Goal: Transaction & Acquisition: Purchase product/service

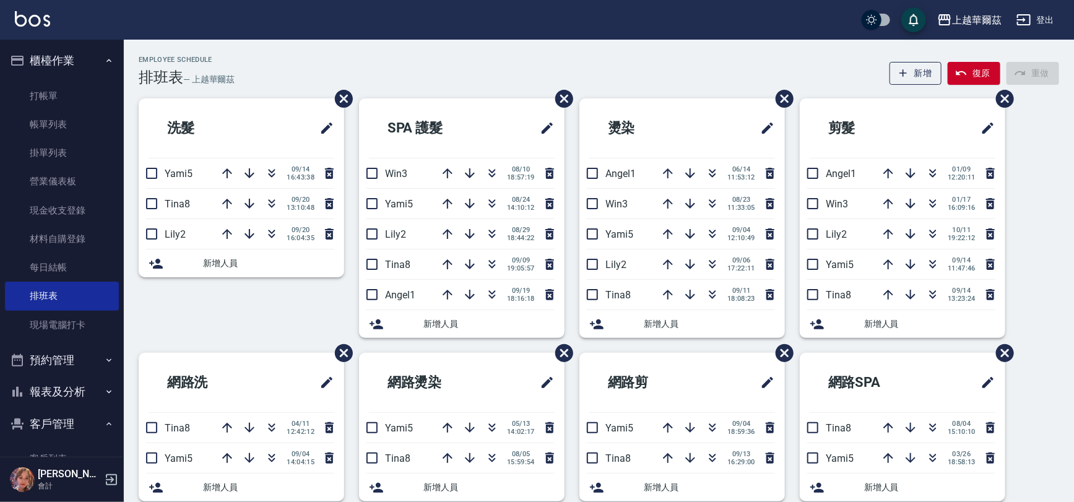
scroll to position [124, 0]
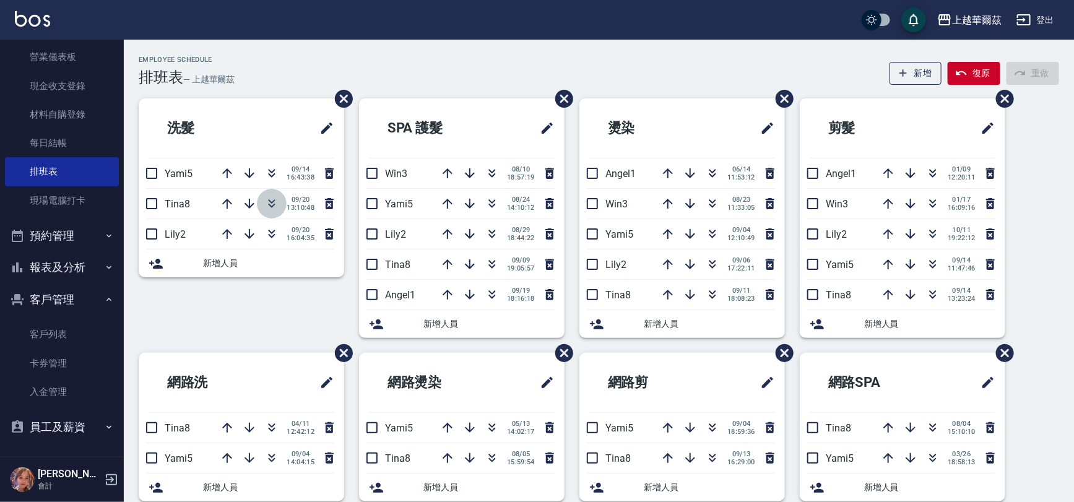
click at [280, 201] on button "button" at bounding box center [272, 204] width 30 height 30
click at [76, 206] on link "現場電腦打卡" at bounding box center [62, 200] width 114 height 28
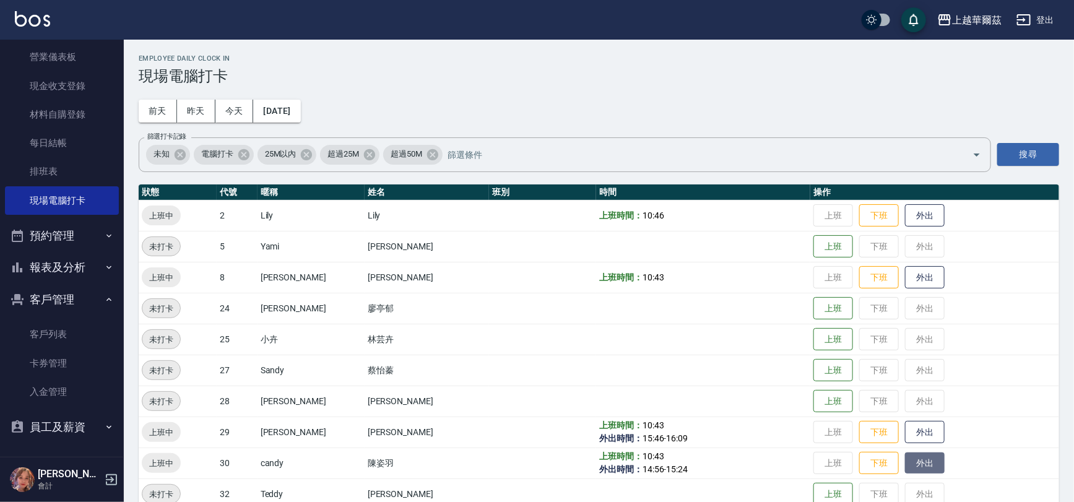
click at [905, 468] on button "外出" at bounding box center [925, 463] width 40 height 22
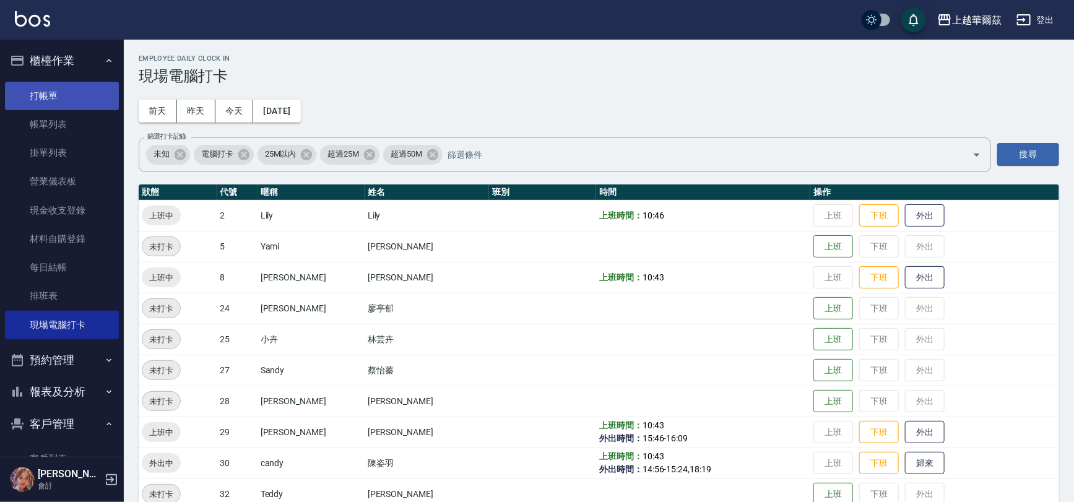
click at [57, 83] on link "打帳單" at bounding box center [62, 96] width 114 height 28
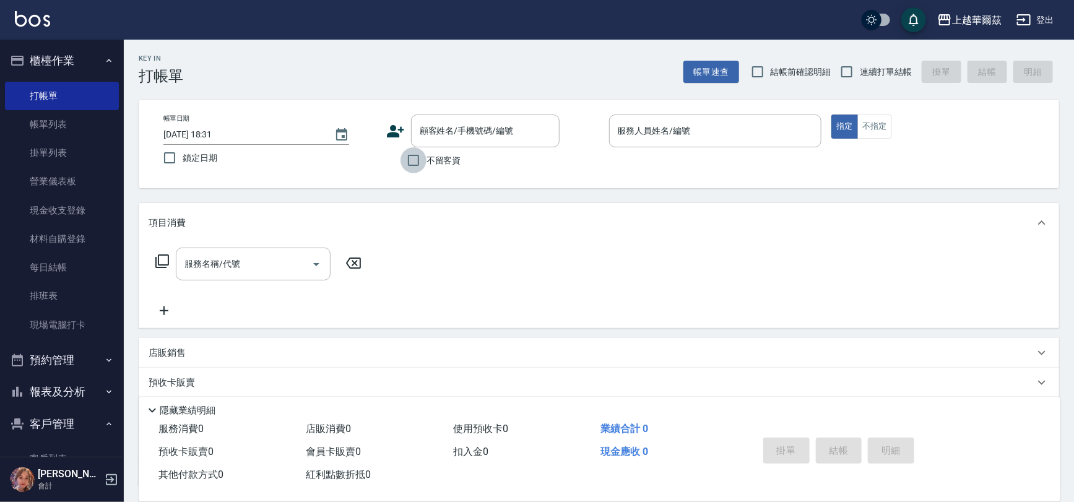
click at [400, 154] on input "不留客資" at bounding box center [413, 160] width 26 height 26
checkbox input "true"
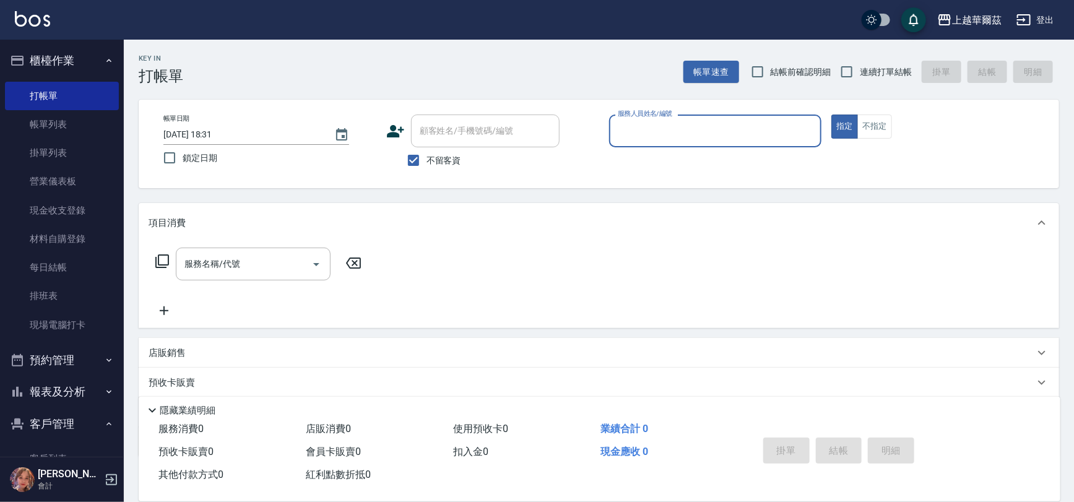
click at [643, 136] on input "服務人員姓名/編號" at bounding box center [716, 131] width 202 height 22
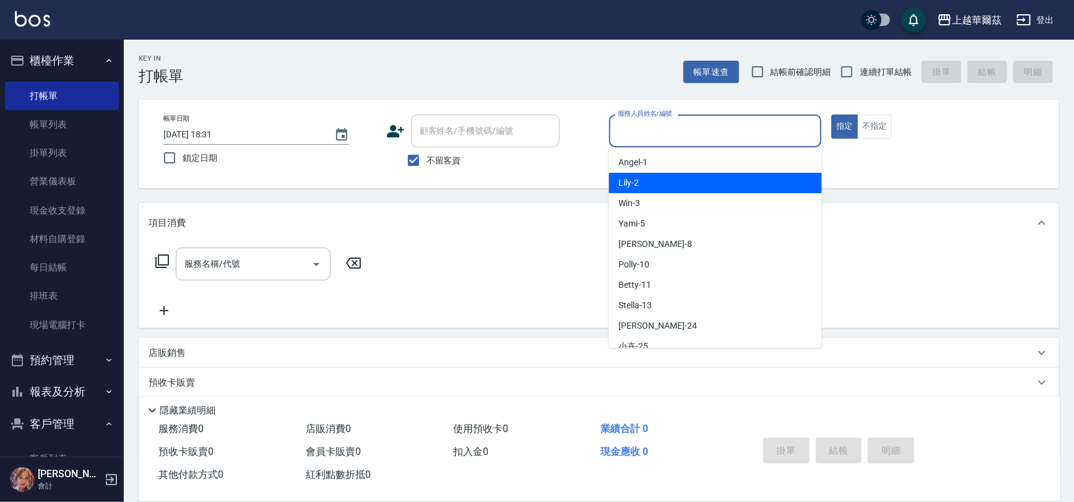
click at [637, 183] on span "Lily -2" at bounding box center [629, 182] width 20 height 13
type input "Lily-2"
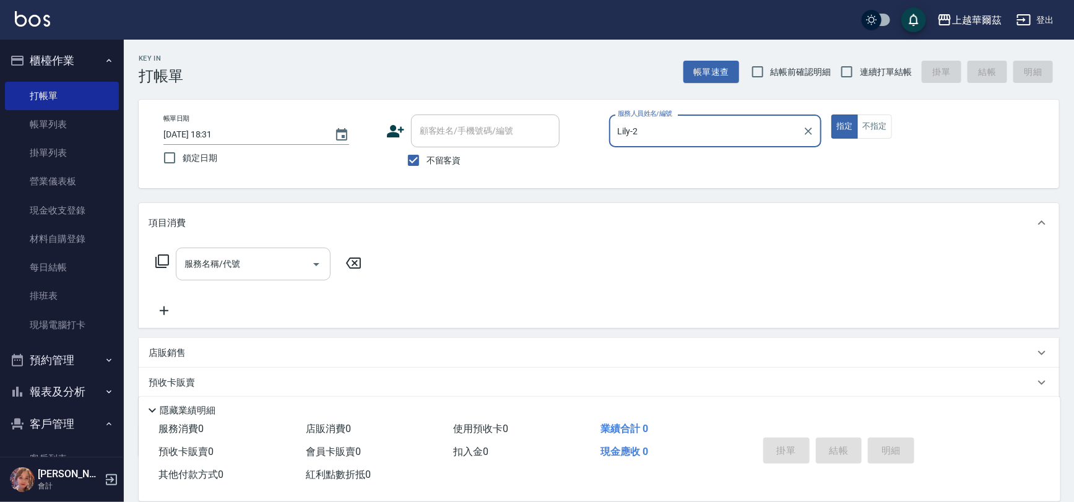
click at [274, 256] on input "服務名稱/代號" at bounding box center [243, 264] width 125 height 22
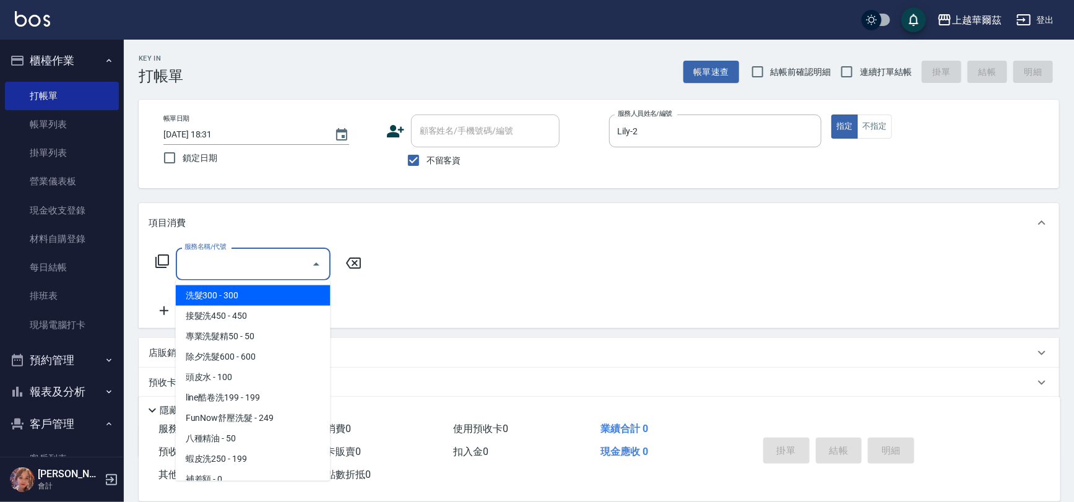
click at [260, 299] on span "洗髮300 - 300" at bounding box center [253, 295] width 155 height 20
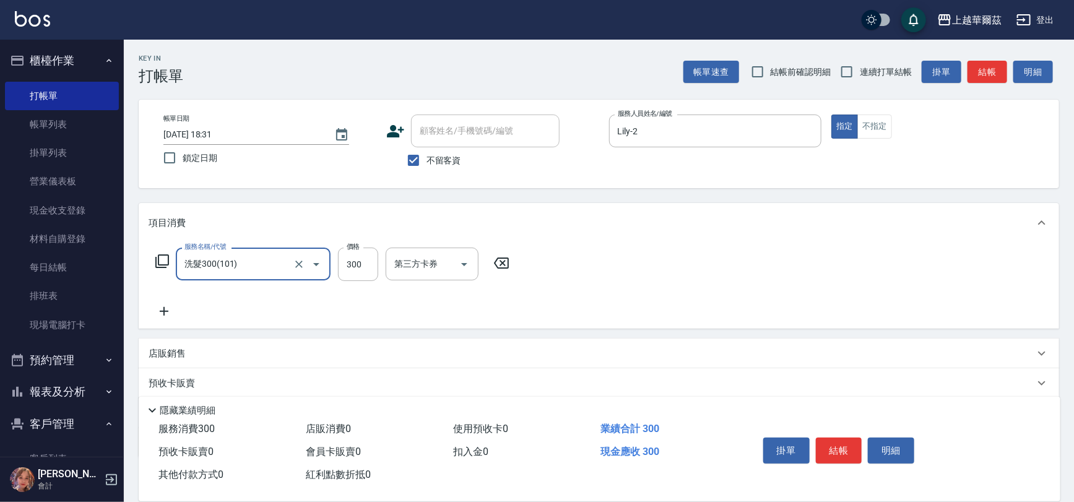
type input "洗髮300(101)"
click at [418, 263] on input "洗-1" at bounding box center [422, 264] width 63 height 22
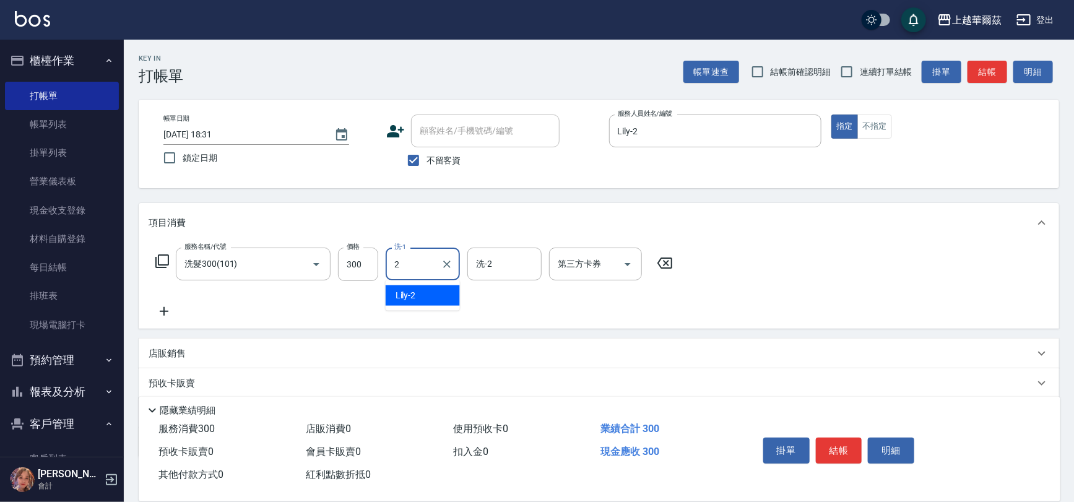
type input "Lily-2"
click at [161, 309] on icon at bounding box center [164, 311] width 31 height 15
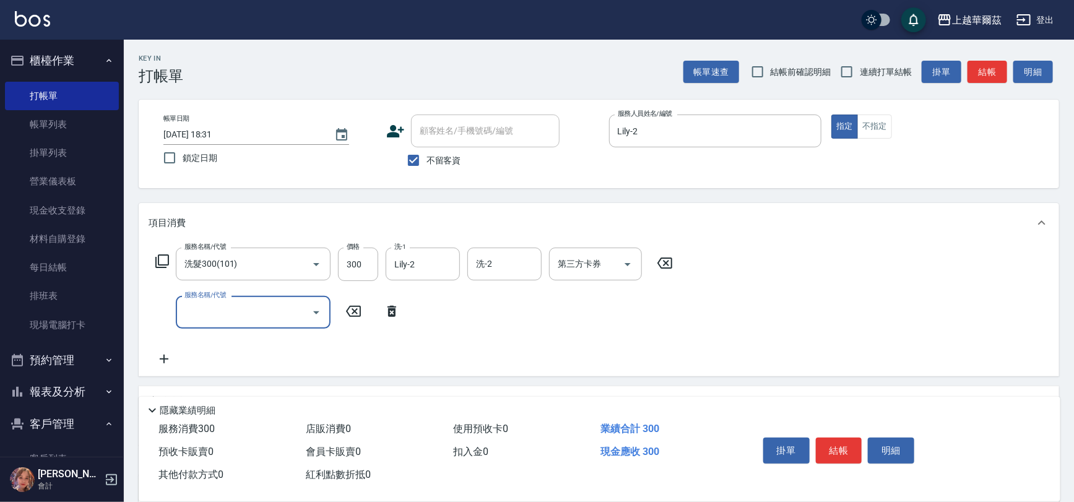
type input "."
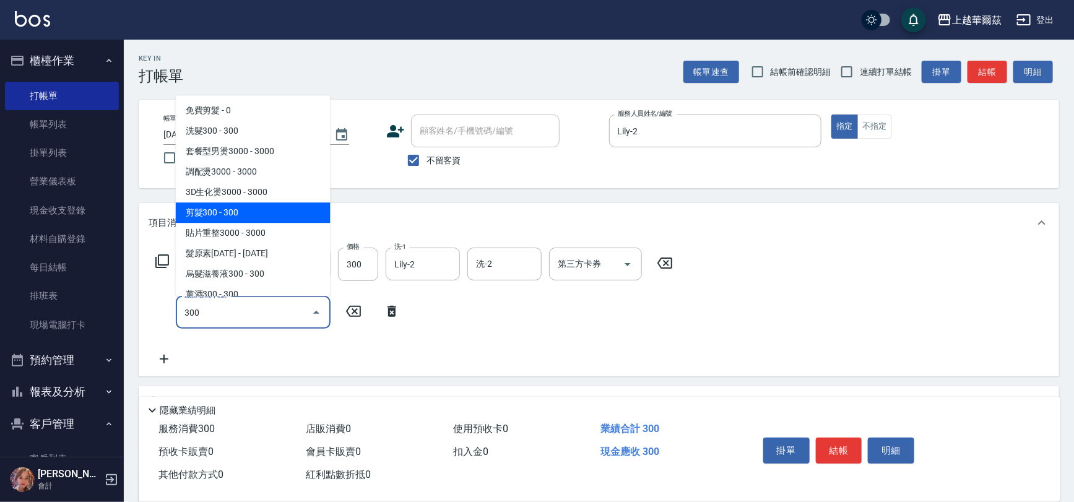
click at [209, 207] on span "剪髮300 - 300" at bounding box center [253, 212] width 155 height 20
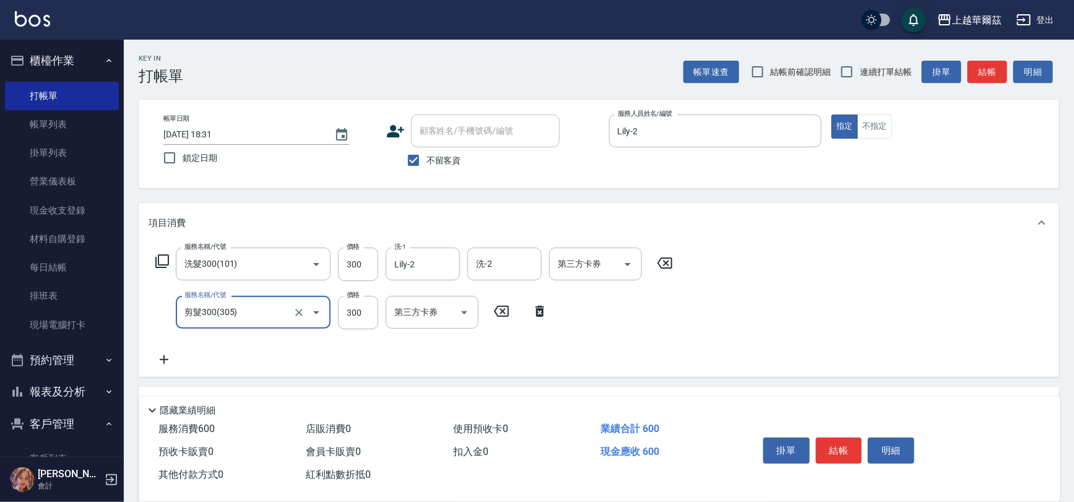
type input "剪髮300(305)"
click at [873, 70] on span "連續打單結帳" at bounding box center [886, 72] width 52 height 13
click at [860, 70] on input "連續打單結帳" at bounding box center [847, 72] width 26 height 26
checkbox input "true"
click at [839, 447] on button "結帳" at bounding box center [839, 451] width 46 height 26
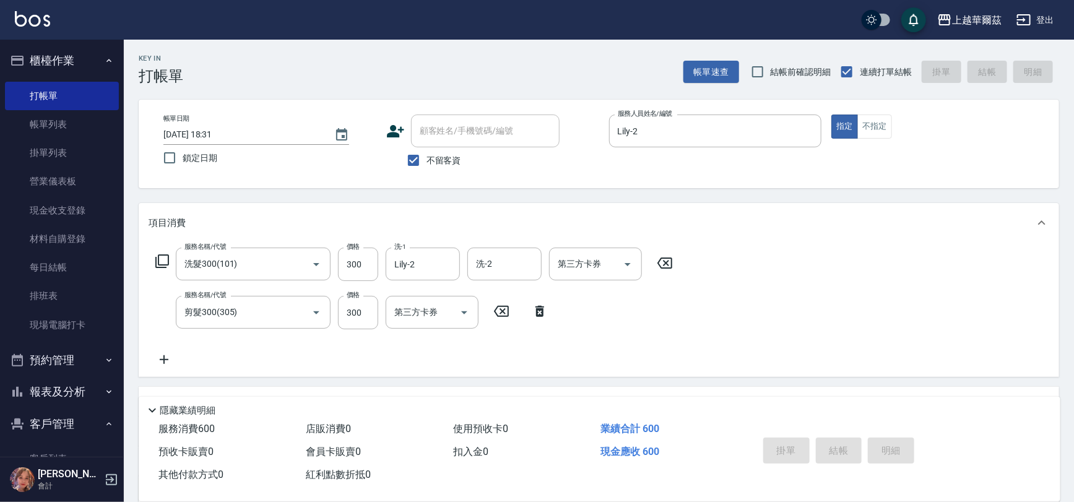
type input "[DATE] 18:33"
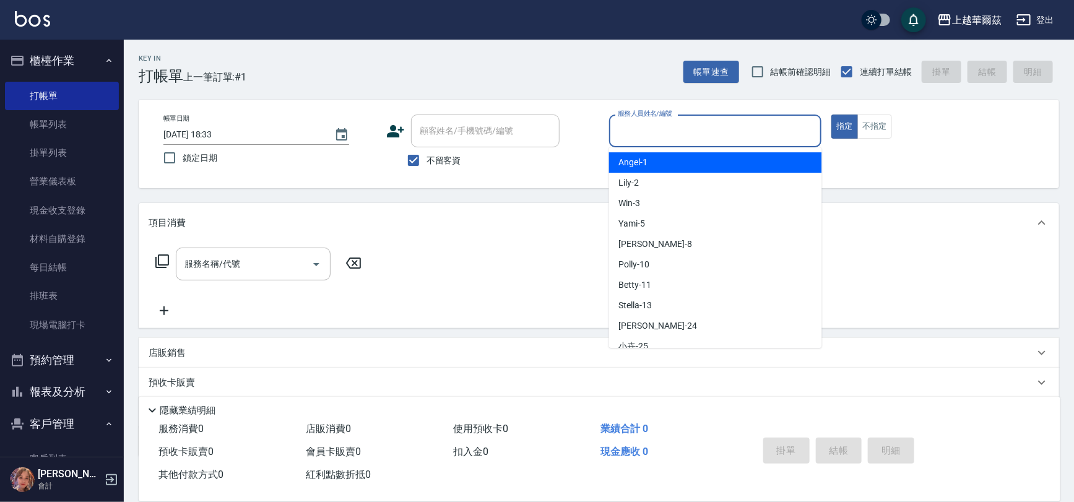
click at [684, 120] on input "服務人員姓名/編號" at bounding box center [716, 131] width 202 height 22
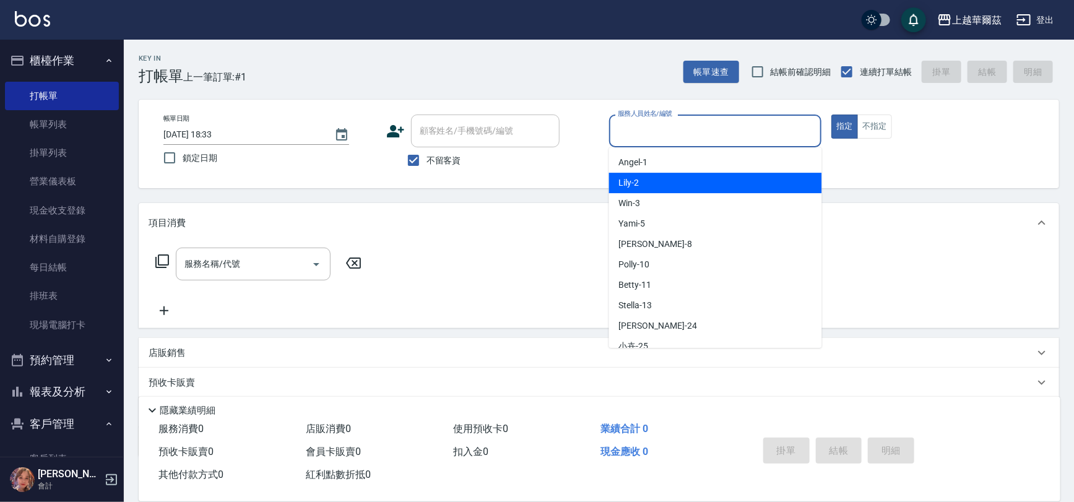
click at [665, 190] on div "Lily -2" at bounding box center [715, 183] width 213 height 20
type input "Lily-2"
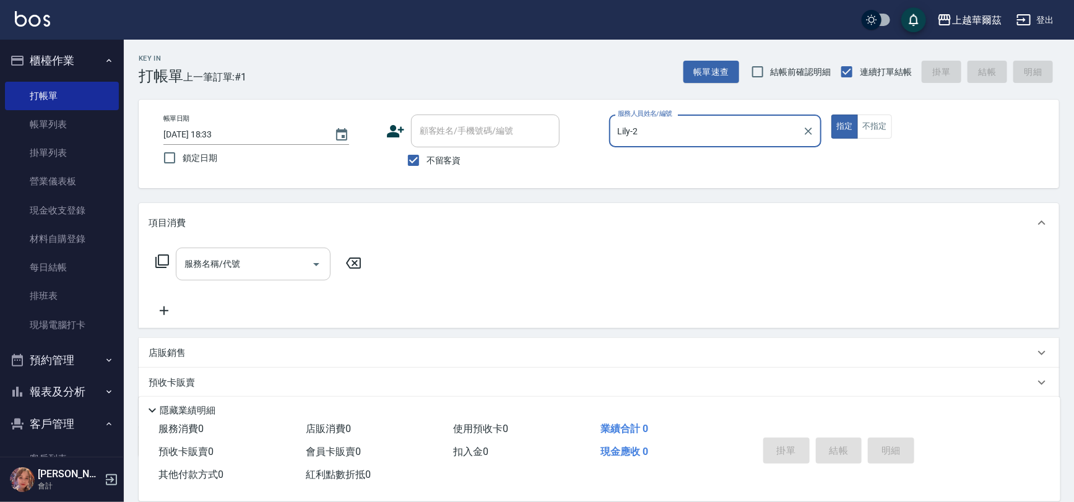
click at [235, 253] on input "服務名稱/代號" at bounding box center [243, 264] width 125 height 22
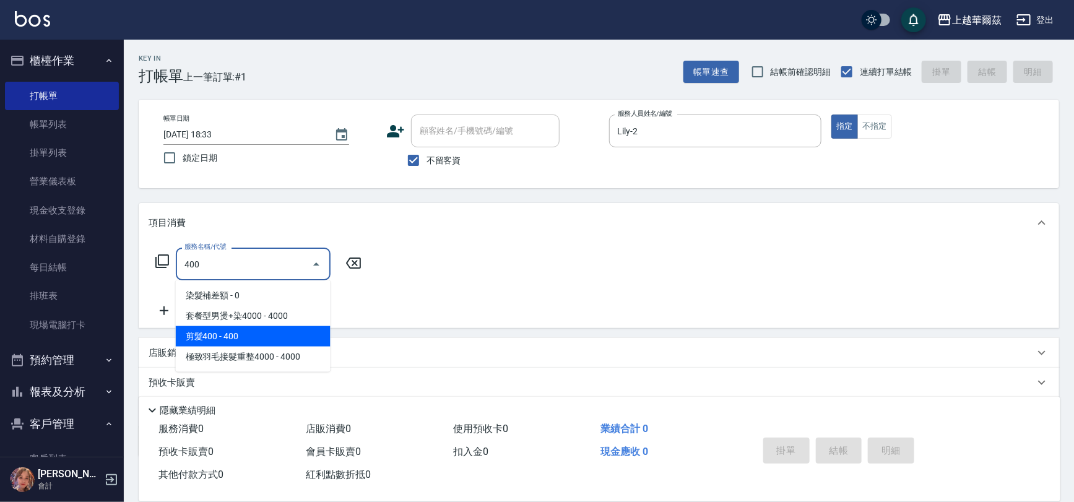
click at [231, 337] on span "剪髮400 - 400" at bounding box center [253, 336] width 155 height 20
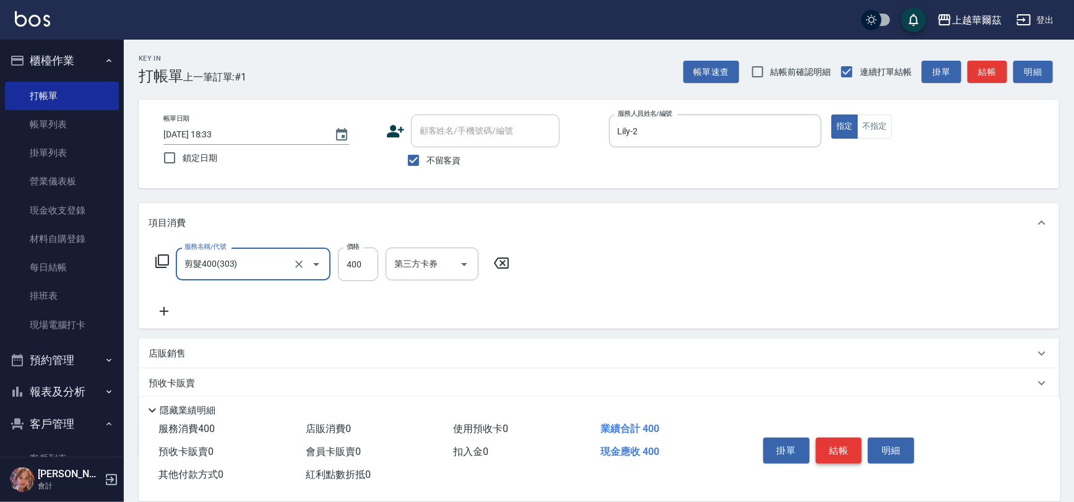
type input "剪髮400(303)"
click at [844, 449] on button "結帳" at bounding box center [839, 451] width 46 height 26
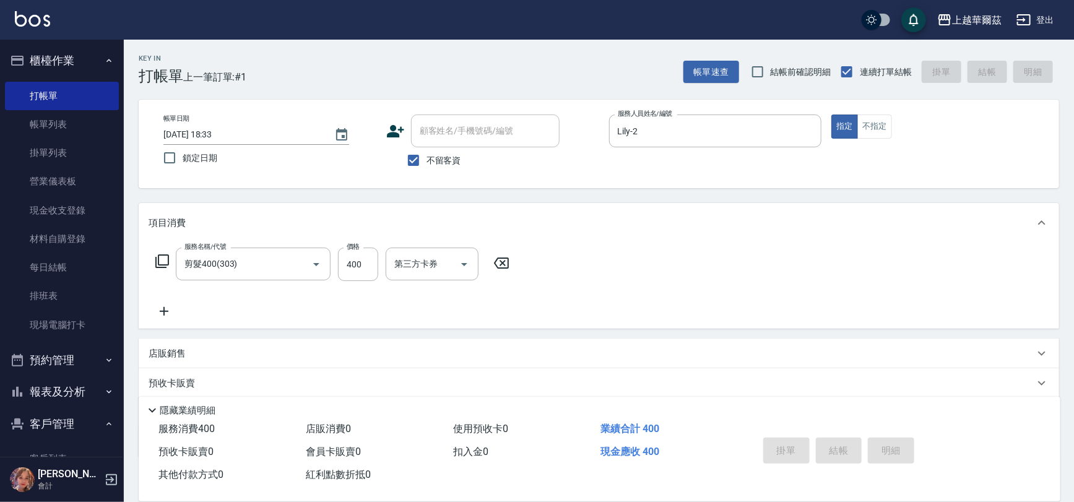
type input "[DATE] 18:34"
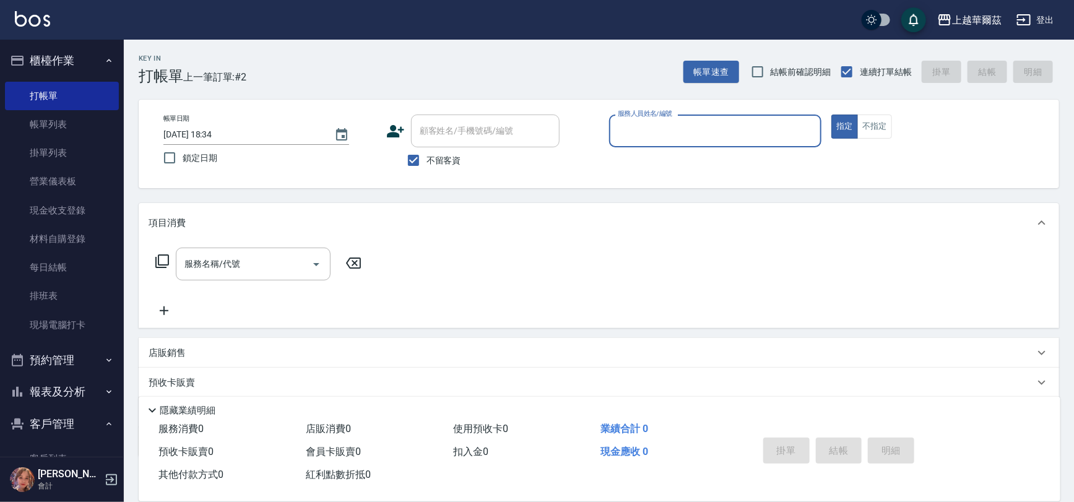
click at [636, 135] on input "服務人員姓名/編號" at bounding box center [716, 131] width 202 height 22
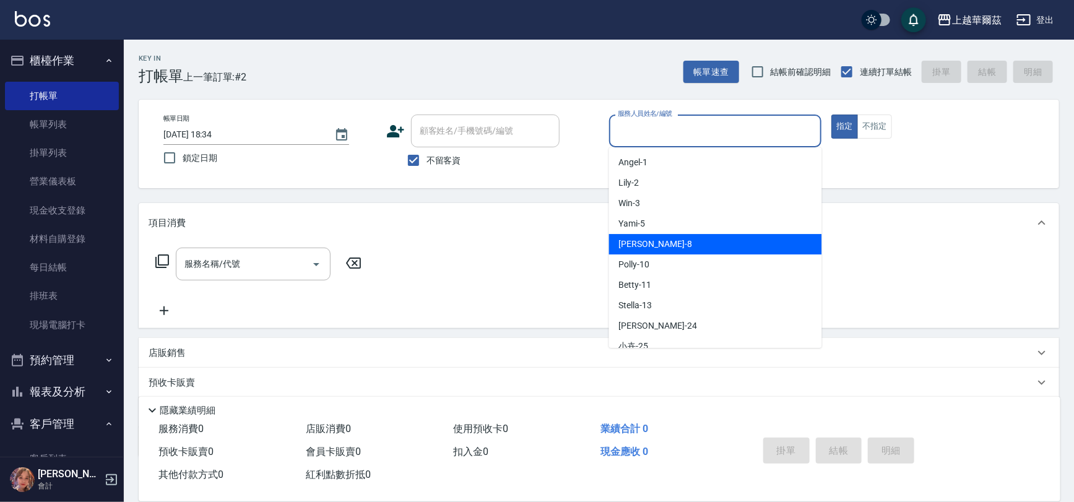
click at [654, 246] on div "[PERSON_NAME] -8" at bounding box center [715, 244] width 213 height 20
type input "[PERSON_NAME]-8"
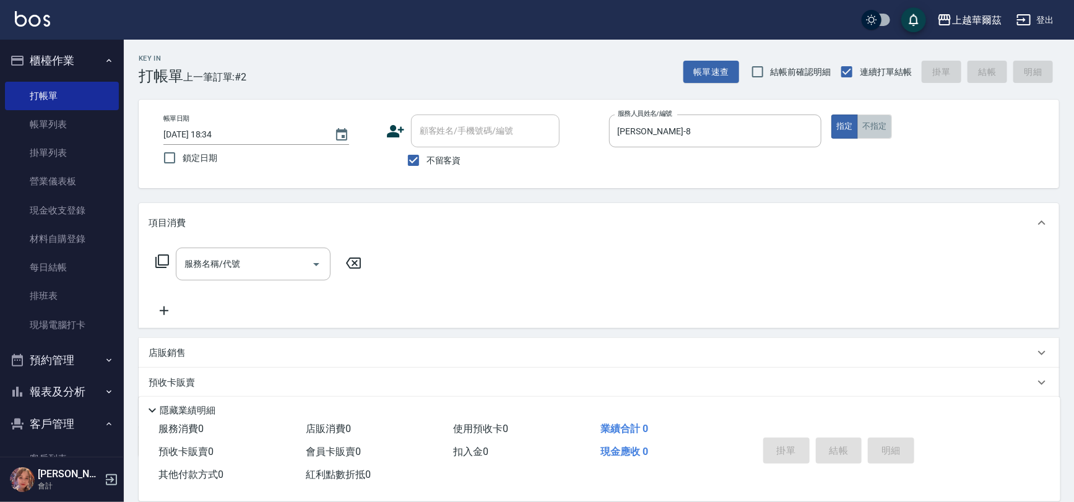
click at [874, 132] on button "不指定" at bounding box center [874, 126] width 35 height 24
click at [257, 267] on input "服務名稱/代號" at bounding box center [243, 264] width 125 height 22
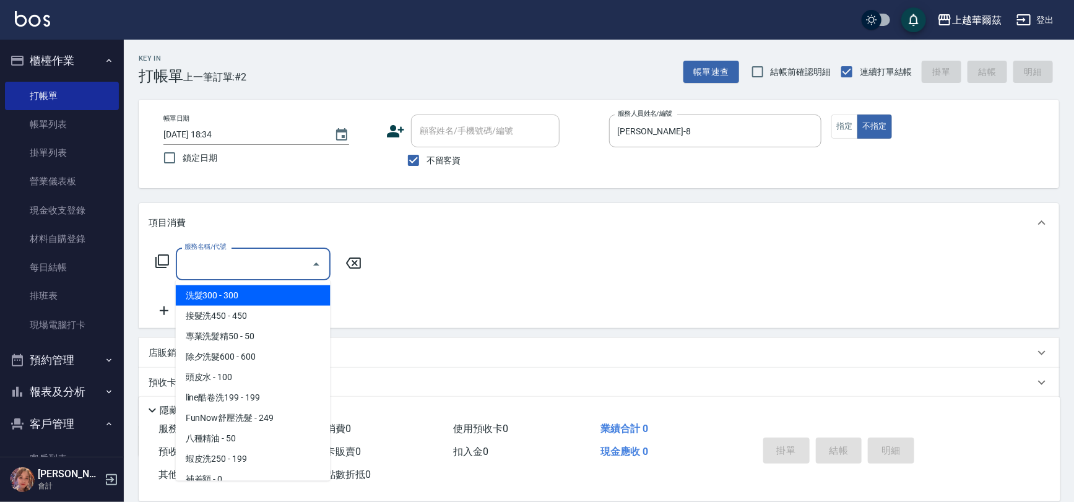
click at [264, 300] on span "洗髮300 - 300" at bounding box center [253, 295] width 155 height 20
type input "洗髮300(101)"
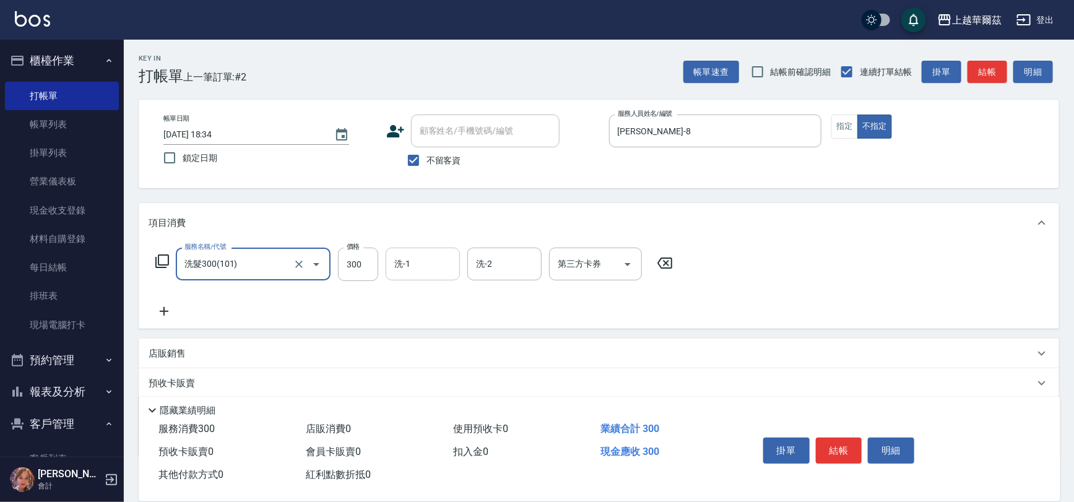
click at [423, 265] on input "洗-1" at bounding box center [422, 264] width 63 height 22
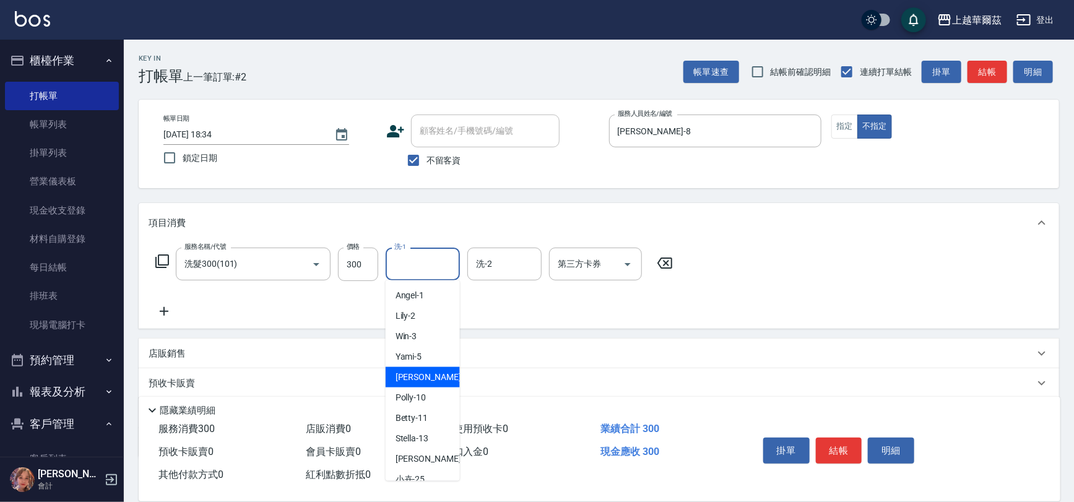
click at [416, 374] on span "[PERSON_NAME] -8" at bounding box center [431, 377] width 73 height 13
type input "[PERSON_NAME]-8"
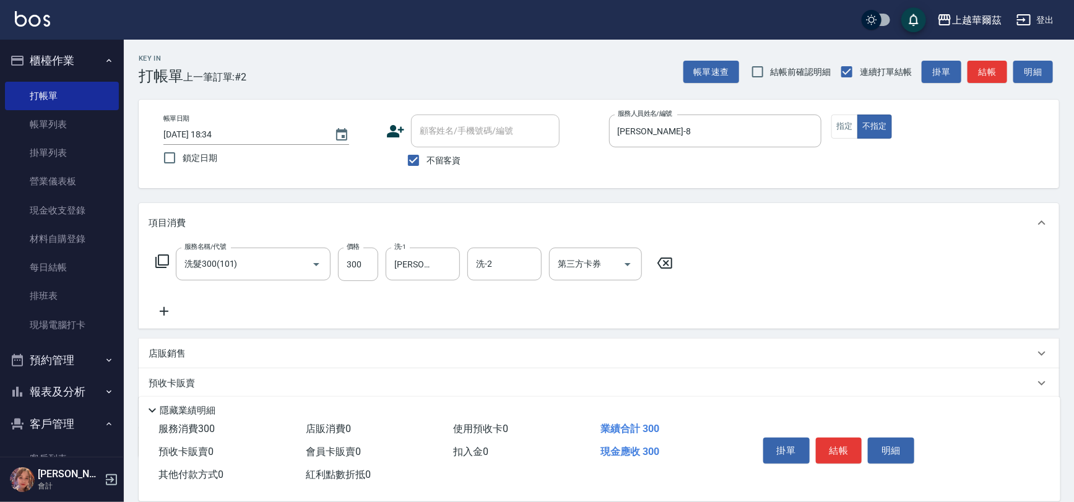
click at [159, 309] on icon at bounding box center [164, 311] width 31 height 15
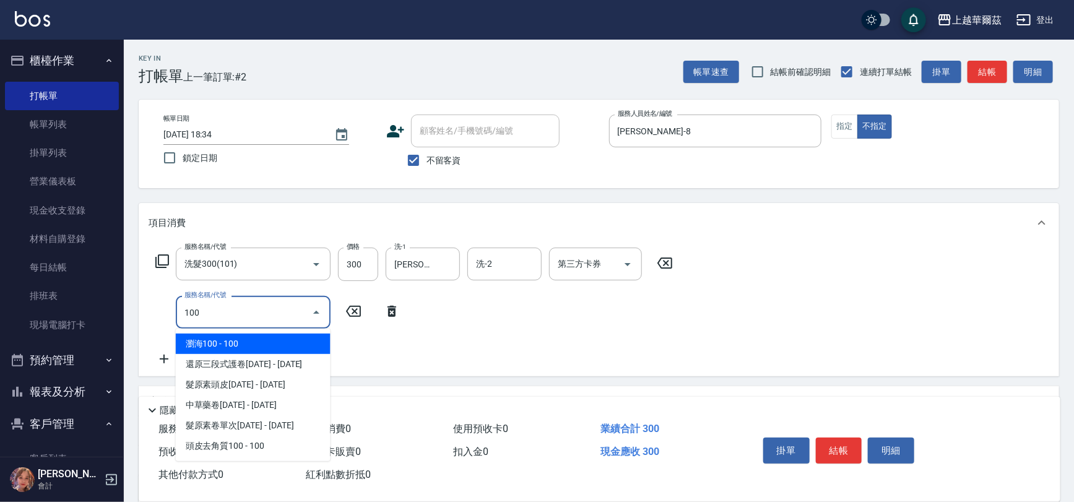
click at [215, 346] on span "瀏海100 - 100" at bounding box center [253, 344] width 155 height 20
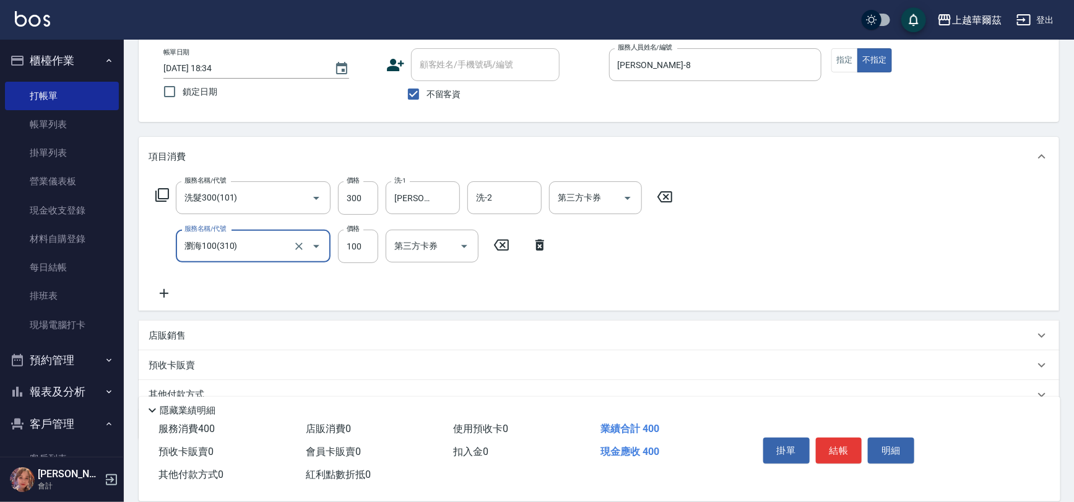
scroll to position [76, 0]
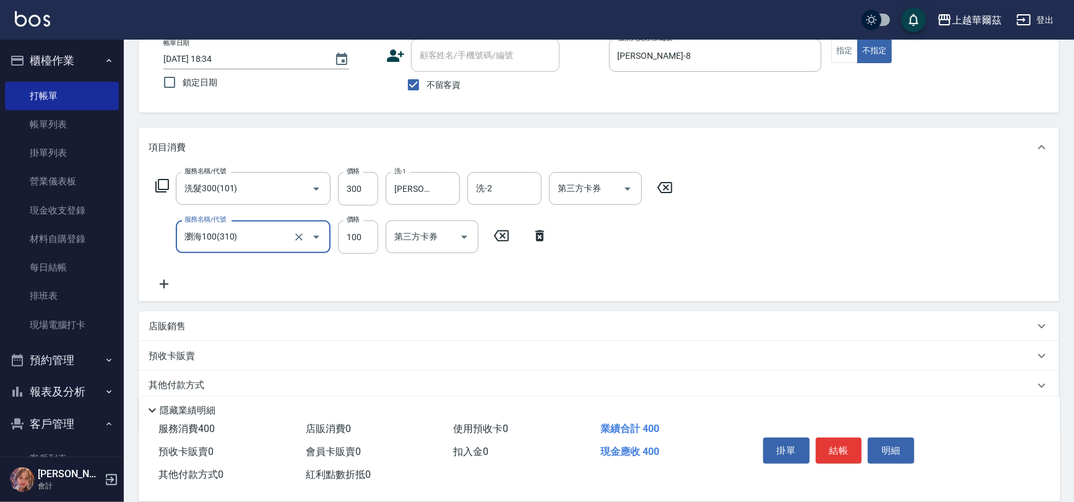
type input "瀏海100(310)"
click at [184, 317] on div "店販銷售" at bounding box center [599, 326] width 920 height 30
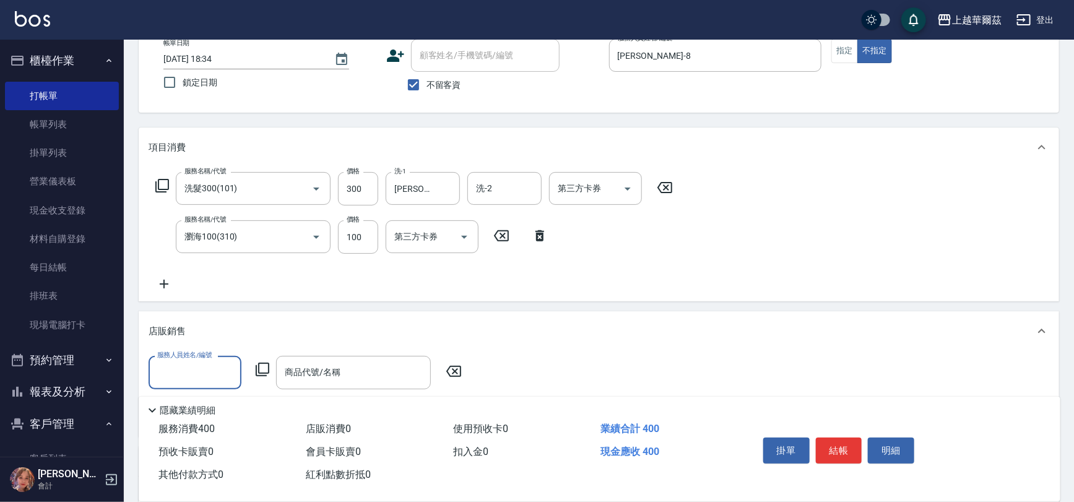
scroll to position [0, 0]
type input "[PERSON_NAME]-8"
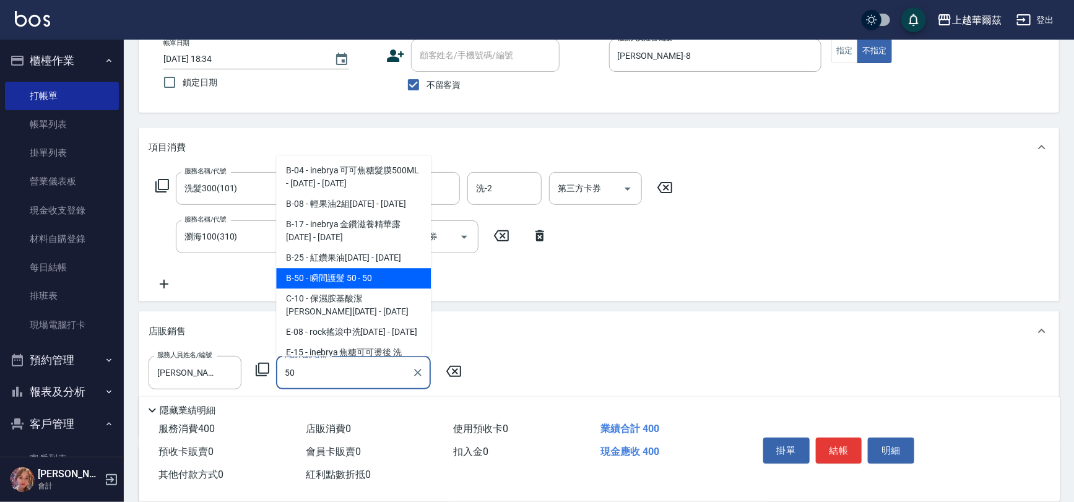
click at [361, 280] on span "B-50 - 瞬間護髮 50 - 50" at bounding box center [353, 278] width 155 height 20
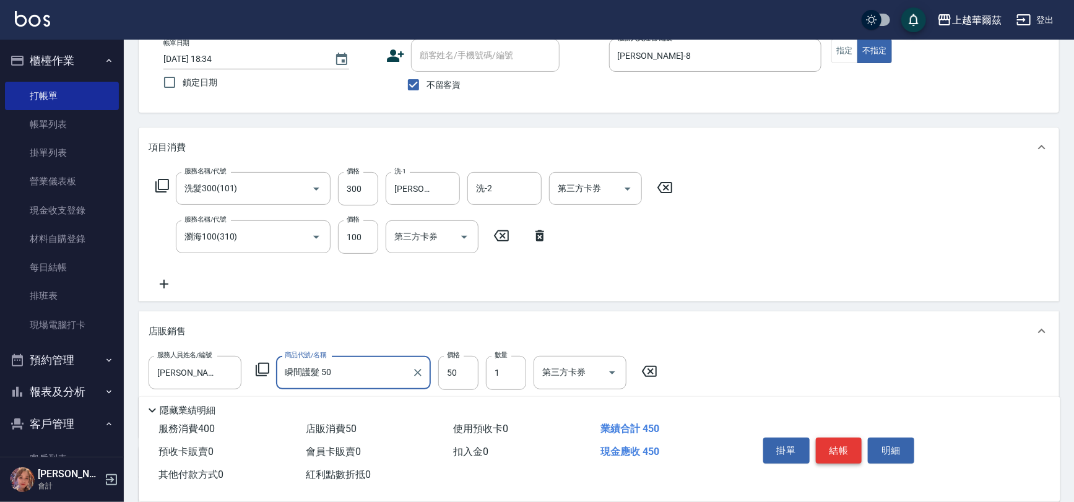
type input "瞬間護髮 50"
click at [842, 451] on button "結帳" at bounding box center [839, 451] width 46 height 26
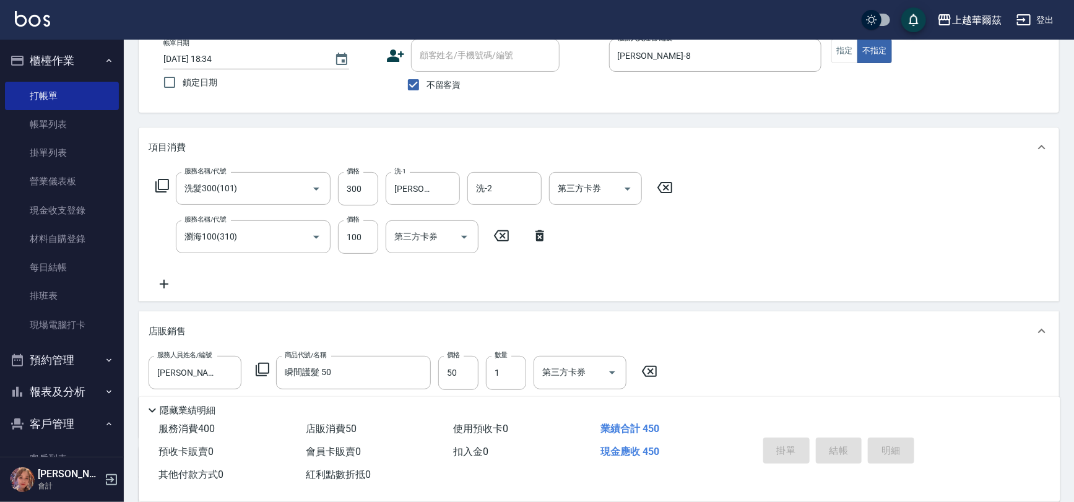
type input "[DATE] 18:35"
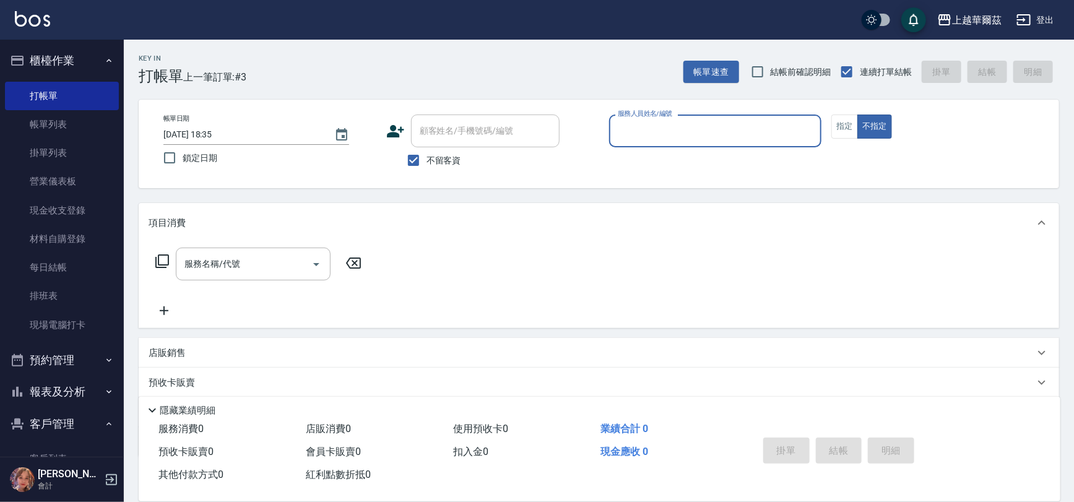
click at [623, 142] on div "服務人員姓名/編號" at bounding box center [715, 130] width 213 height 33
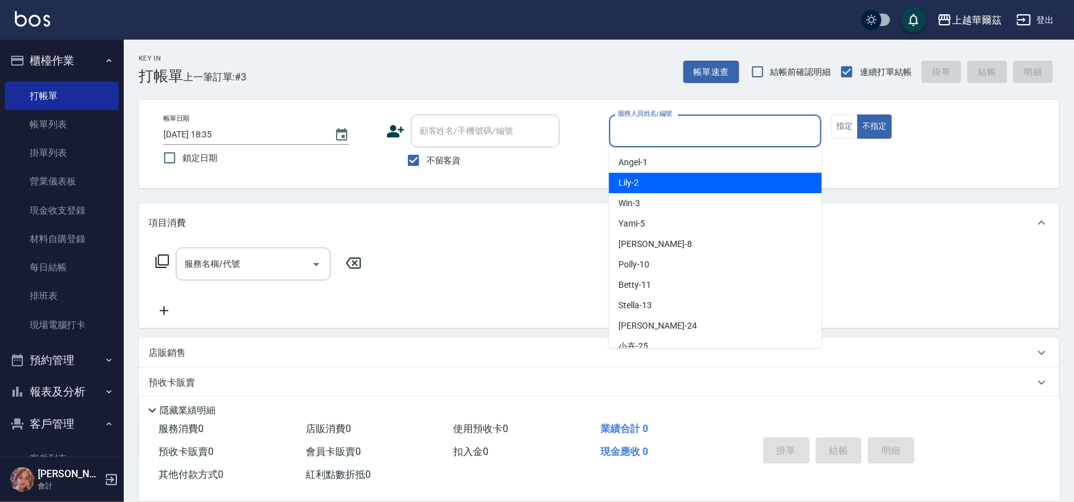
click at [631, 182] on span "Lily -2" at bounding box center [629, 182] width 20 height 13
type input "Lily-2"
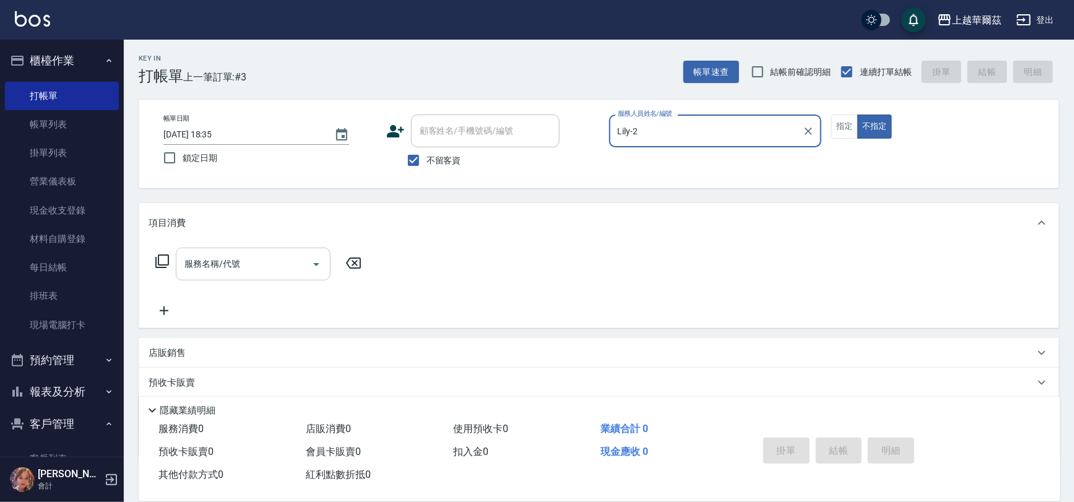
click at [210, 265] on div "服務名稱/代號 服務名稱/代號" at bounding box center [253, 264] width 155 height 33
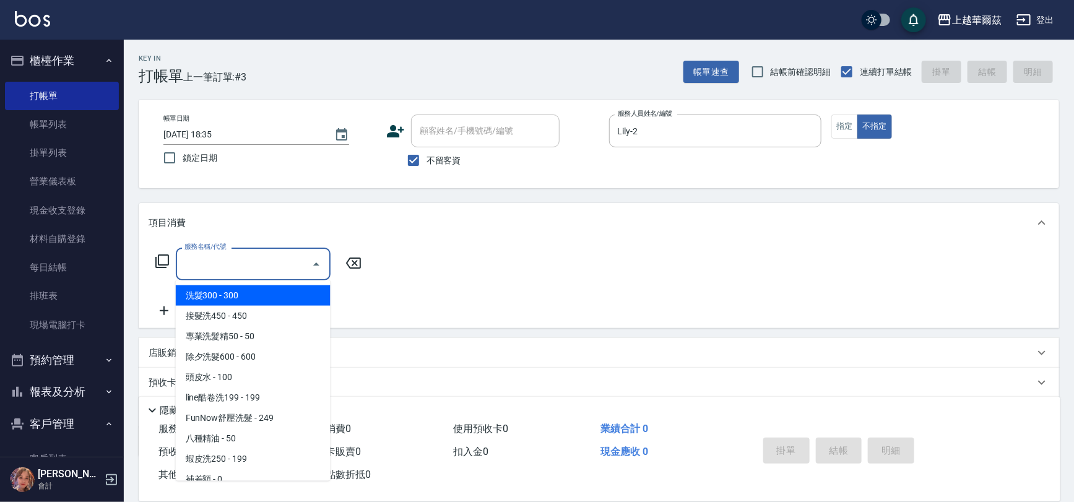
click at [215, 298] on span "洗髮300 - 300" at bounding box center [253, 295] width 155 height 20
type input "洗髮300(101)"
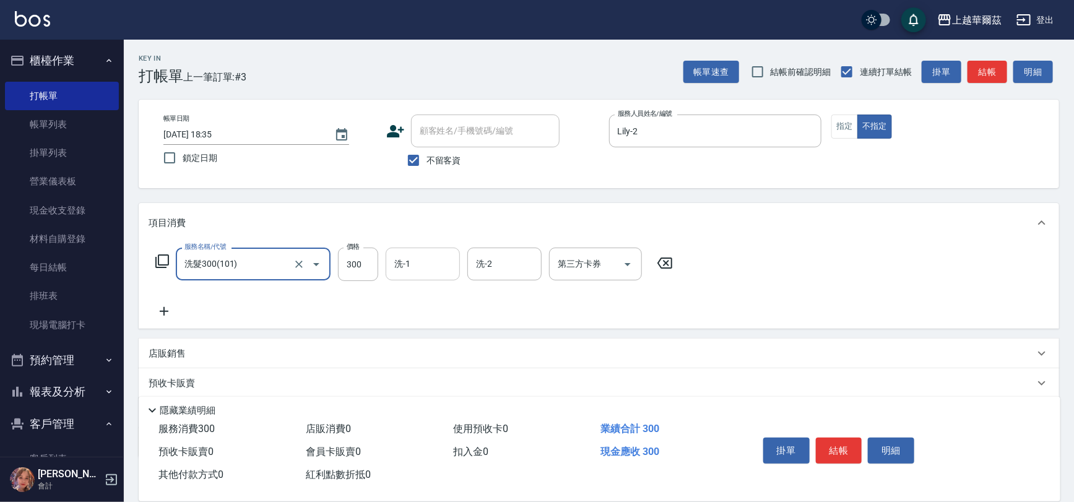
click at [424, 265] on input "洗-1" at bounding box center [422, 264] width 63 height 22
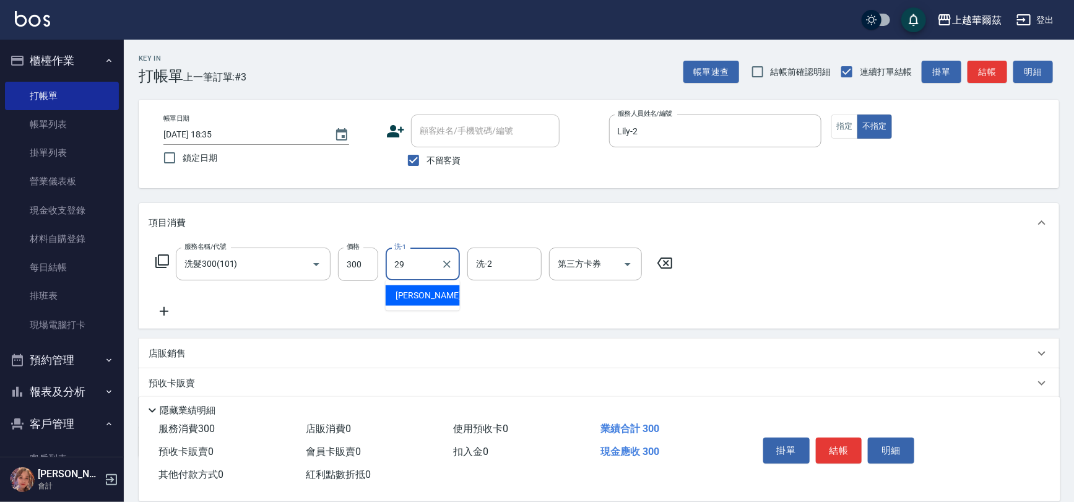
type input "[PERSON_NAME]-29"
click at [827, 438] on button "結帳" at bounding box center [839, 451] width 46 height 26
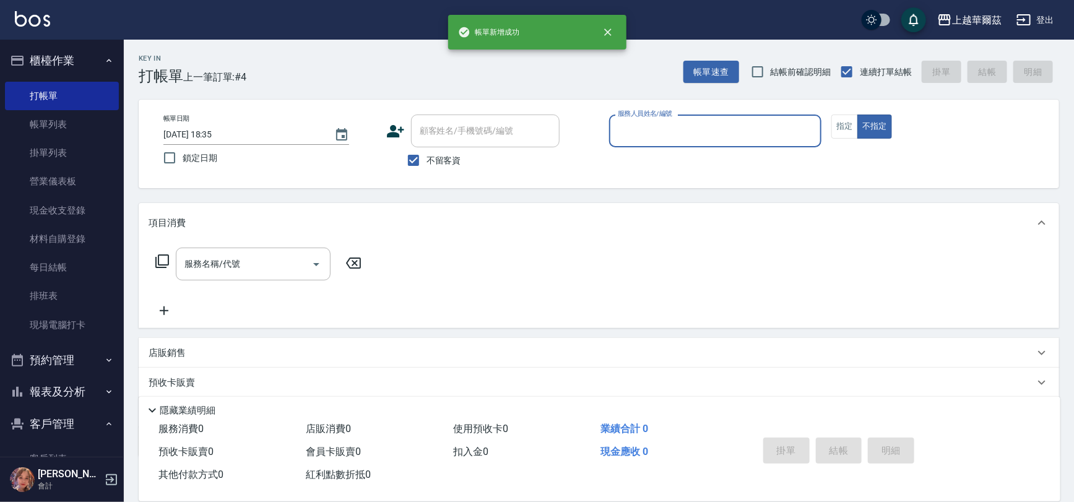
click at [615, 134] on input "服務人員姓名/編號" at bounding box center [716, 131] width 202 height 22
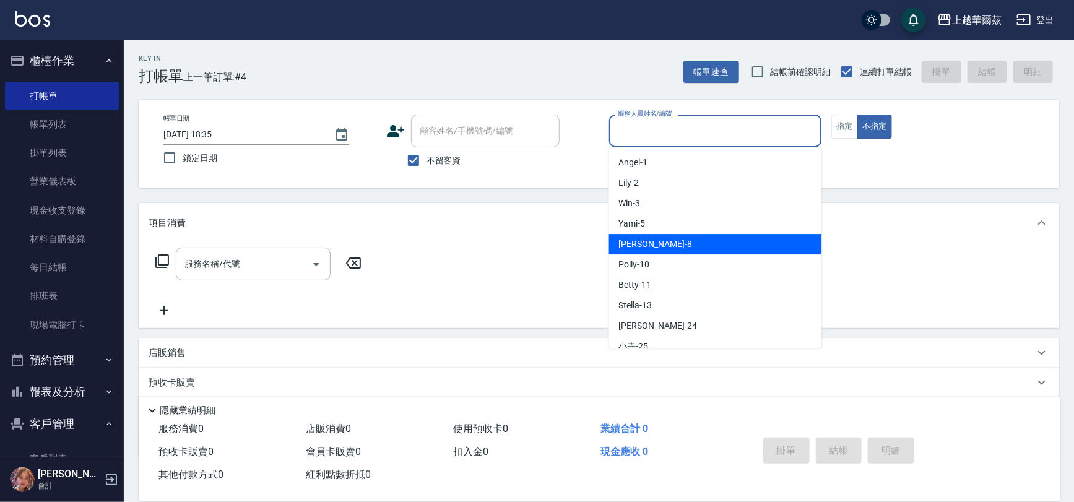
click at [631, 246] on span "[PERSON_NAME] -8" at bounding box center [655, 244] width 73 height 13
type input "[PERSON_NAME]-8"
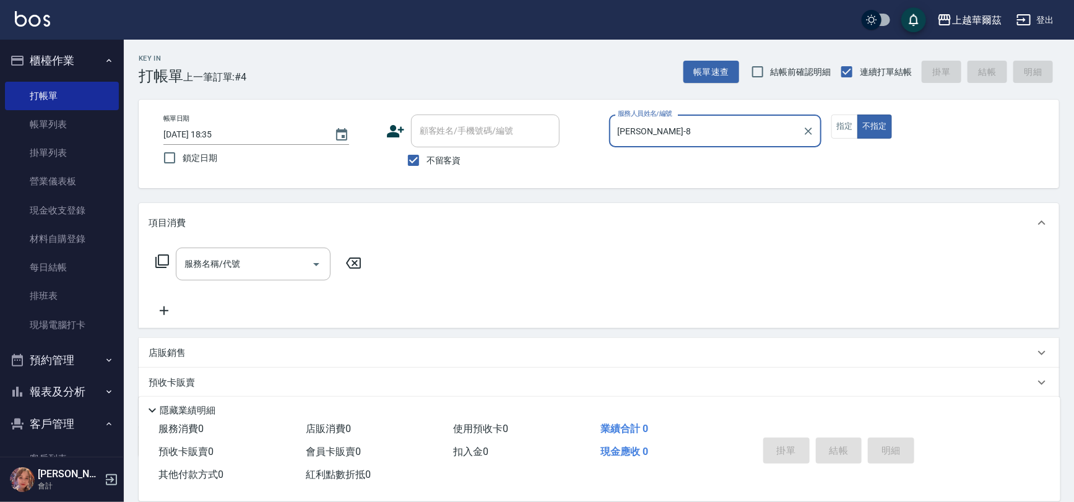
drag, startPoint x: 195, startPoint y: 260, endPoint x: 185, endPoint y: 257, distance: 10.4
click at [186, 257] on div "服務名稱/代號 服務名稱/代號" at bounding box center [253, 264] width 155 height 33
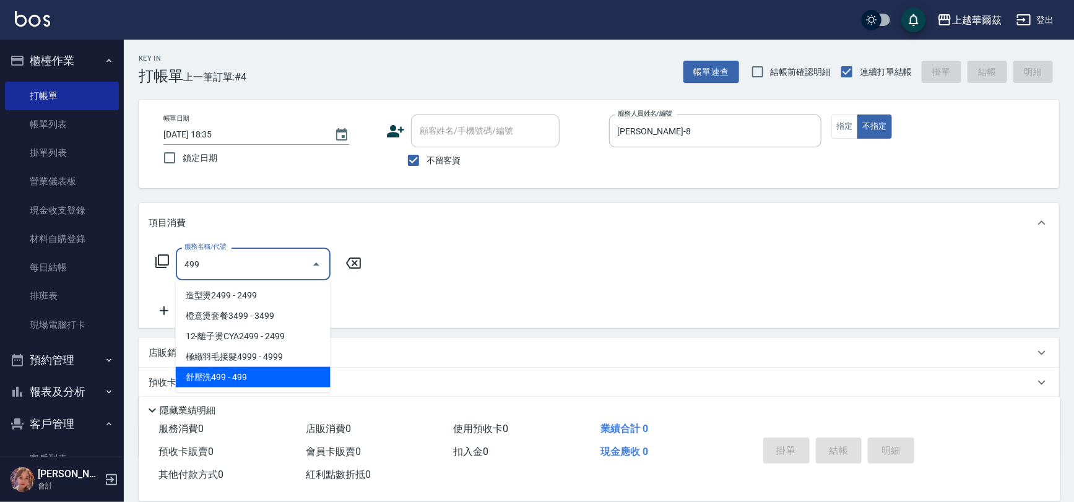
click at [237, 376] on span "舒壓洗499 - 499" at bounding box center [253, 377] width 155 height 20
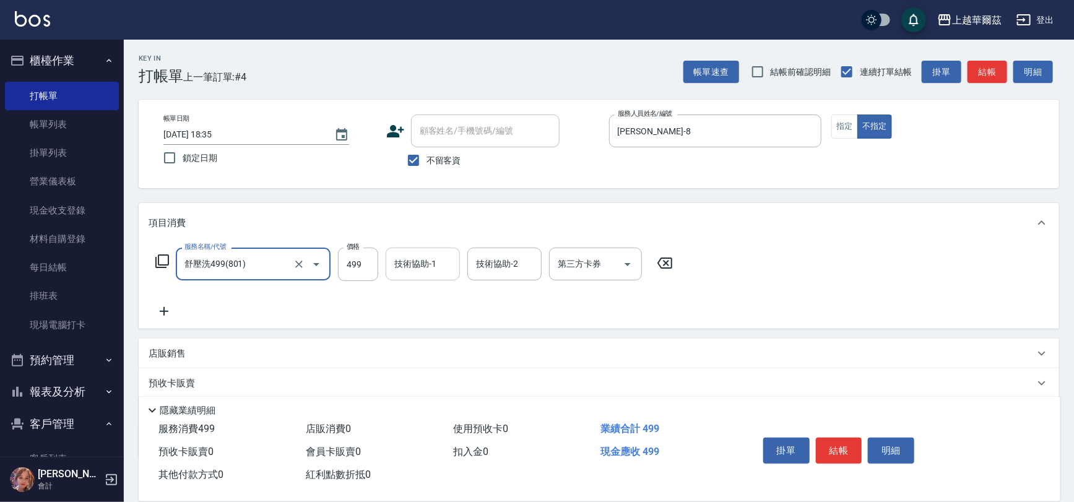
type input "舒壓洗499(801)"
click at [444, 264] on input "技術協助-1" at bounding box center [422, 264] width 63 height 22
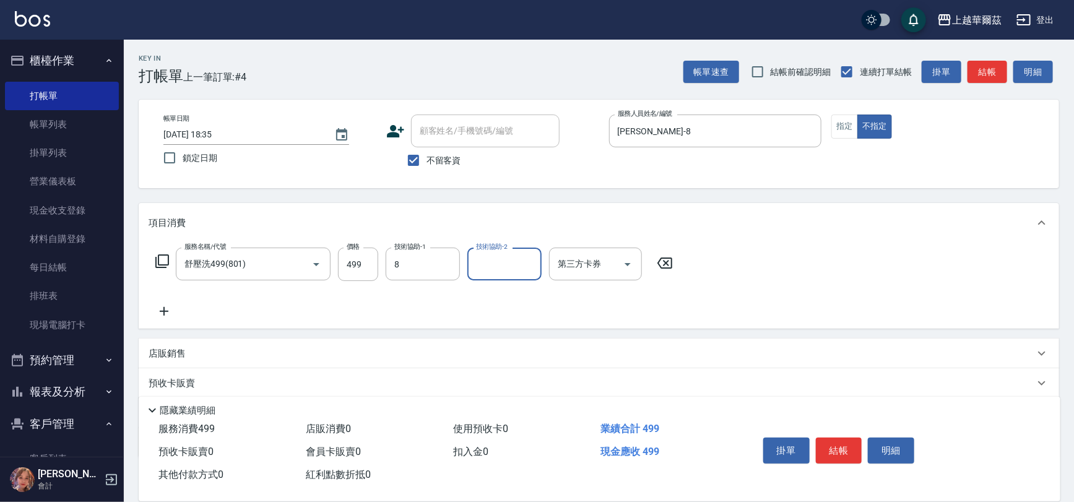
type input "[PERSON_NAME]-8"
click at [831, 452] on button "結帳" at bounding box center [839, 451] width 46 height 26
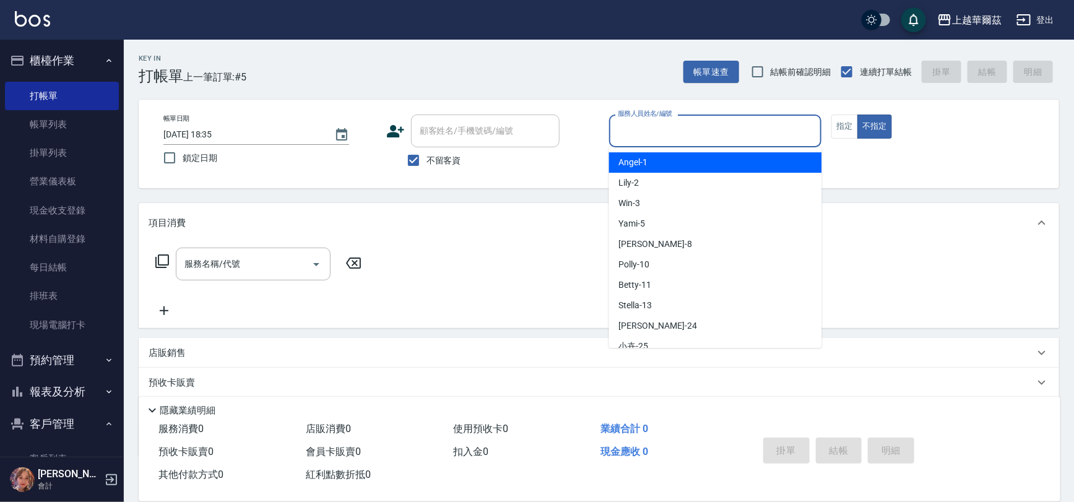
click at [668, 128] on input "服務人員姓名/編號" at bounding box center [716, 131] width 202 height 22
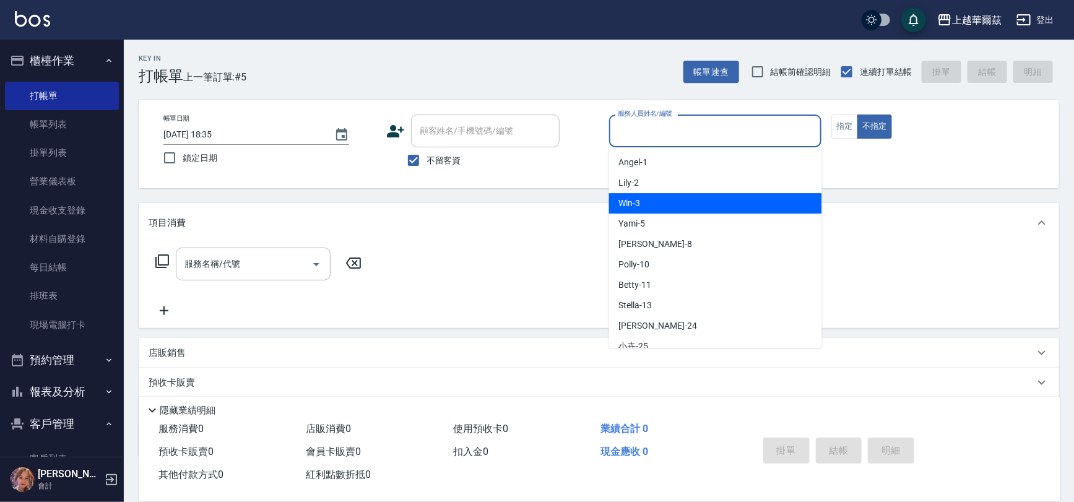
click at [649, 201] on div "Win -3" at bounding box center [715, 203] width 213 height 20
type input "Win-3"
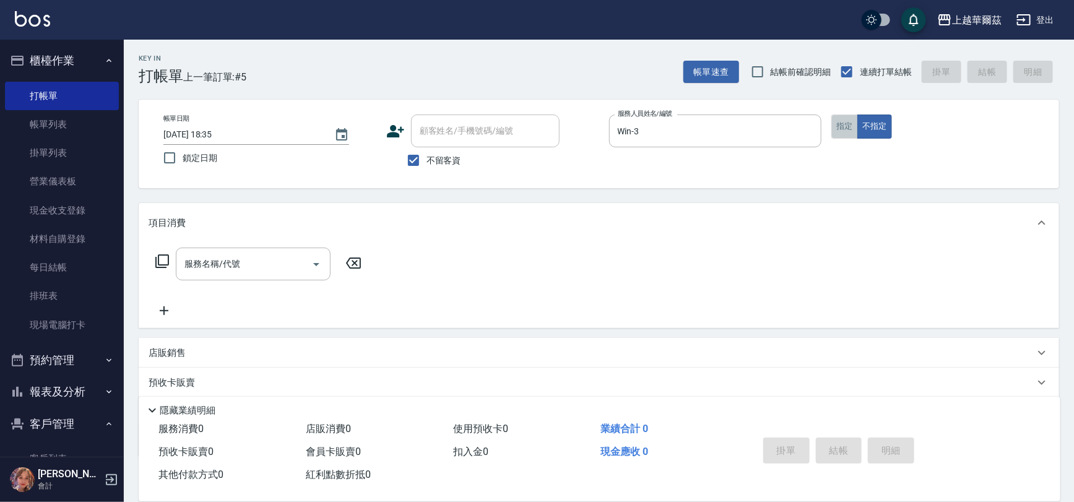
click at [839, 128] on button "指定" at bounding box center [844, 126] width 27 height 24
click at [208, 257] on div "服務名稱/代號 服務名稱/代號" at bounding box center [253, 264] width 155 height 33
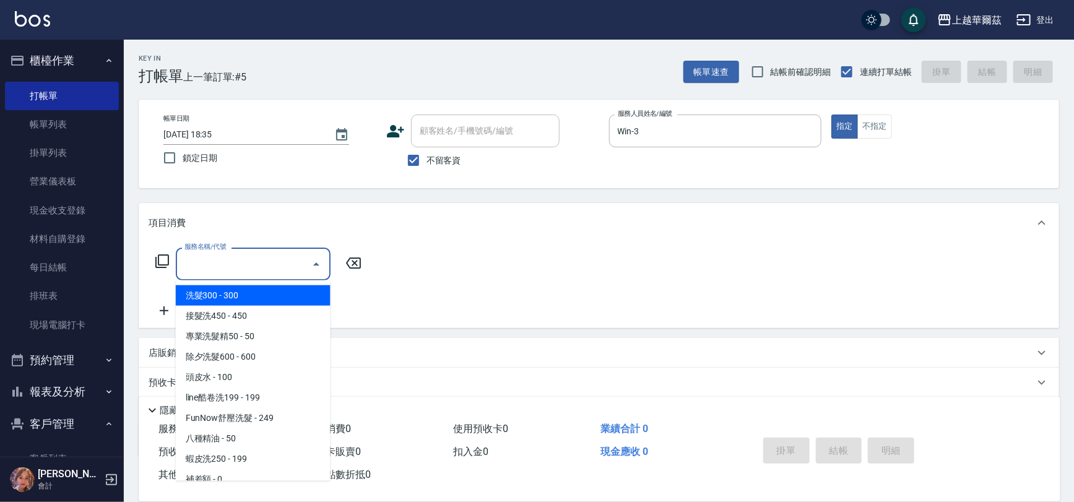
click at [212, 300] on span "洗髮300 - 300" at bounding box center [253, 295] width 155 height 20
type input "洗髮300(101)"
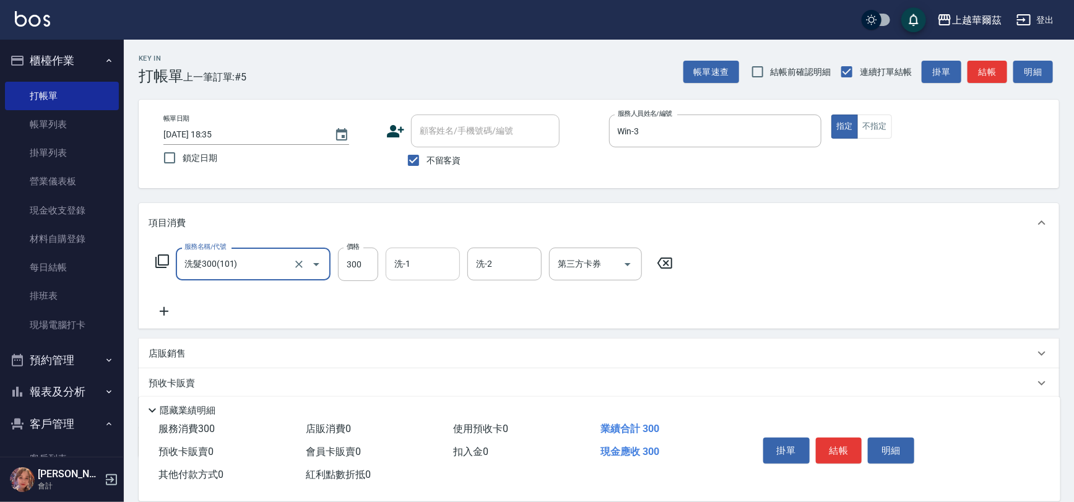
click at [412, 261] on input "洗-1" at bounding box center [422, 264] width 63 height 22
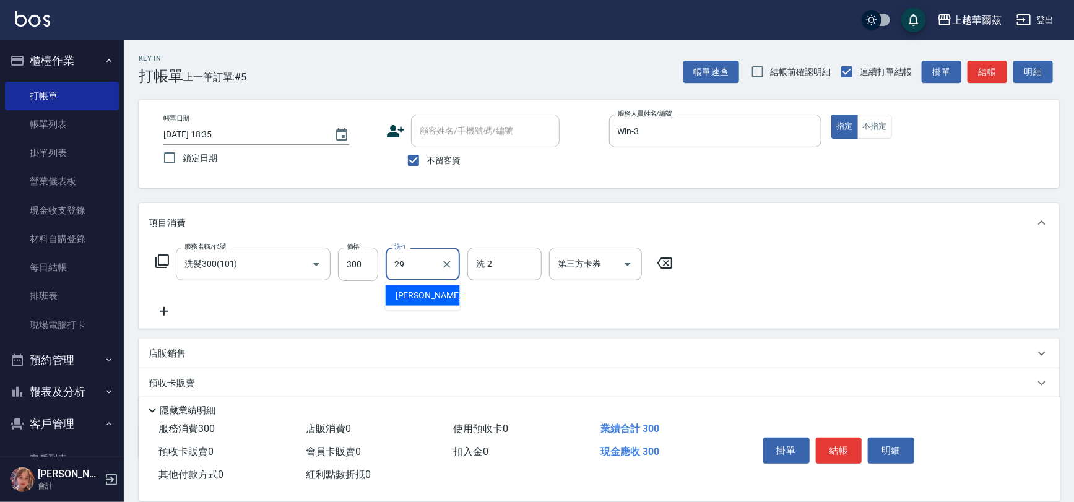
type input "[PERSON_NAME]-29"
click at [163, 310] on icon at bounding box center [164, 311] width 31 height 15
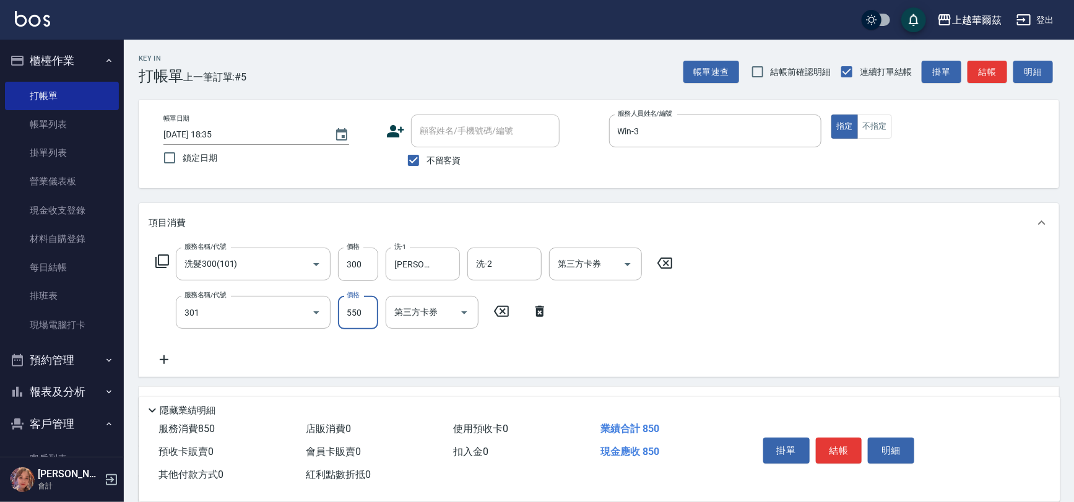
type input "剪髮550(301)"
click at [165, 359] on icon at bounding box center [164, 359] width 9 height 9
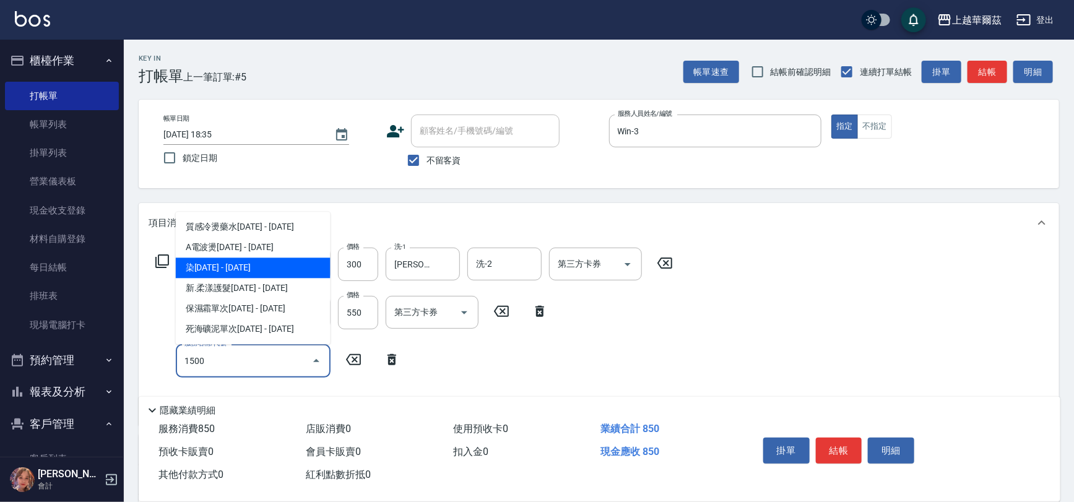
click at [183, 267] on span "染[DATE] - [DATE]" at bounding box center [253, 267] width 155 height 20
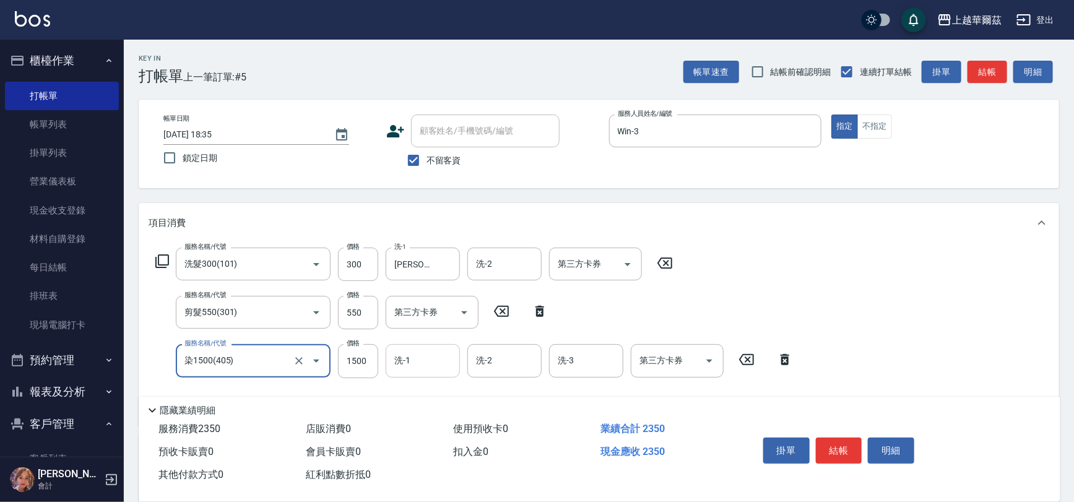
type input "染1500(405)"
click at [419, 358] on input "洗-1" at bounding box center [422, 361] width 63 height 22
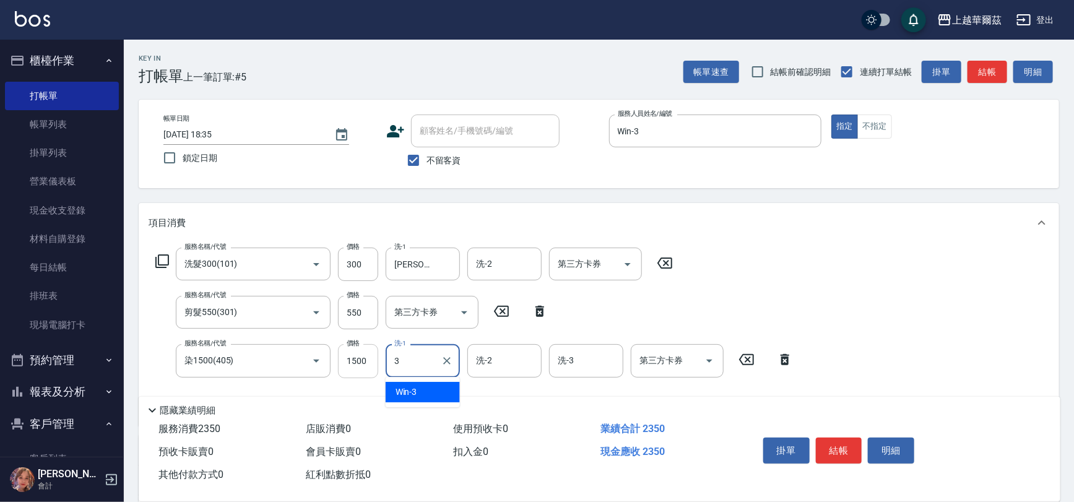
type input "3"
type input "Win-3"
type input "1"
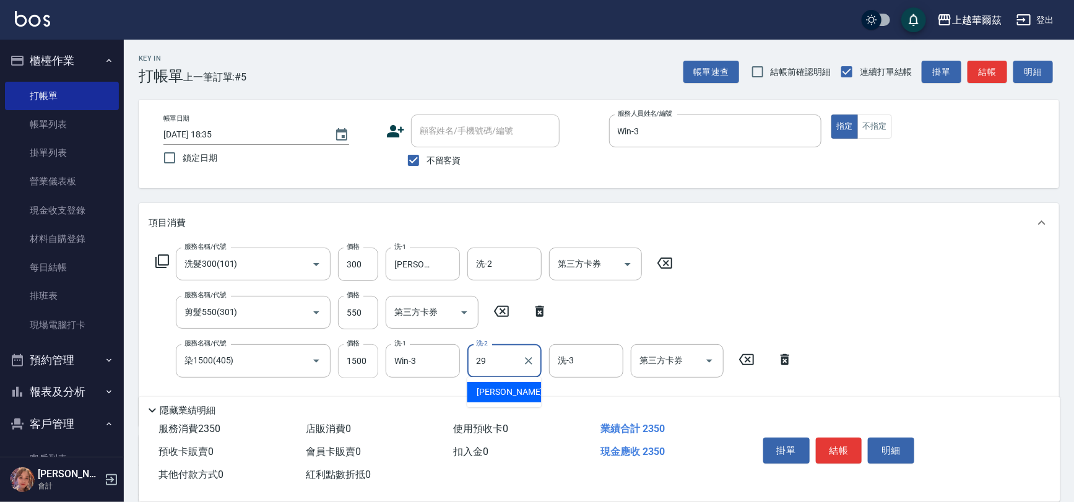
type input "[PERSON_NAME]-29"
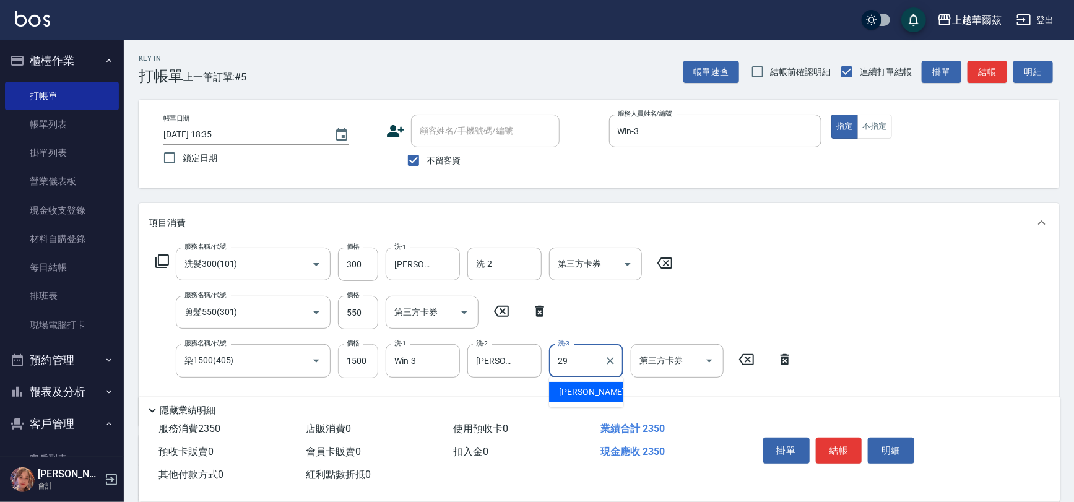
type input "[PERSON_NAME]-29"
click at [835, 451] on button "結帳" at bounding box center [839, 451] width 46 height 26
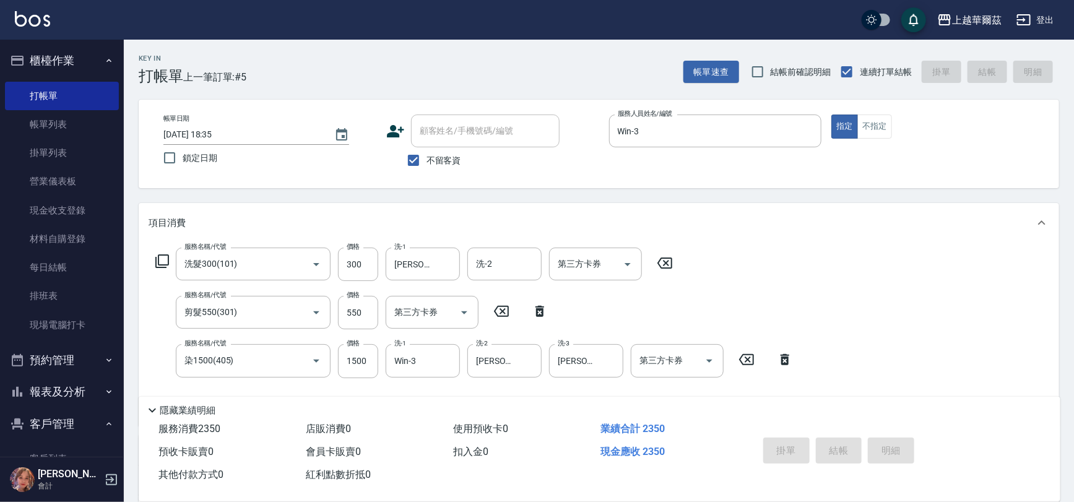
type input "[DATE] 18:36"
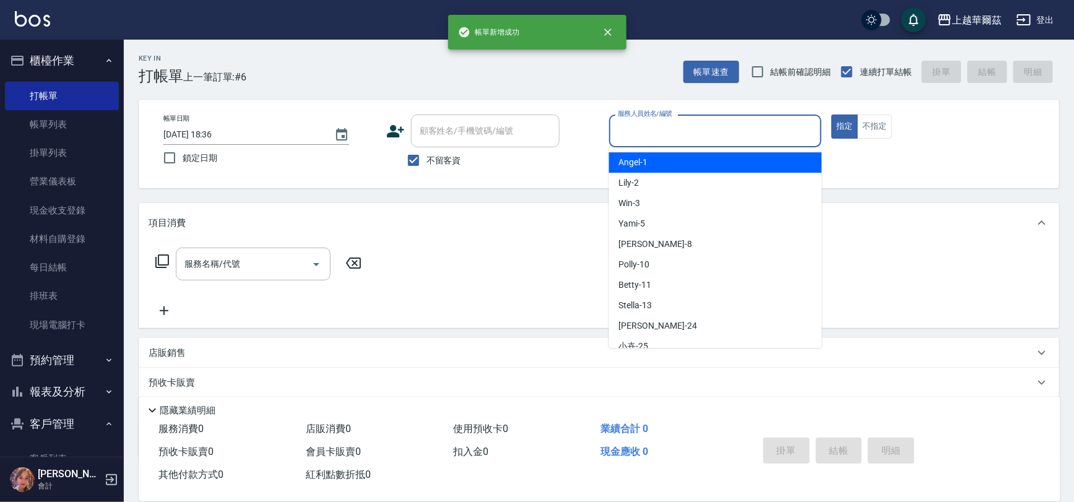
click at [633, 132] on input "服務人員姓名/編號" at bounding box center [716, 131] width 202 height 22
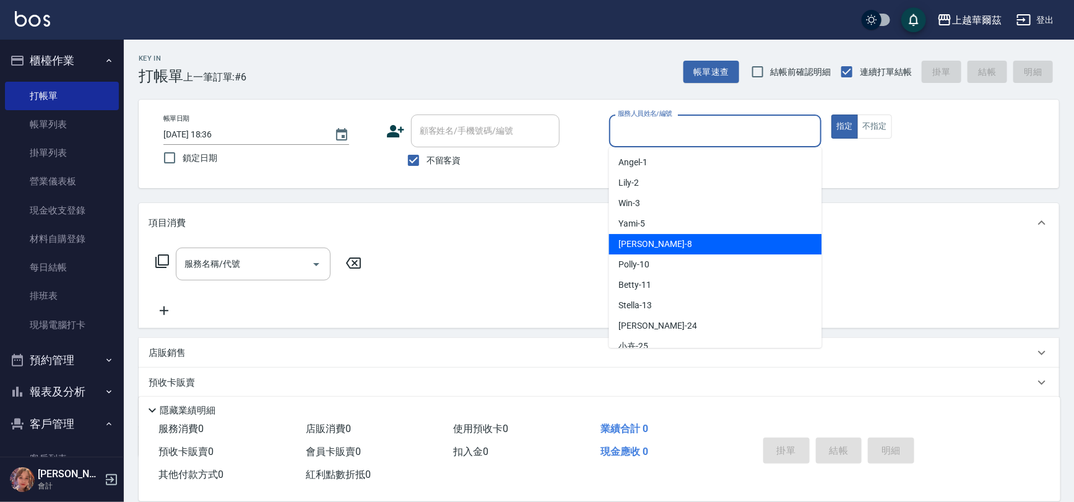
click at [654, 244] on div "[PERSON_NAME] -8" at bounding box center [715, 244] width 213 height 20
type input "[PERSON_NAME]-8"
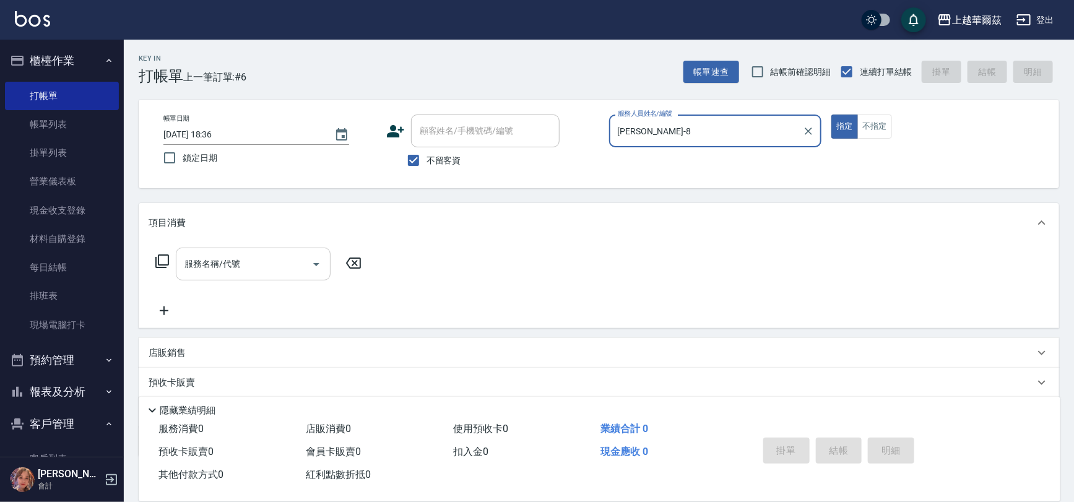
click at [204, 260] on div "服務名稱/代號 服務名稱/代號" at bounding box center [253, 264] width 155 height 33
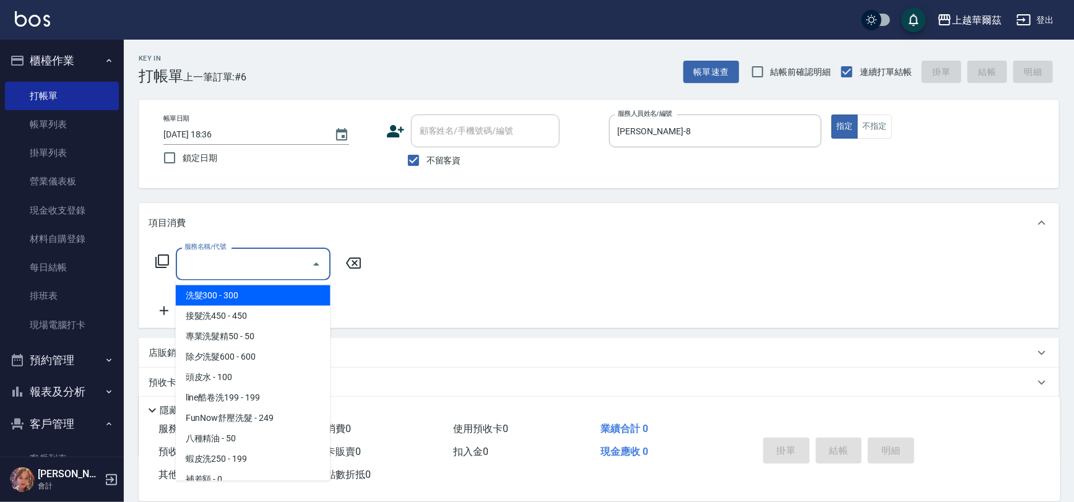
click at [209, 296] on span "洗髮300 - 300" at bounding box center [253, 295] width 155 height 20
type input "洗髮300(101)"
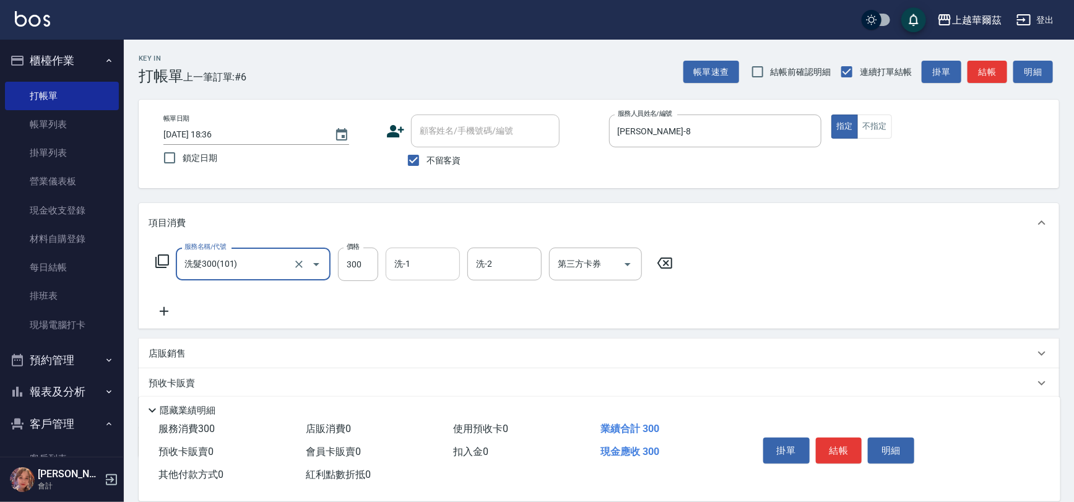
click at [425, 260] on input "洗-1" at bounding box center [422, 264] width 63 height 22
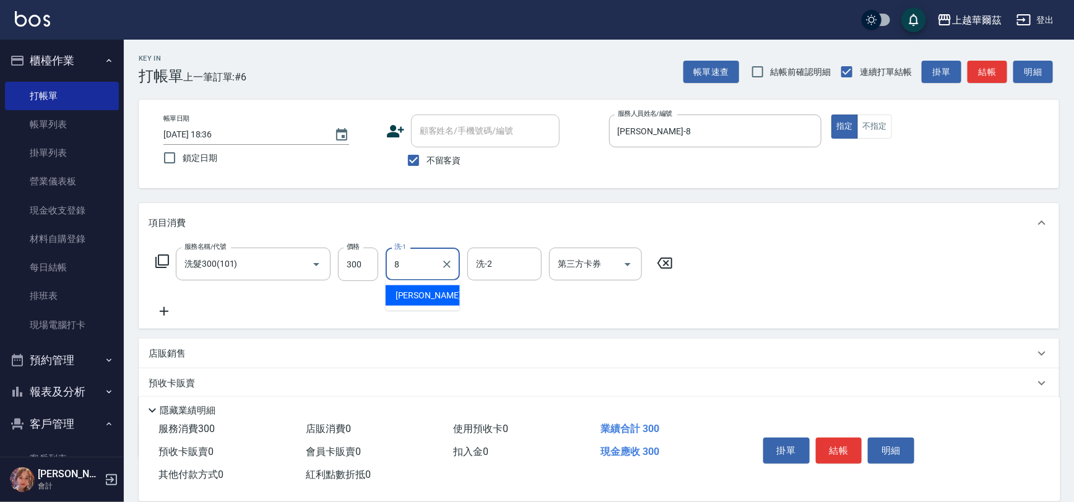
type input "[PERSON_NAME]-8"
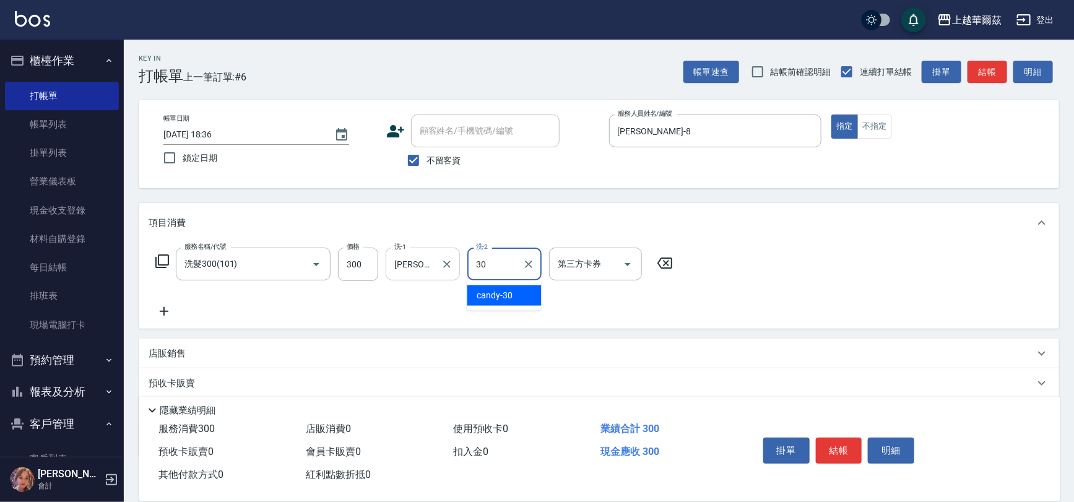
type input "candy-30"
click at [161, 308] on icon at bounding box center [164, 311] width 31 height 15
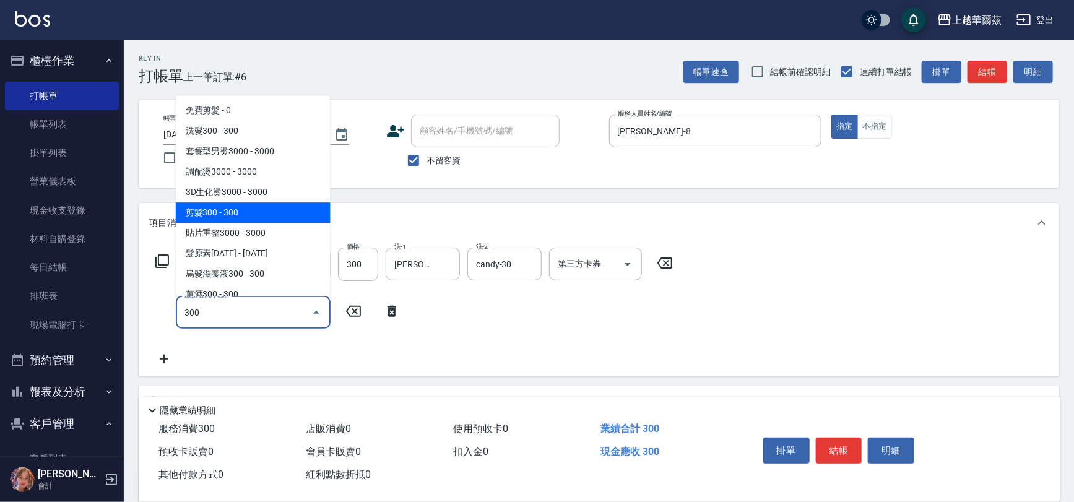
click at [235, 211] on span "剪髮300 - 300" at bounding box center [253, 212] width 155 height 20
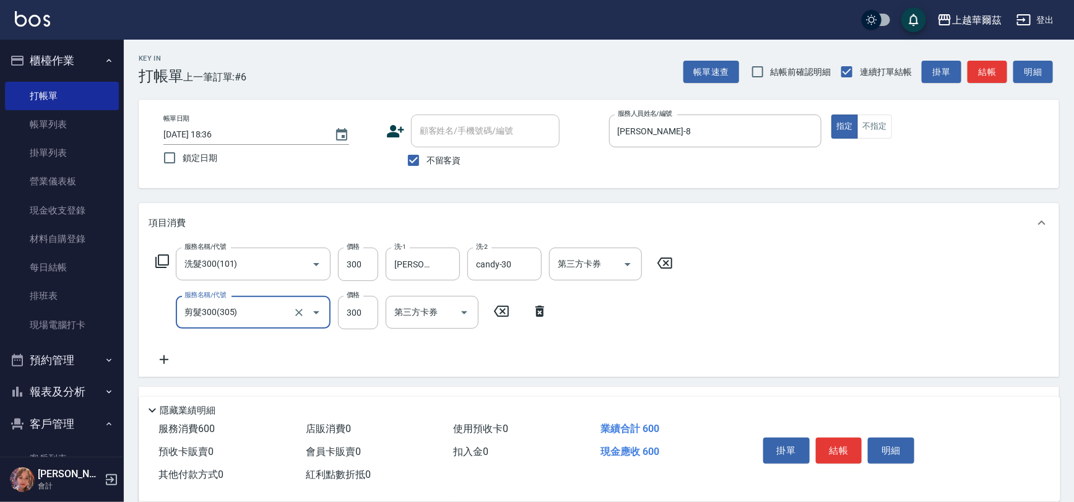
type input "剪髮300(305)"
click at [166, 359] on icon at bounding box center [164, 359] width 31 height 15
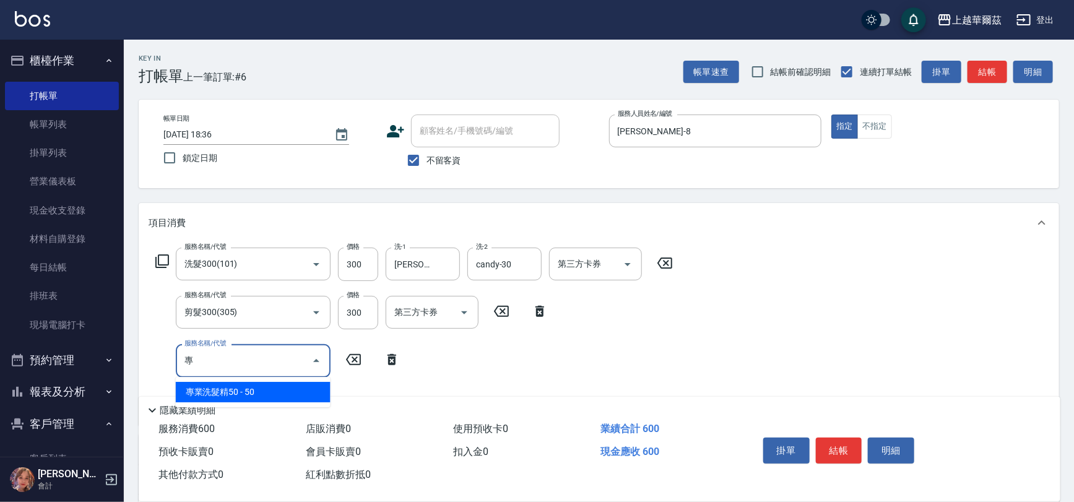
click at [204, 390] on span "專業洗髮精50 - 50" at bounding box center [253, 392] width 155 height 20
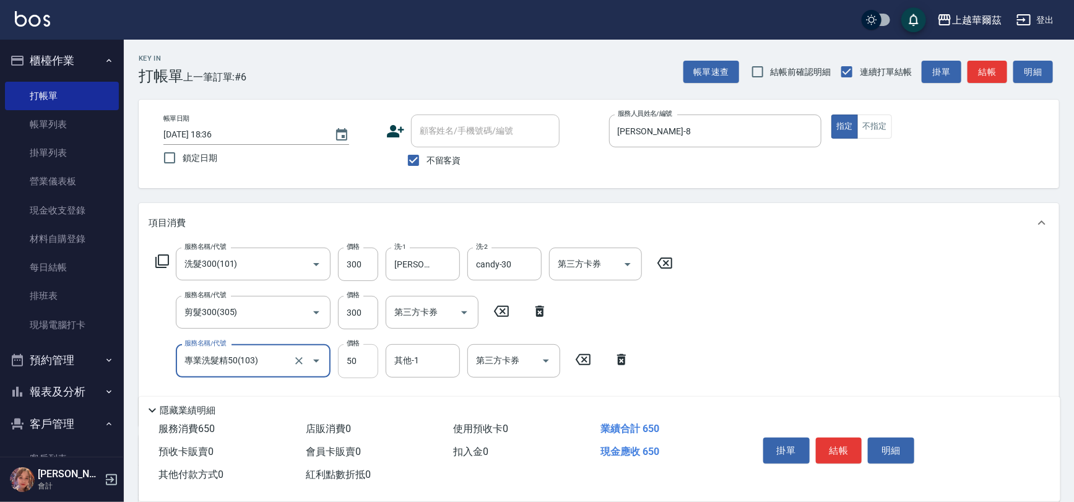
type input "專業洗髮精50(103)"
click at [357, 365] on input "50" at bounding box center [358, 360] width 40 height 33
type input "100"
type input "candy-30"
click at [823, 446] on button "結帳" at bounding box center [839, 451] width 46 height 26
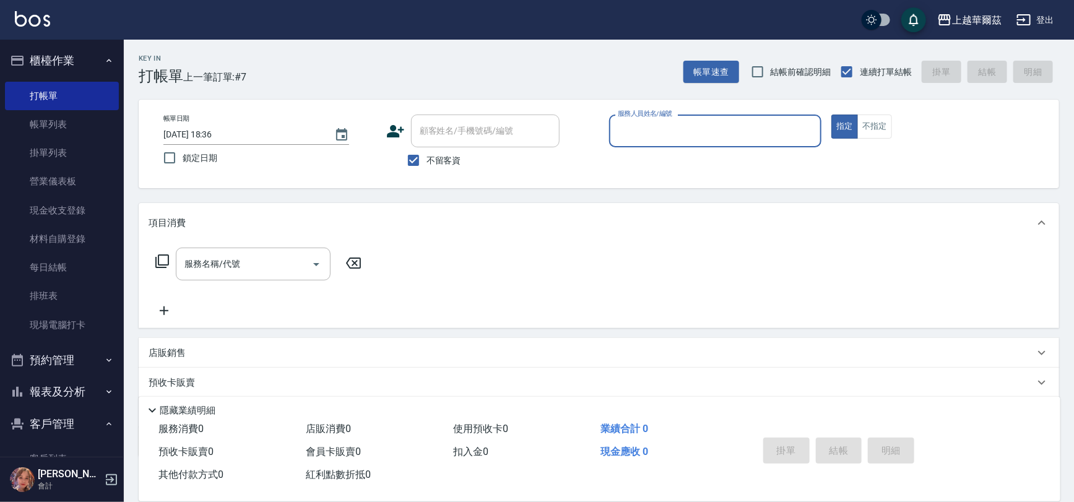
click at [656, 138] on input "服務人員姓名/編號" at bounding box center [716, 131] width 202 height 22
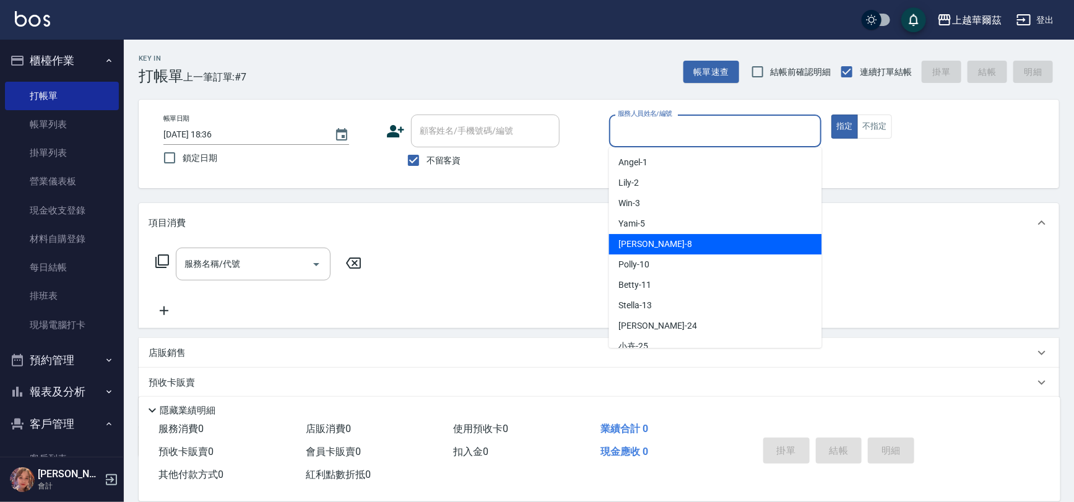
click at [663, 243] on div "[PERSON_NAME] -8" at bounding box center [715, 244] width 213 height 20
type input "[PERSON_NAME]-8"
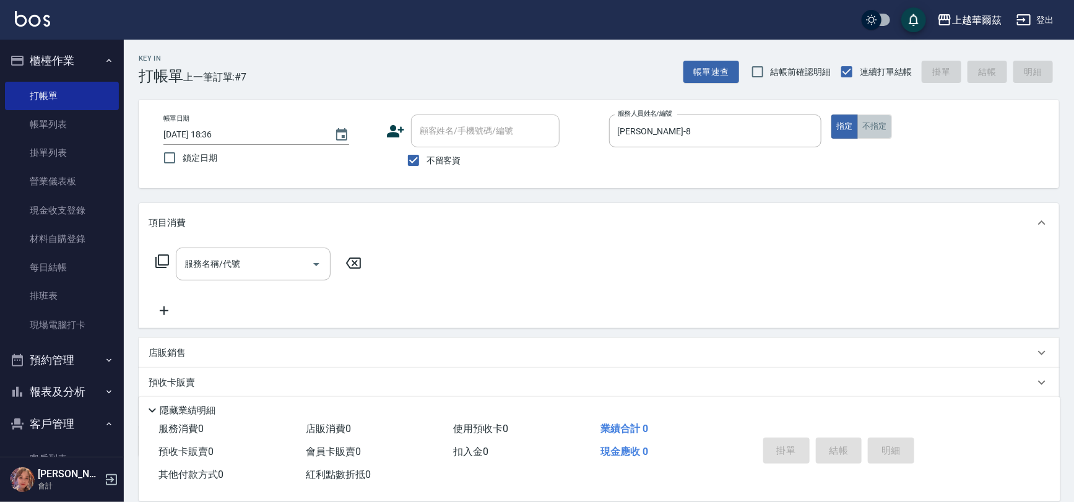
click at [870, 128] on button "不指定" at bounding box center [874, 126] width 35 height 24
click at [203, 255] on input "服務名稱/代號" at bounding box center [243, 264] width 125 height 22
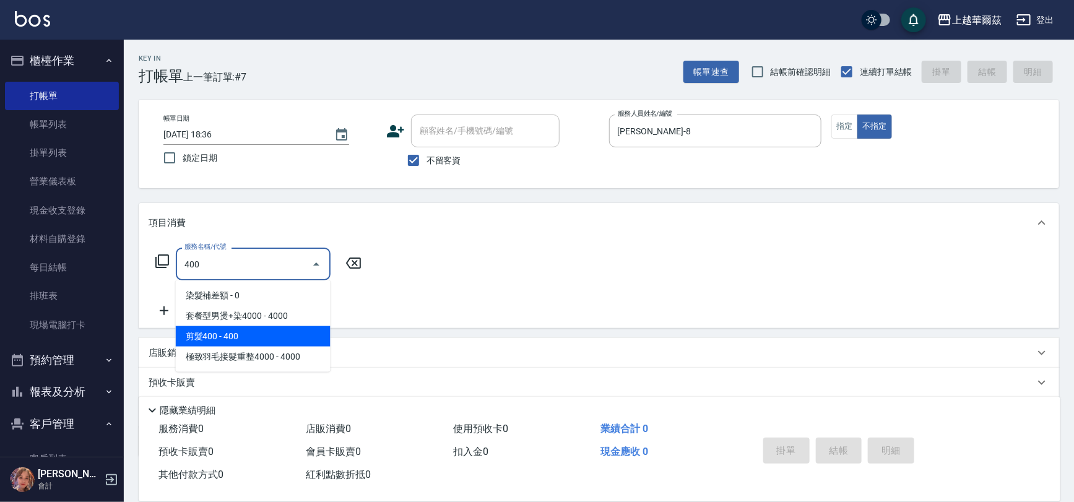
click at [217, 341] on span "剪髮400 - 400" at bounding box center [253, 336] width 155 height 20
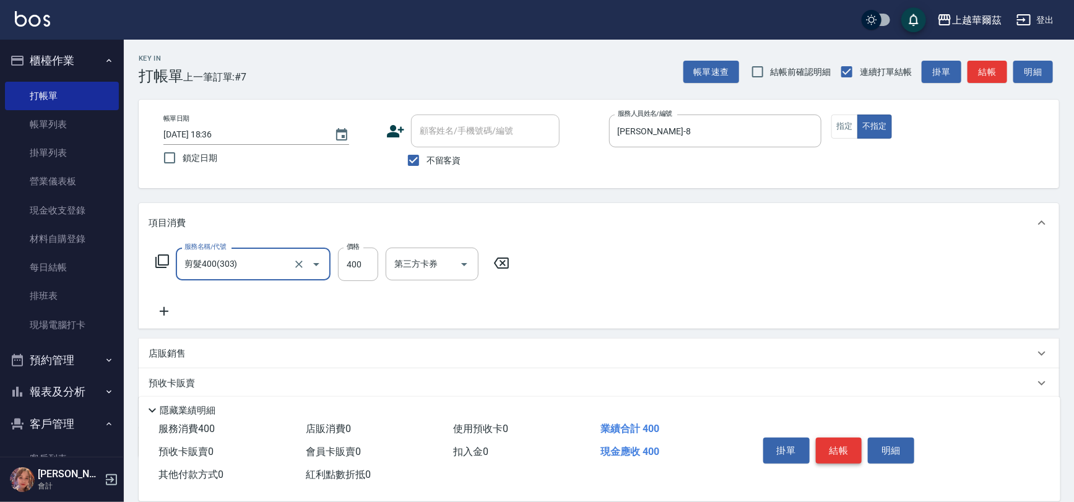
type input "剪髮400(303)"
click at [837, 451] on button "結帳" at bounding box center [839, 451] width 46 height 26
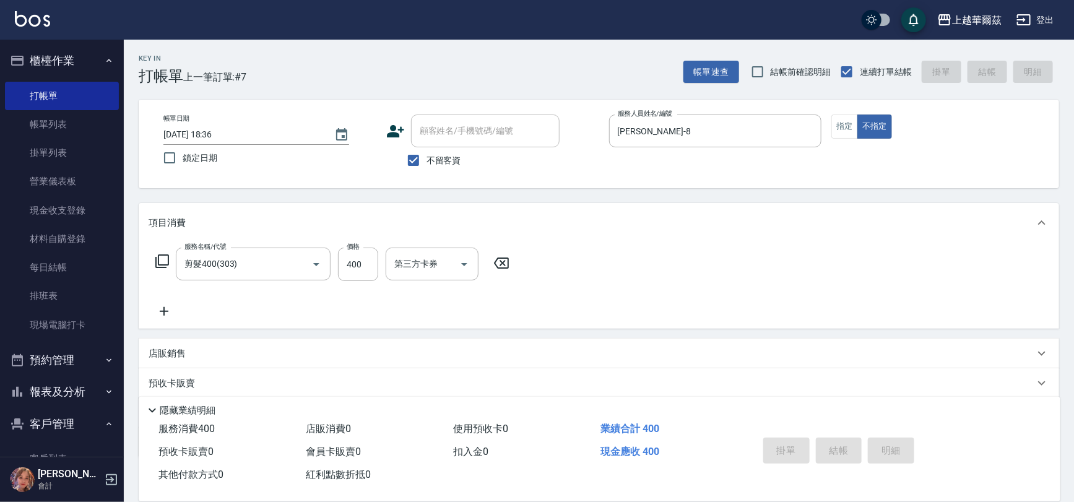
type input "[DATE] 18:37"
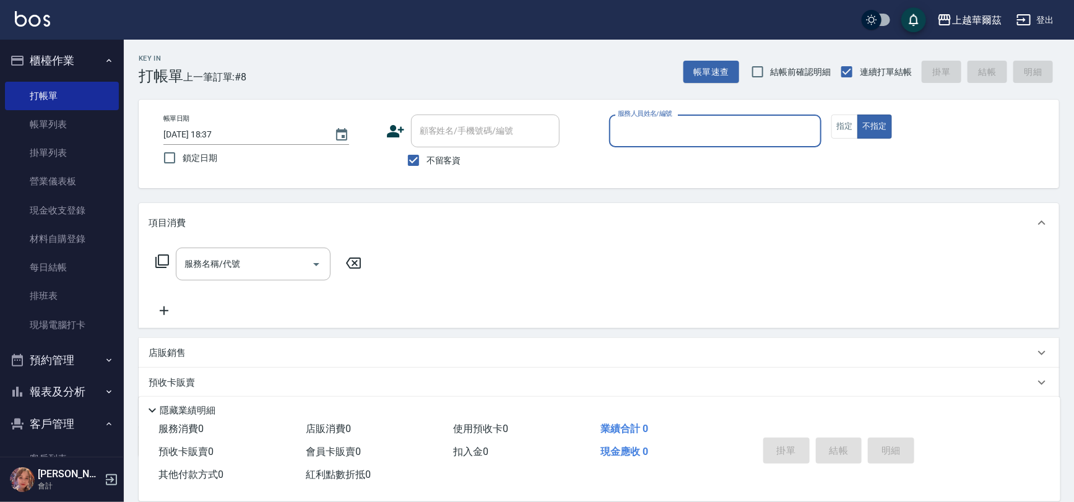
click at [650, 141] on input "服務人員姓名/編號" at bounding box center [716, 131] width 202 height 22
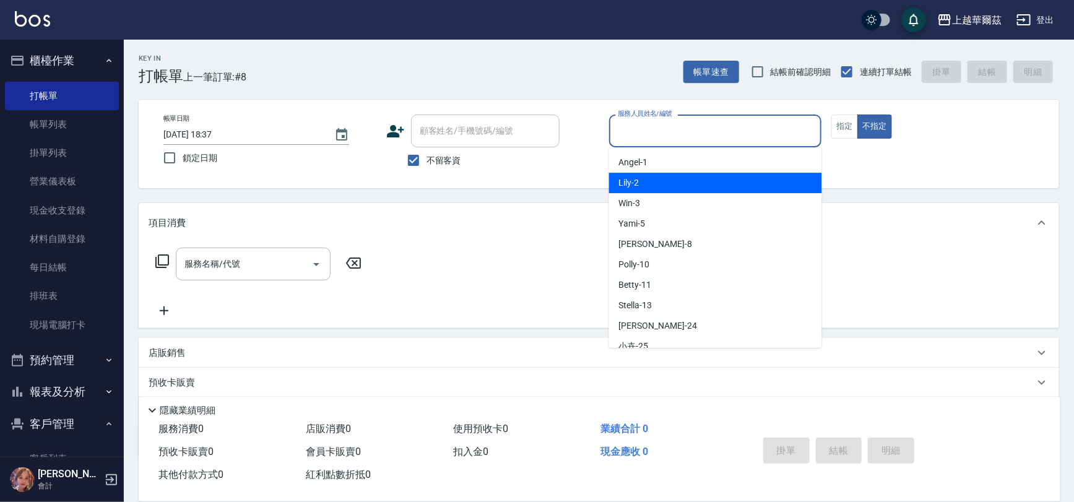
click at [641, 181] on div "Lily -2" at bounding box center [715, 183] width 213 height 20
type input "Lily-2"
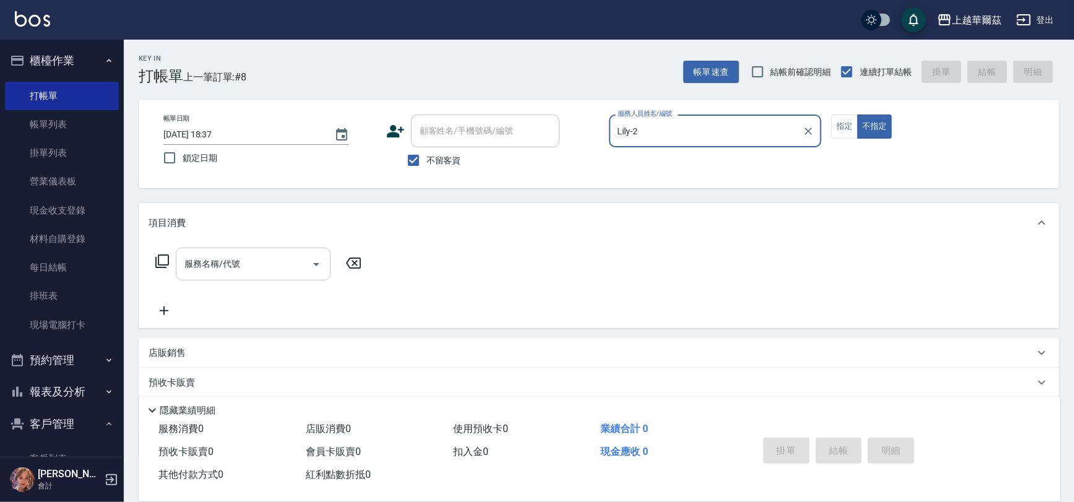
click at [265, 260] on input "服務名稱/代號" at bounding box center [243, 264] width 125 height 22
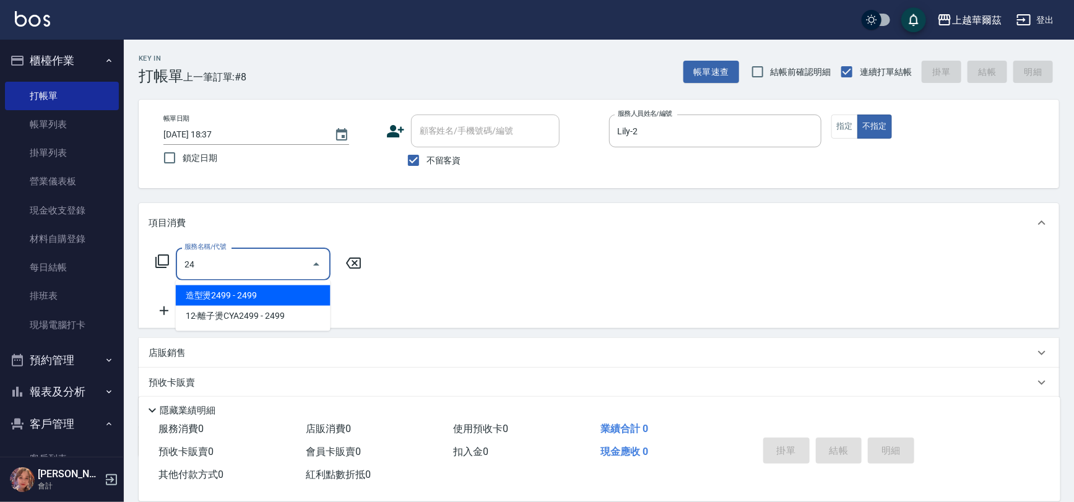
type input "2"
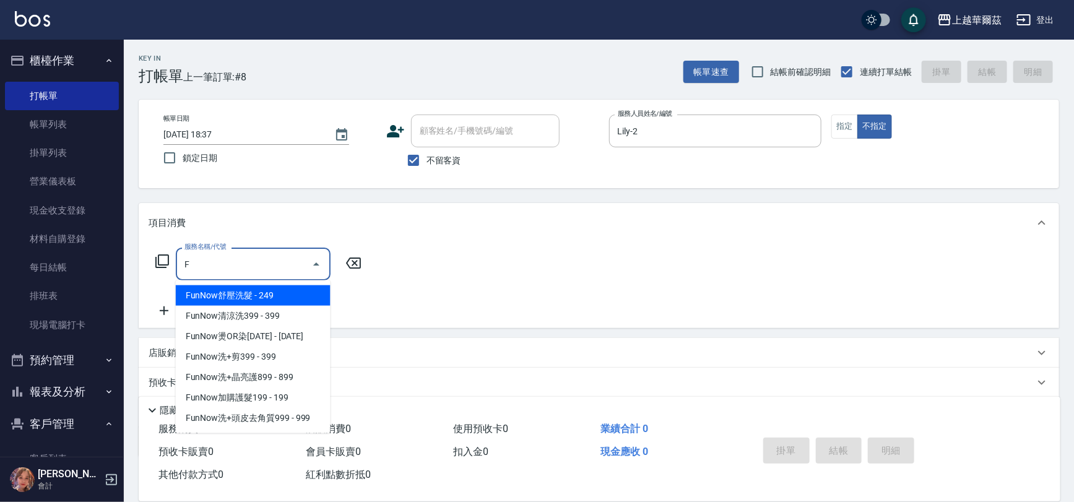
click at [257, 293] on span "FunNow舒壓洗髮 - 249" at bounding box center [253, 295] width 155 height 20
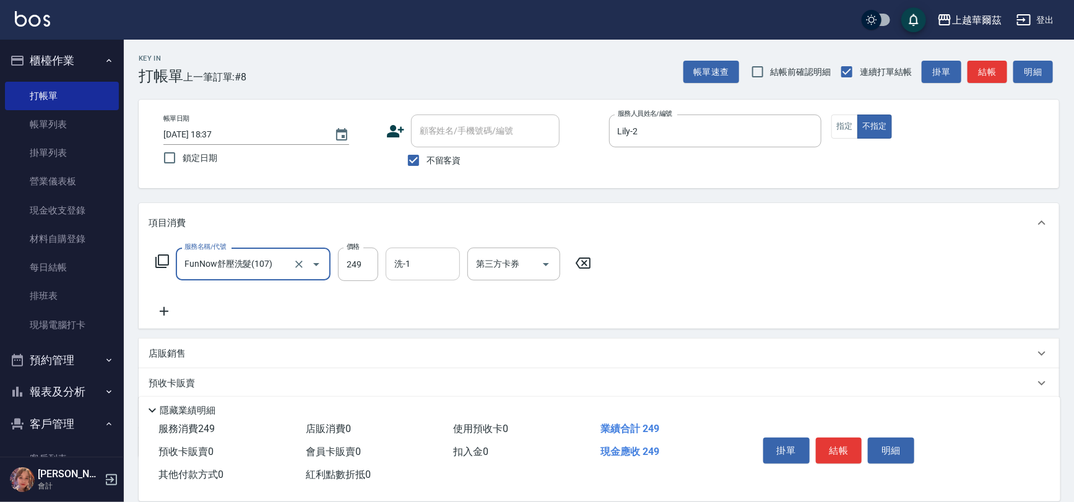
type input "FunNow舒壓洗髮(107)"
click at [410, 262] on input "洗-1" at bounding box center [422, 264] width 63 height 22
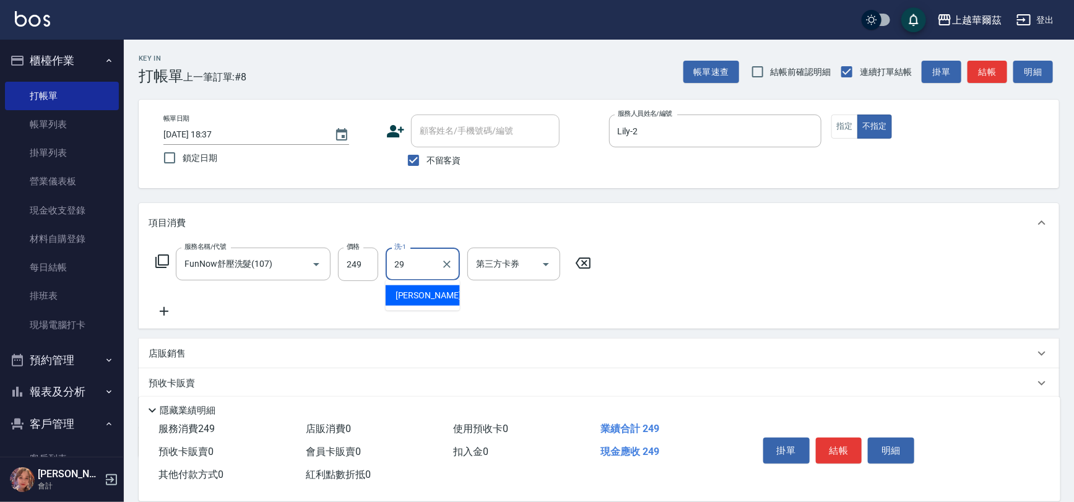
type input "[PERSON_NAME]-29"
click at [208, 337] on div "項目消費 服務名稱/代號 FunNow舒壓洗髮(107) 服務名稱/代號 價格 249 價格 洗-1 [PERSON_NAME]-29 洗-1 第三方卡券 第…" at bounding box center [599, 330] width 920 height 254
click at [205, 344] on div "店販銷售" at bounding box center [599, 354] width 920 height 30
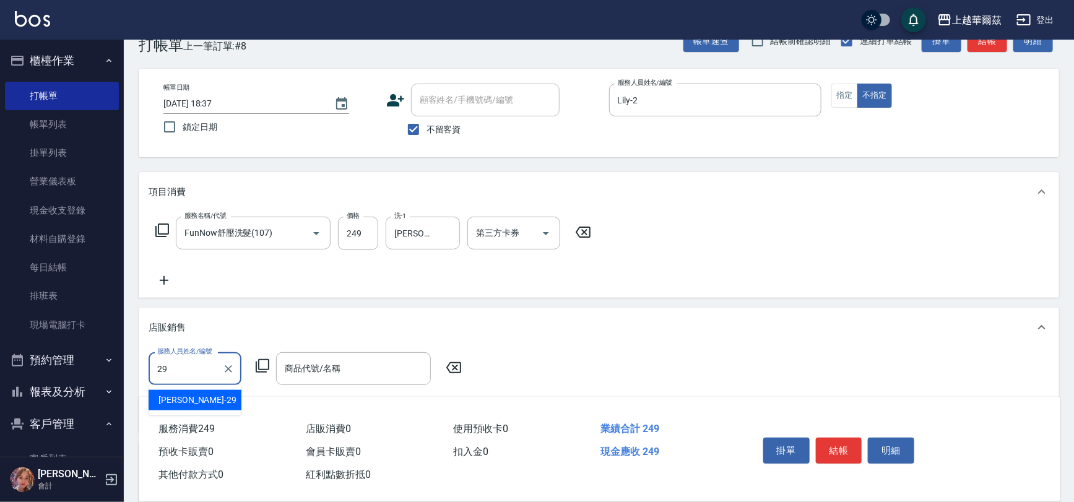
type input "[PERSON_NAME]-29"
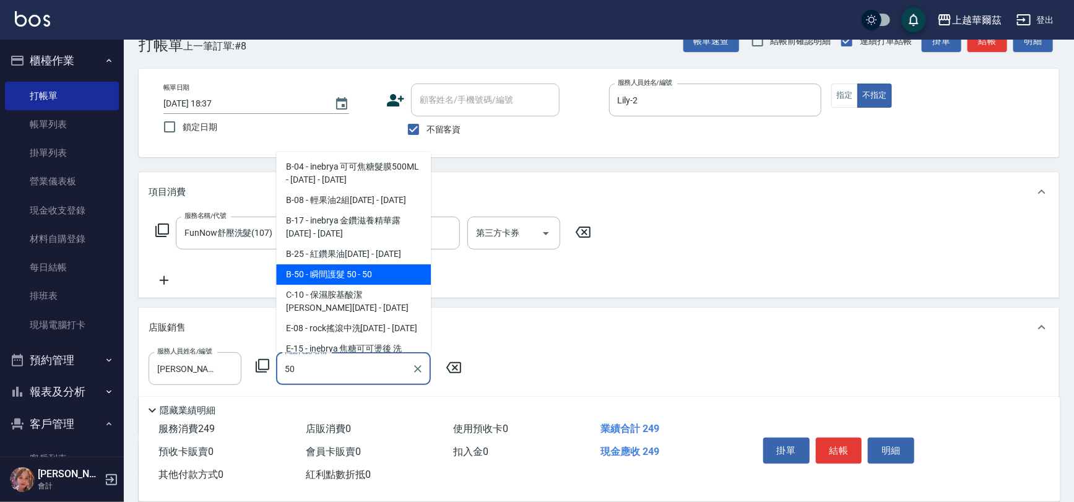
click at [329, 278] on span "B-50 - 瞬間護髮 50 - 50" at bounding box center [353, 274] width 155 height 20
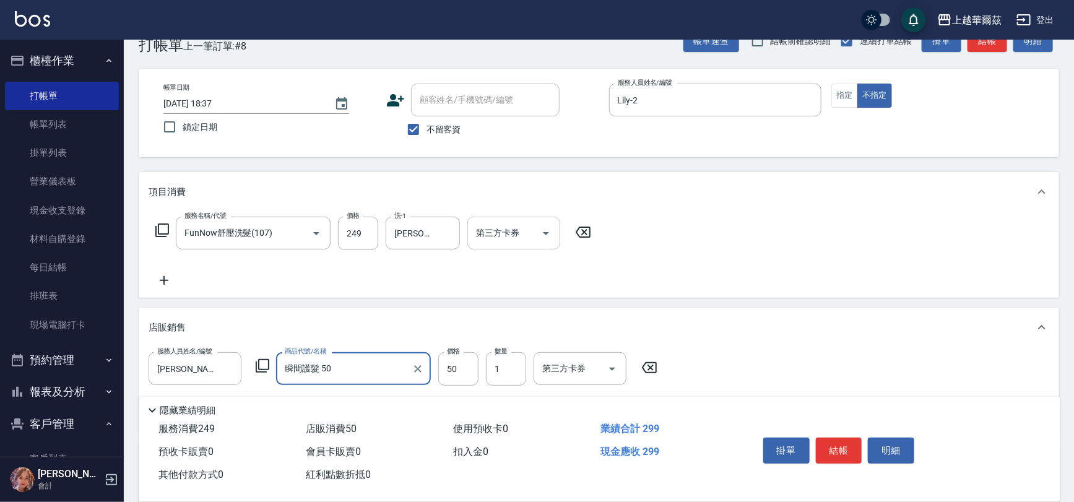
click at [550, 230] on icon "Open" at bounding box center [545, 233] width 15 height 15
type input "瞬間護髮 50"
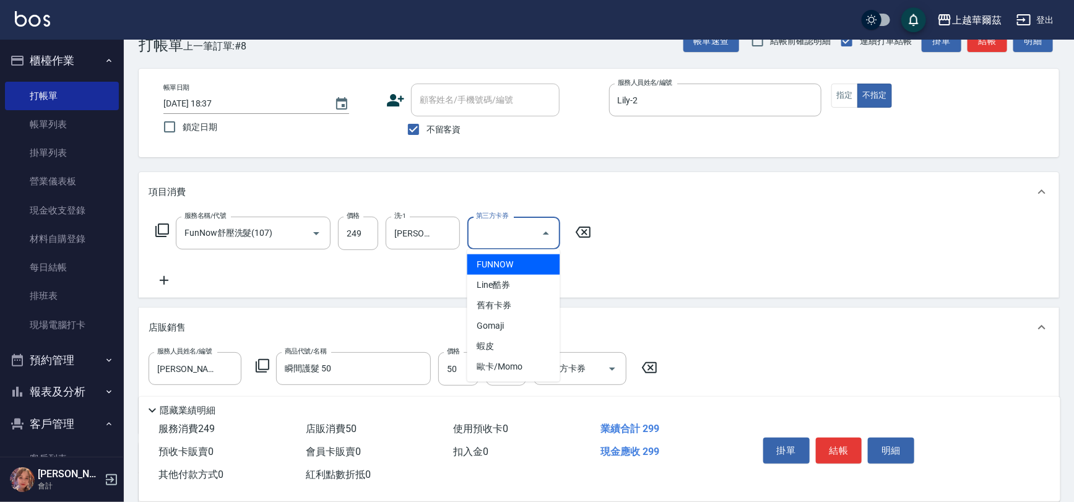
click at [510, 252] on ul "FUNNOW Line酷券 舊有卡券 Gomaji 蝦皮 歐卡/Momo" at bounding box center [513, 315] width 93 height 132
click at [507, 262] on span "FUNNOW" at bounding box center [513, 264] width 93 height 20
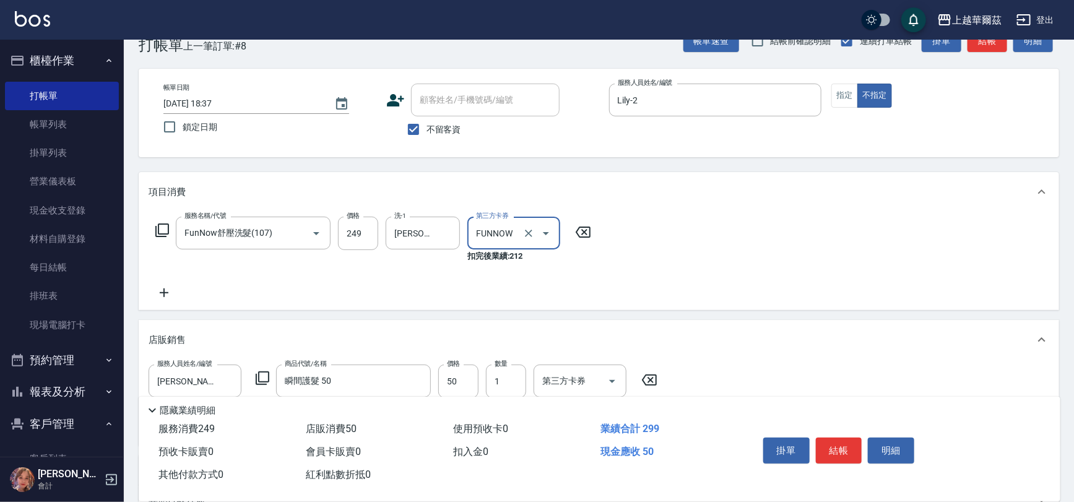
type input "FUNNOW"
click at [844, 447] on button "結帳" at bounding box center [839, 451] width 46 height 26
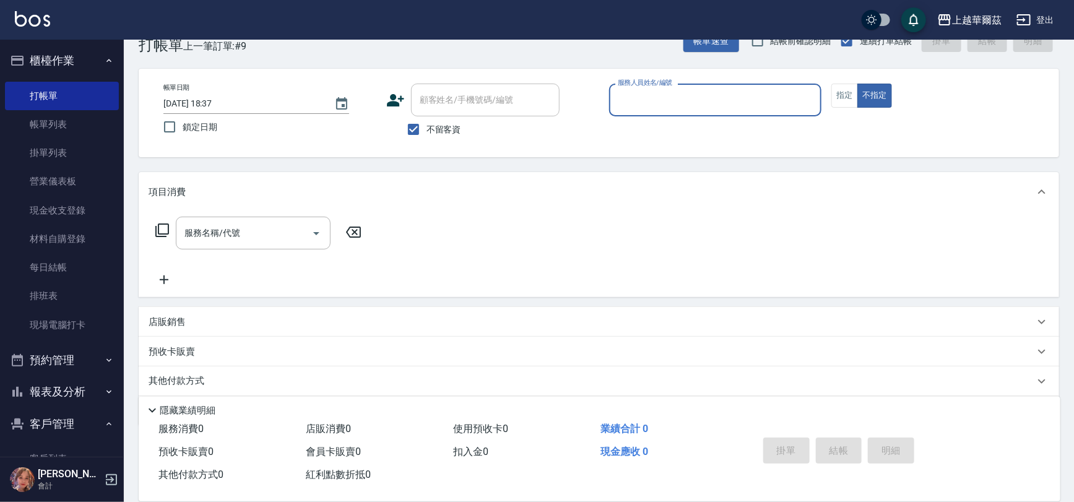
scroll to position [0, 0]
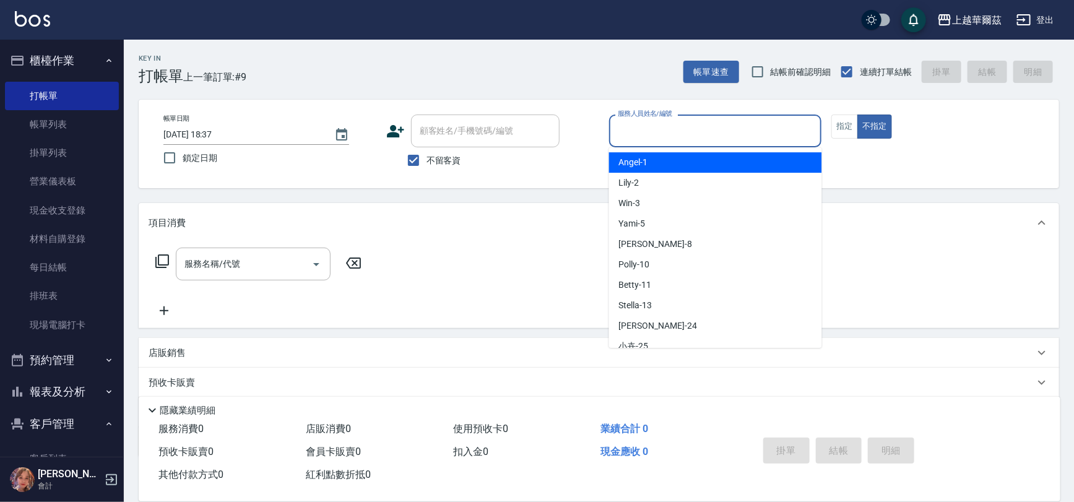
click at [641, 140] on input "服務人員姓名/編號" at bounding box center [716, 131] width 202 height 22
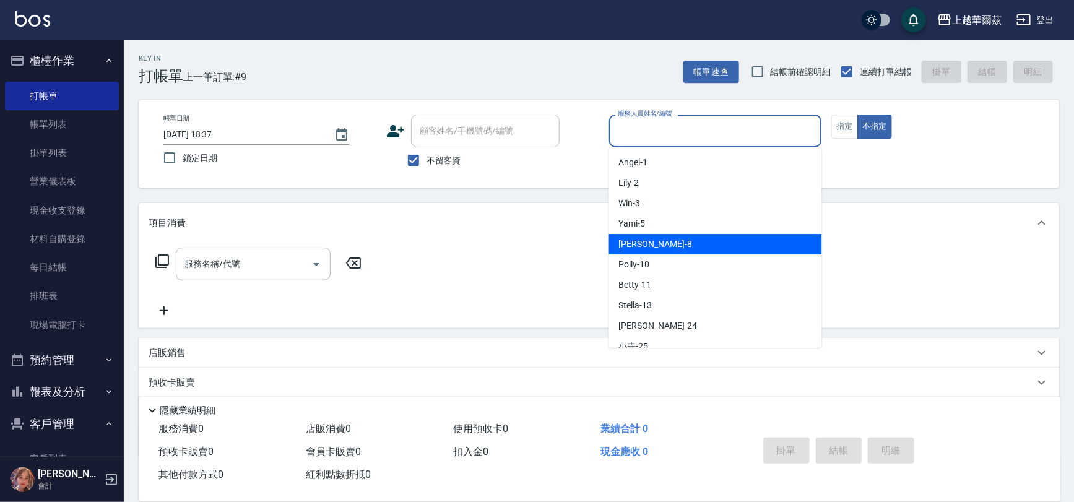
click at [655, 245] on div "[PERSON_NAME] -8" at bounding box center [715, 244] width 213 height 20
type input "[PERSON_NAME]-8"
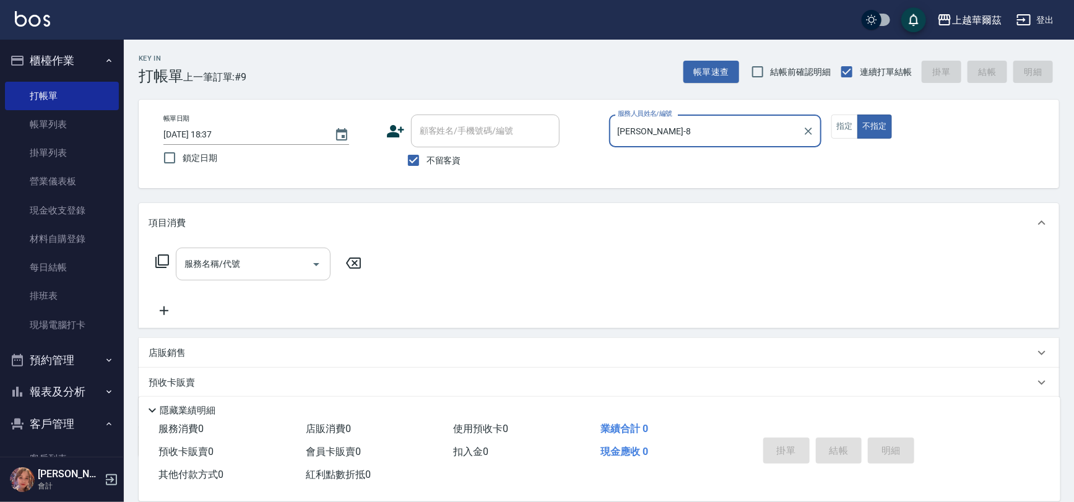
click at [249, 254] on input "服務名稱/代號" at bounding box center [243, 264] width 125 height 22
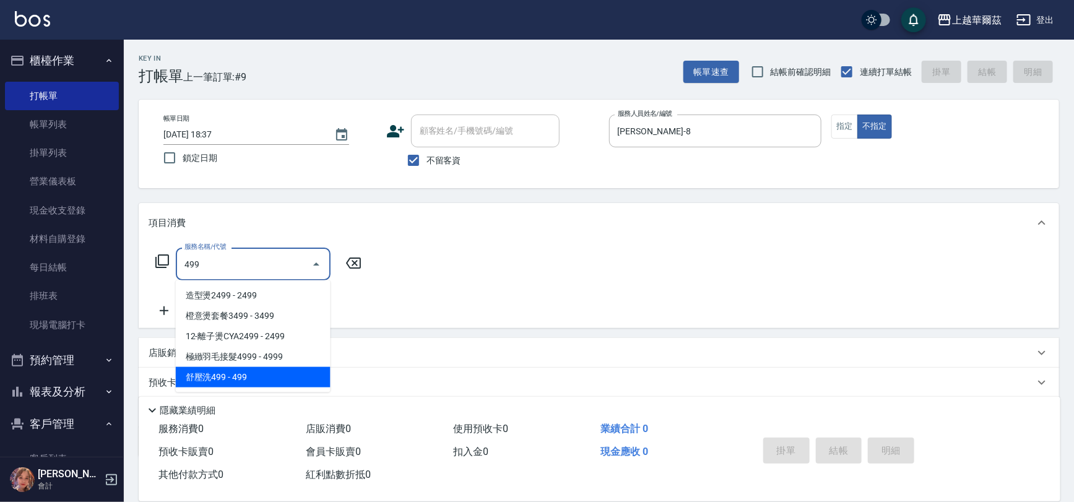
click at [197, 373] on span "舒壓洗499 - 499" at bounding box center [253, 377] width 155 height 20
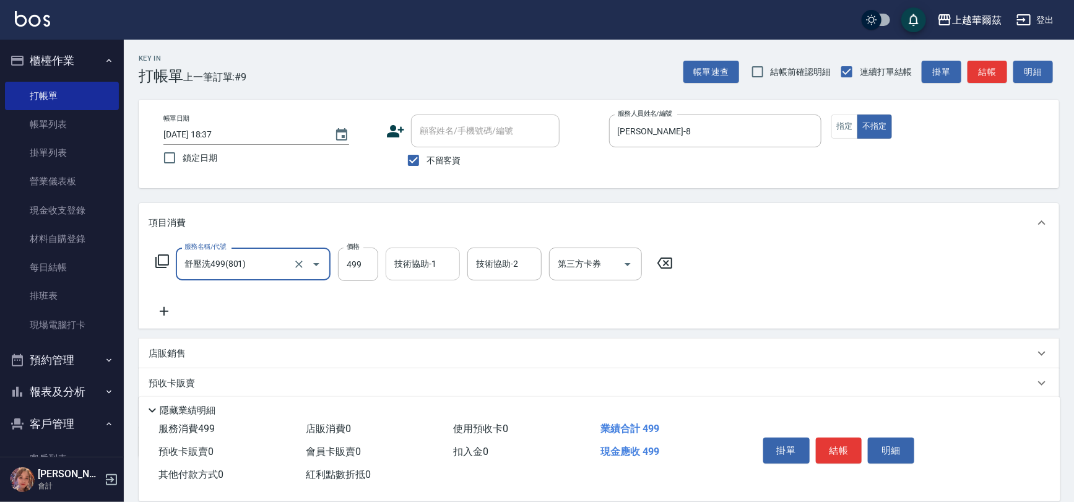
type input "舒壓洗499(801)"
click at [413, 259] on div "技術協助-1 技術協助-1" at bounding box center [423, 264] width 74 height 33
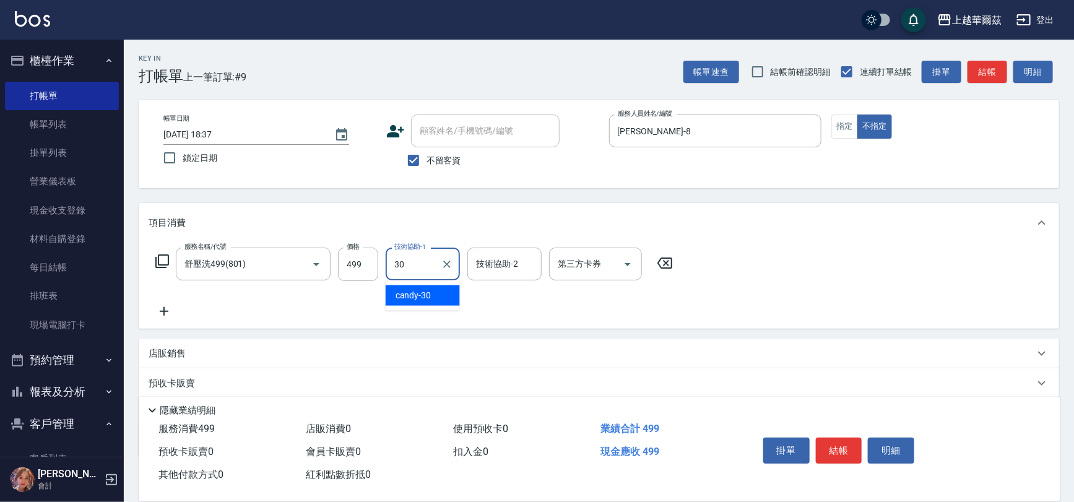
type input "candy-30"
click at [851, 451] on button "結帳" at bounding box center [839, 451] width 46 height 26
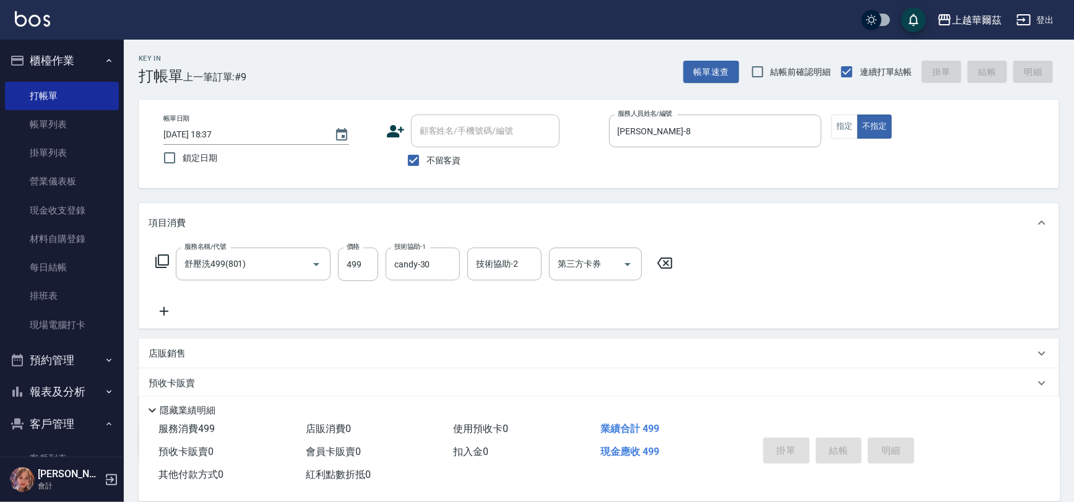
type input "[DATE] 18:38"
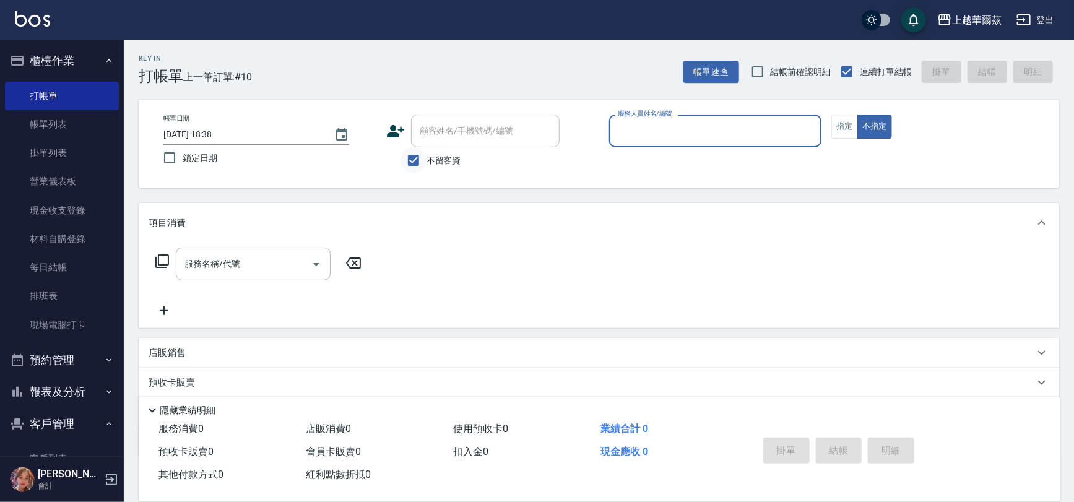
click at [415, 163] on input "不留客資" at bounding box center [413, 160] width 26 height 26
checkbox input "false"
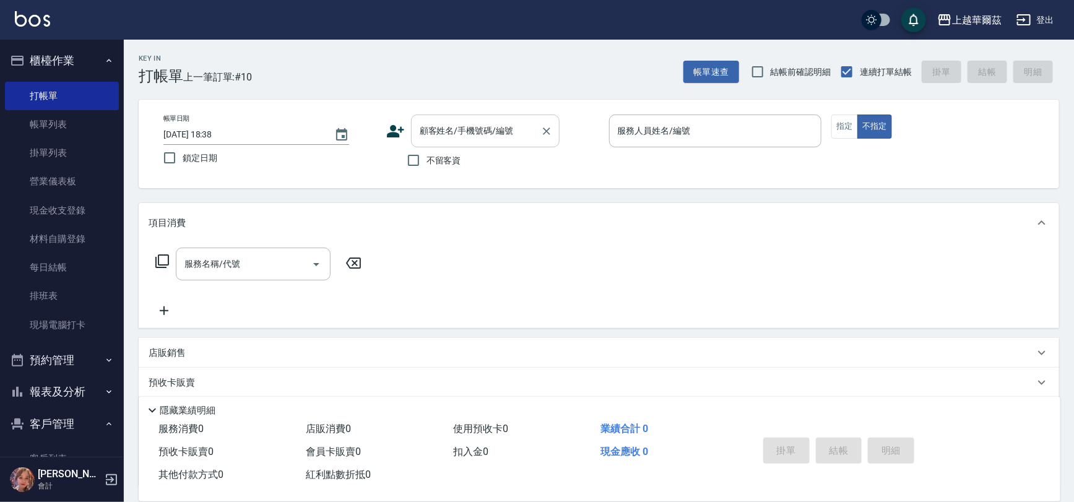
click at [444, 134] on div "顧客姓名/手機號碼/編號 顧客姓名/手機號碼/編號" at bounding box center [485, 130] width 149 height 33
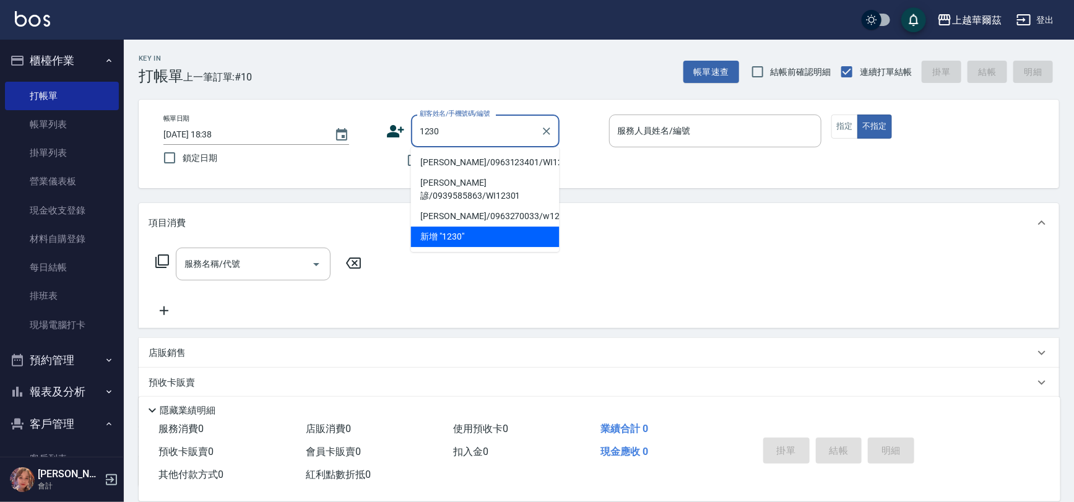
click at [438, 164] on li "[PERSON_NAME]/0963123401/WI123021" at bounding box center [485, 162] width 149 height 20
type input "[PERSON_NAME]/0963123401/WI123021"
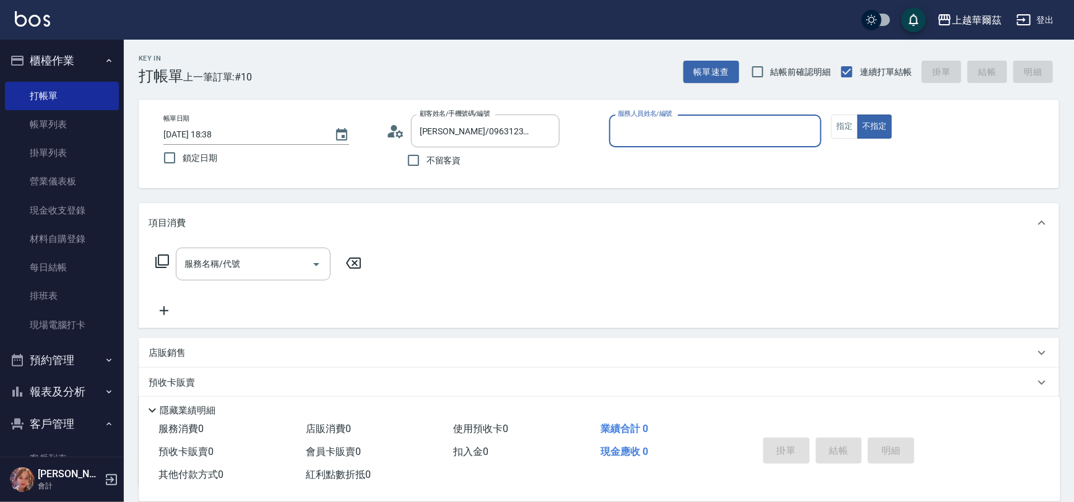
click at [658, 132] on input "服務人員姓名/編號" at bounding box center [716, 131] width 202 height 22
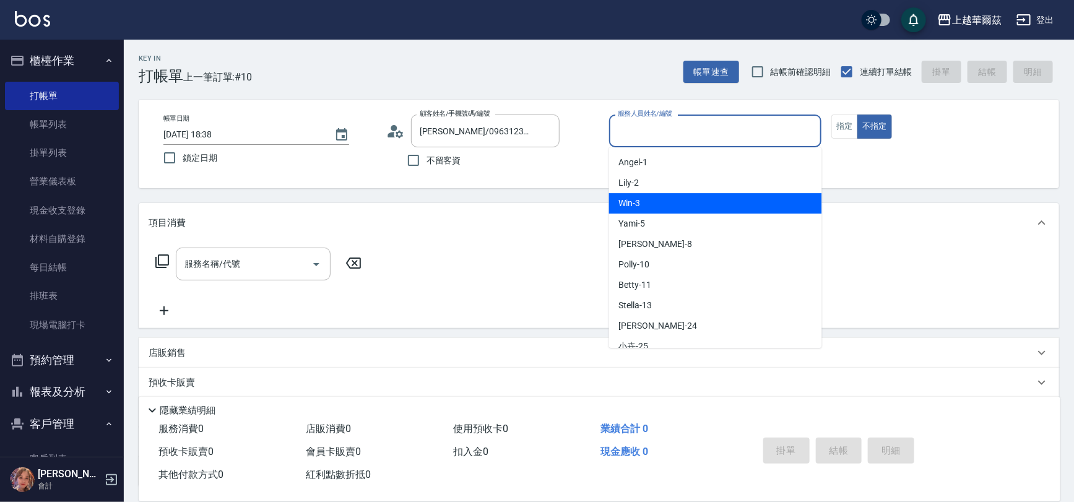
click at [657, 202] on div "Win -3" at bounding box center [715, 203] width 213 height 20
type input "Win-3"
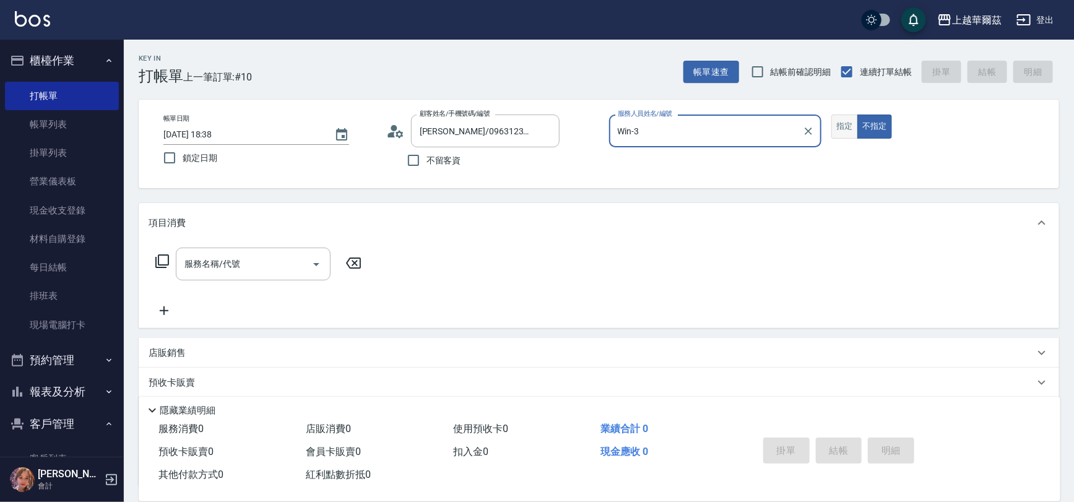
click at [831, 124] on button "指定" at bounding box center [844, 126] width 27 height 24
click at [210, 264] on div "服務名稱/代號 服務名稱/代號" at bounding box center [253, 264] width 155 height 33
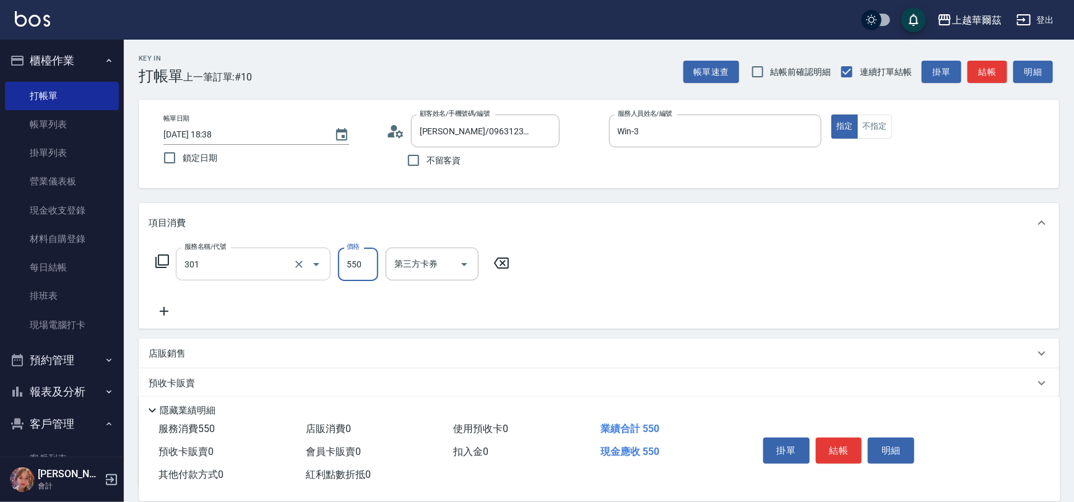
type input "剪髮550(301)"
click at [160, 306] on icon at bounding box center [164, 311] width 31 height 15
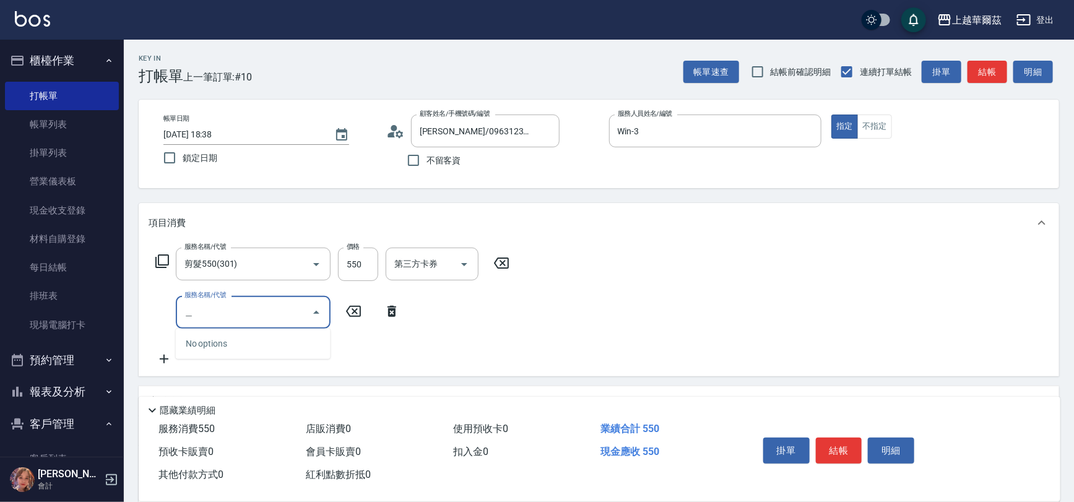
type input "虎"
click at [275, 361] on span "死海礦泥單次[DATE] - [DATE]" at bounding box center [253, 364] width 155 height 20
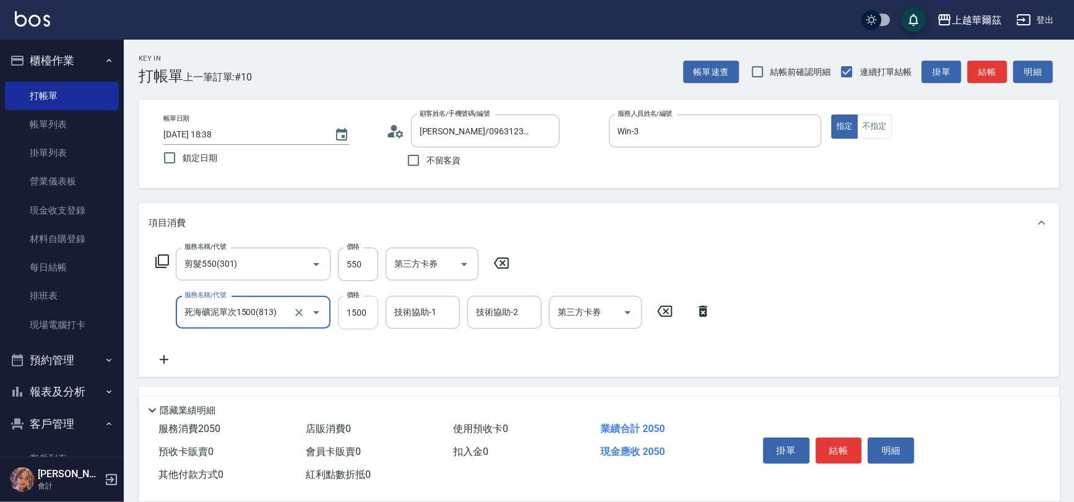
type input "死海礦泥單次1500(813)"
click at [356, 319] on input "1500" at bounding box center [358, 312] width 40 height 33
type input "1275"
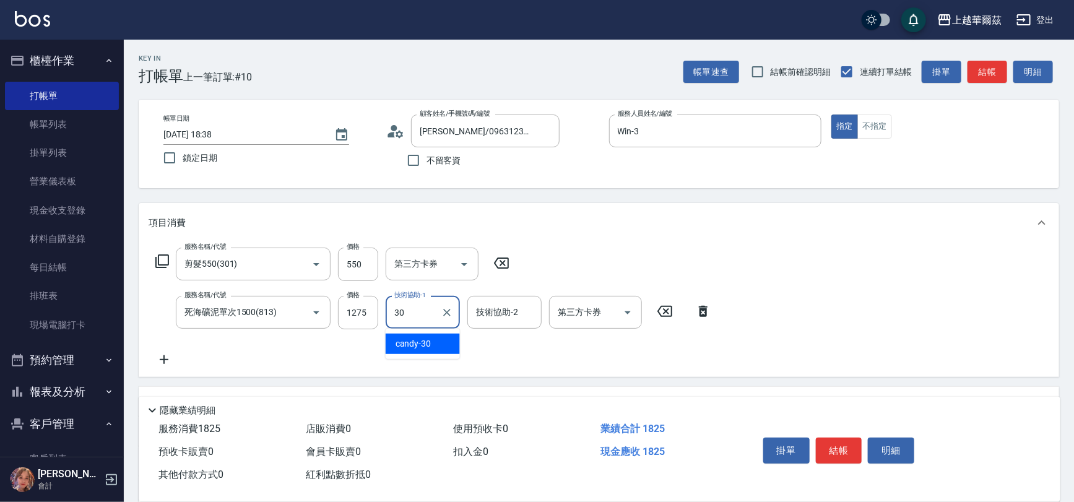
type input "candy-30"
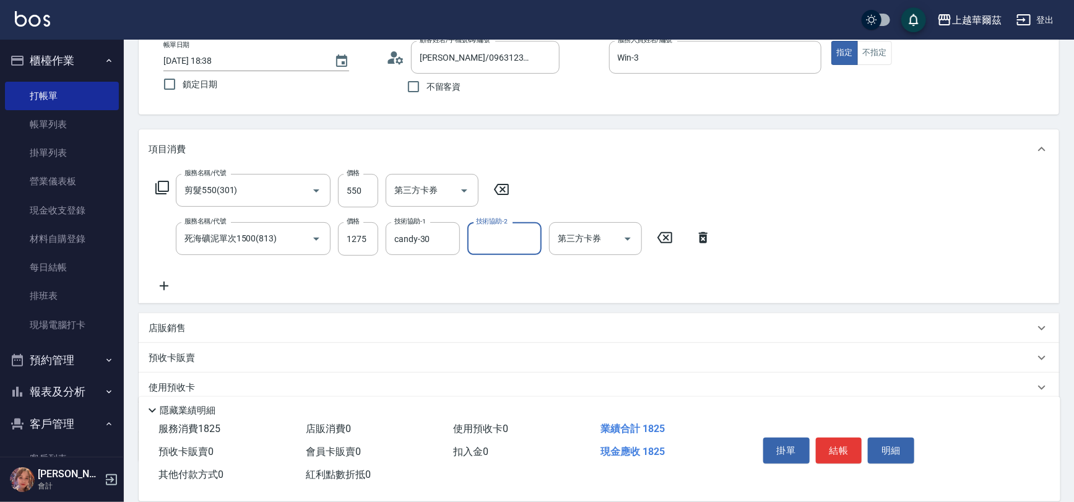
scroll to position [149, 0]
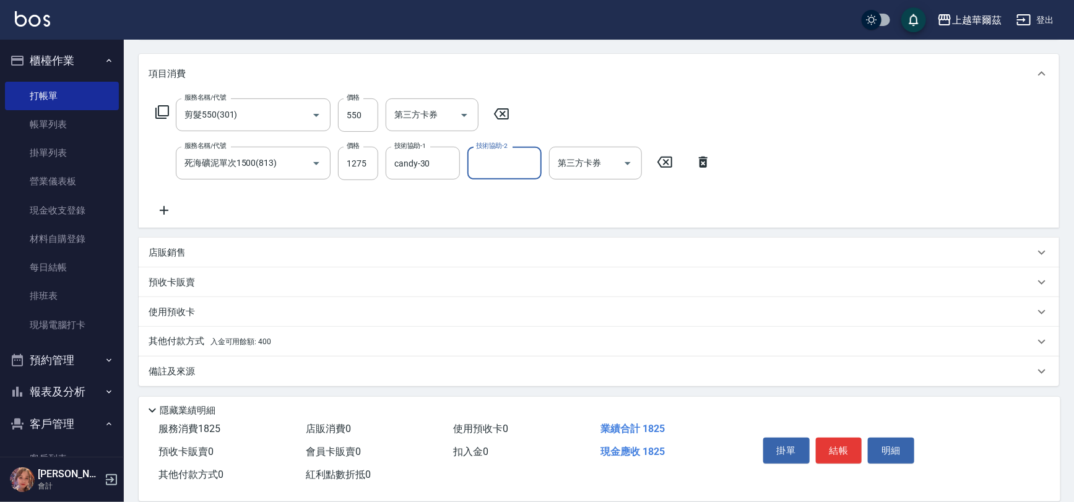
click at [177, 257] on p "店販銷售" at bounding box center [167, 252] width 37 height 13
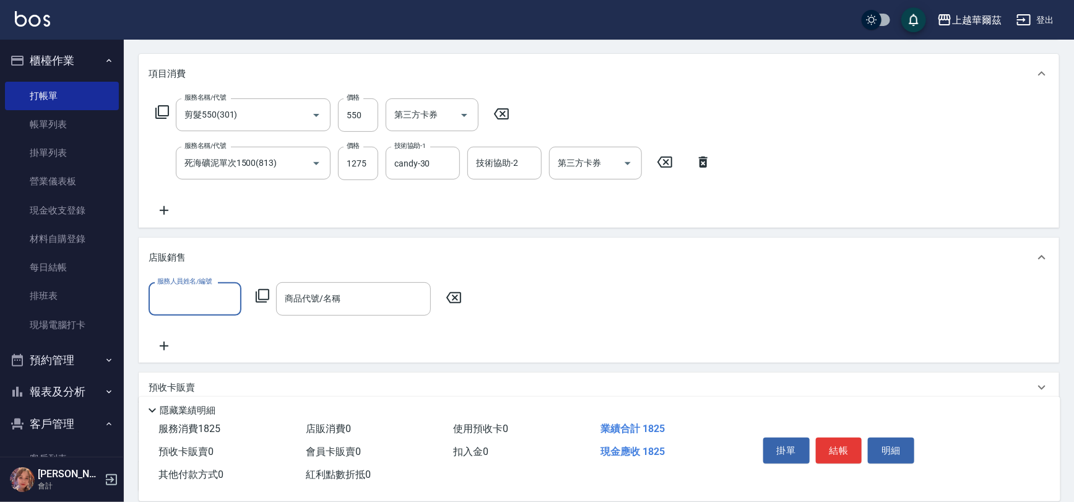
scroll to position [0, 0]
type input "Win-3"
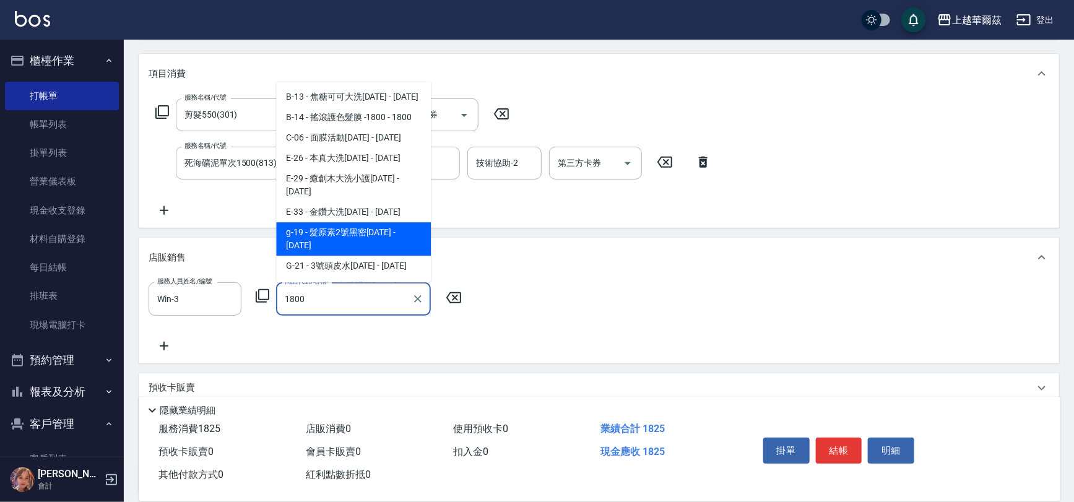
click at [384, 222] on span "g-19 - 髮原素2號黑密[DATE] - [DATE]" at bounding box center [353, 238] width 155 height 33
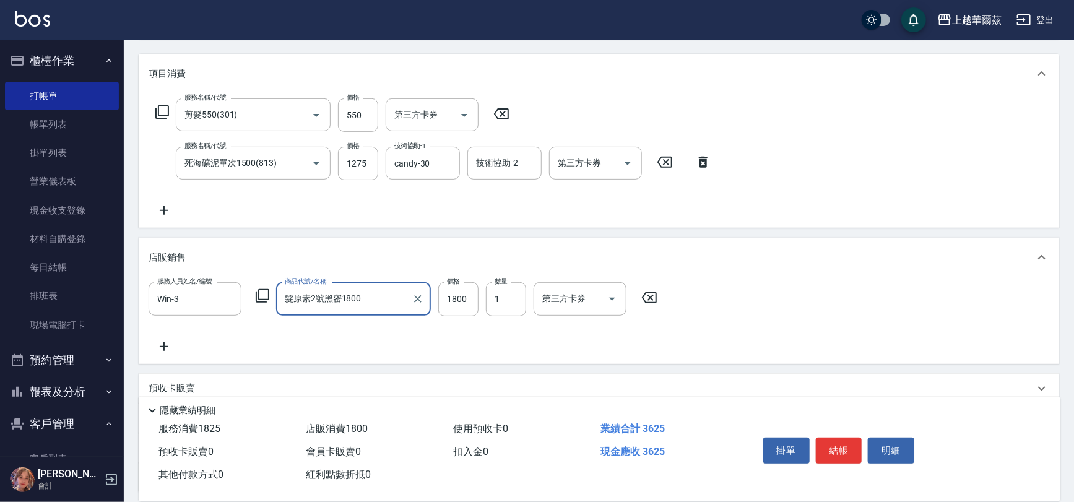
type input "髮原素2號黑密1800"
click at [160, 345] on icon at bounding box center [164, 346] width 9 height 9
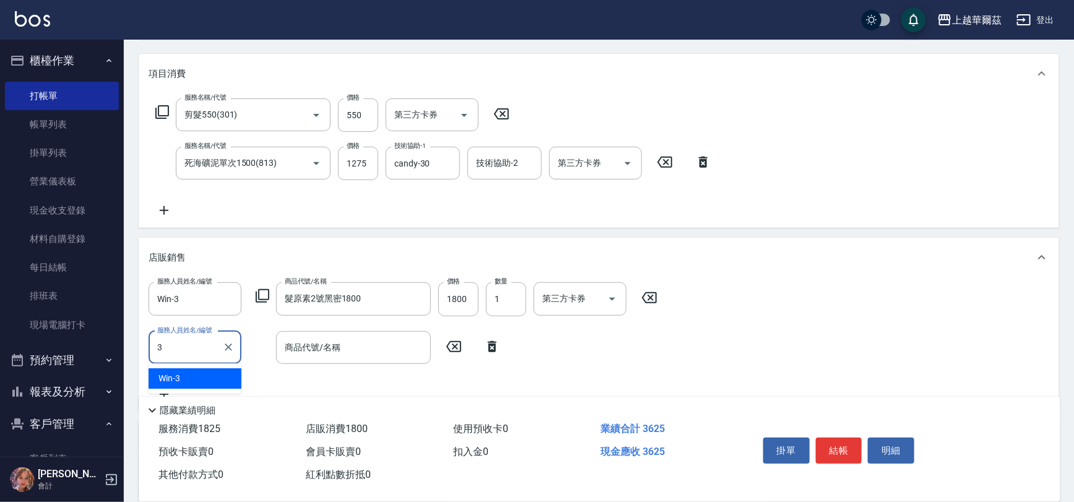
type input "Win-3"
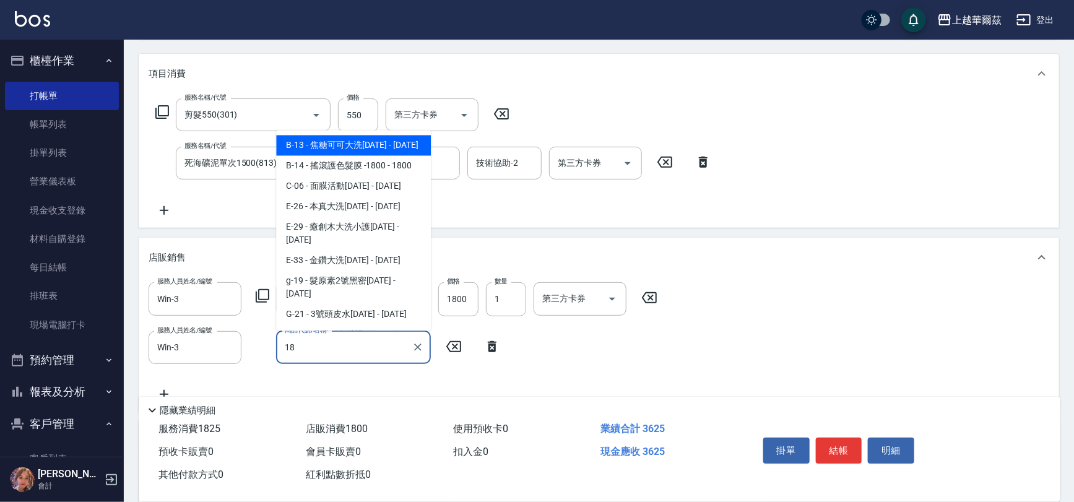
type input "1"
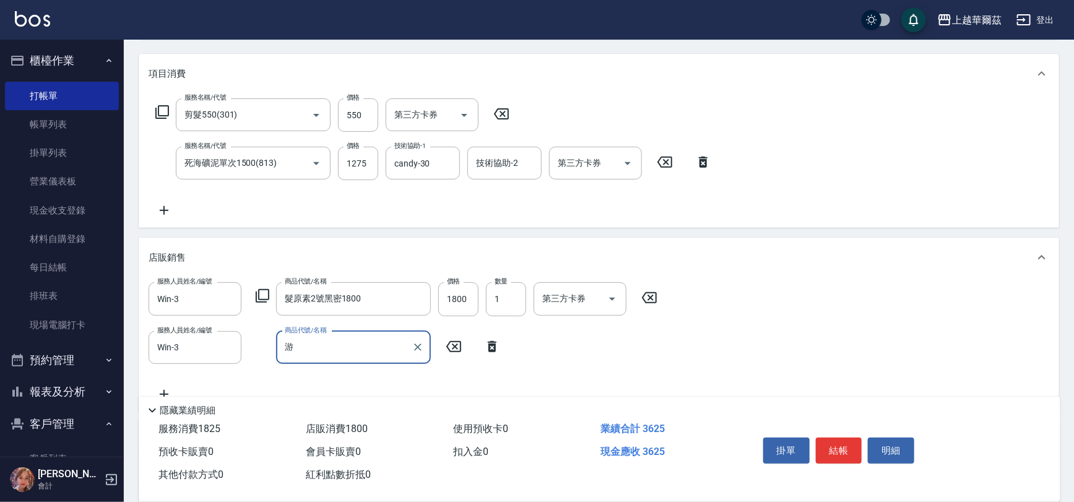
type input "油"
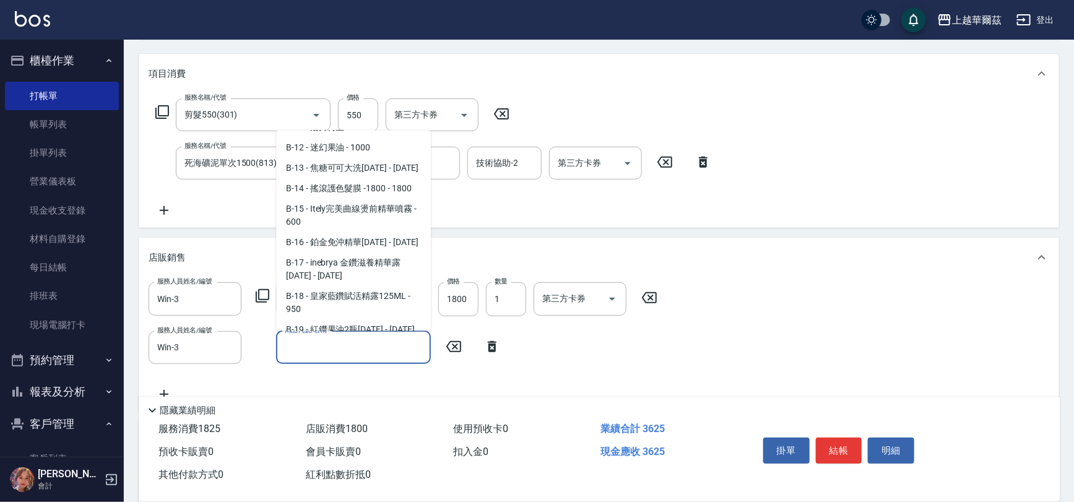
scroll to position [4, 0]
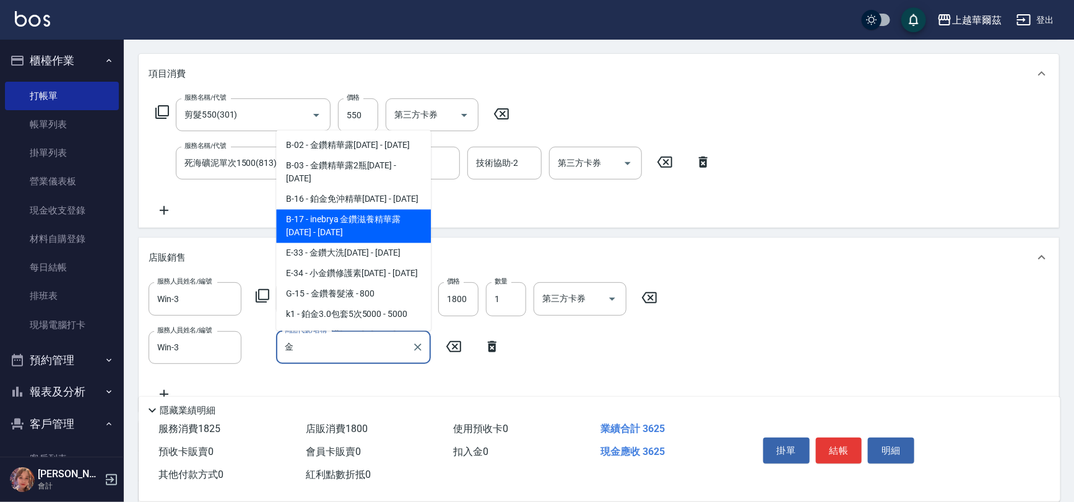
click at [381, 221] on span "B-17 - inebrya 金鑽滋養精華露[DATE] - [DATE]" at bounding box center [353, 225] width 155 height 33
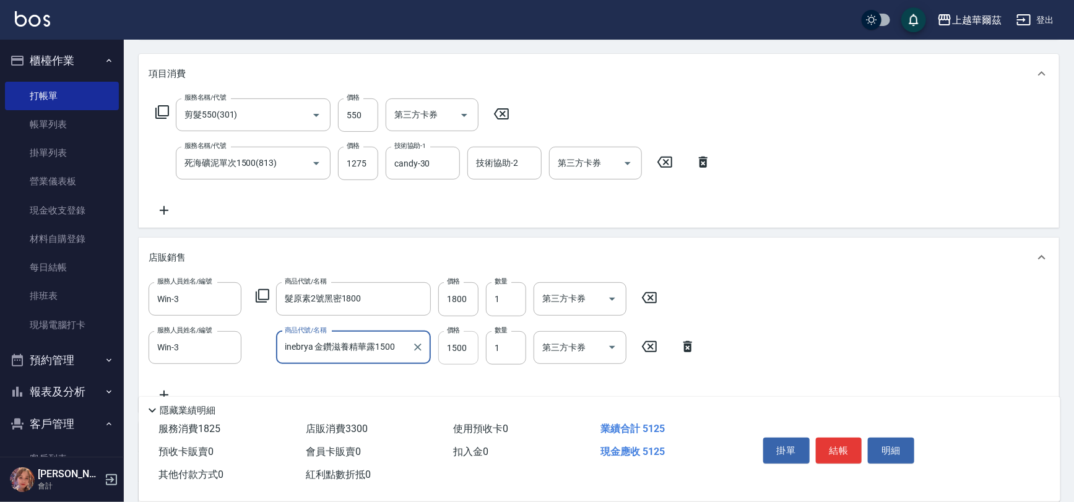
type input "inebrya 金鑽滋養精華露1500"
click at [449, 344] on input "1500" at bounding box center [458, 347] width 40 height 33
type input "1425"
click at [474, 300] on input "1800" at bounding box center [458, 298] width 40 height 33
type input "1710"
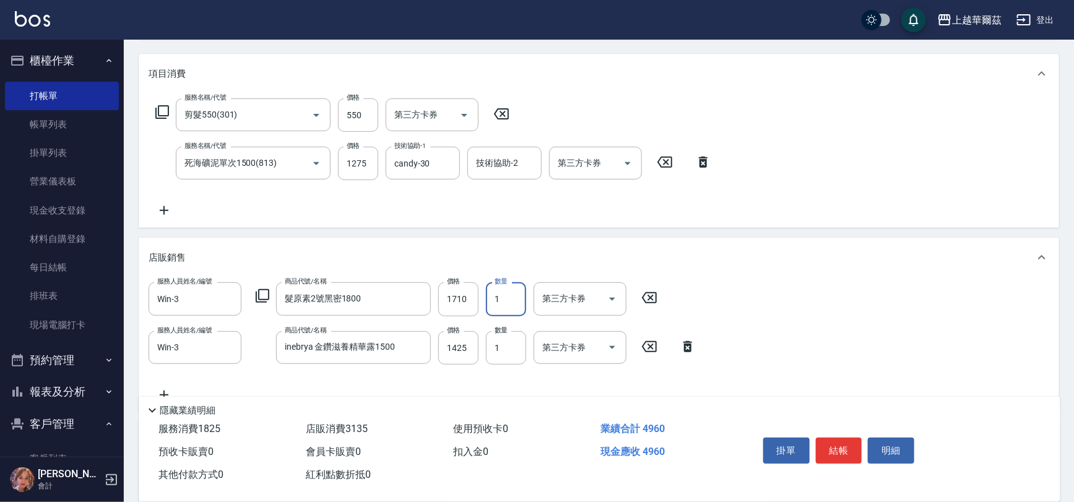
scroll to position [303, 0]
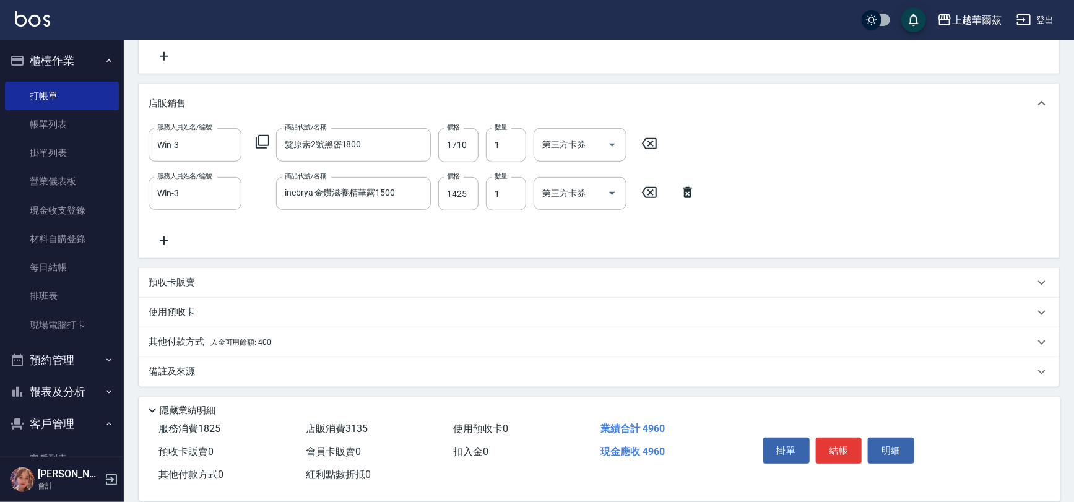
click at [325, 339] on div "其他付款方式 入金可用餘額: 400" at bounding box center [592, 342] width 886 height 14
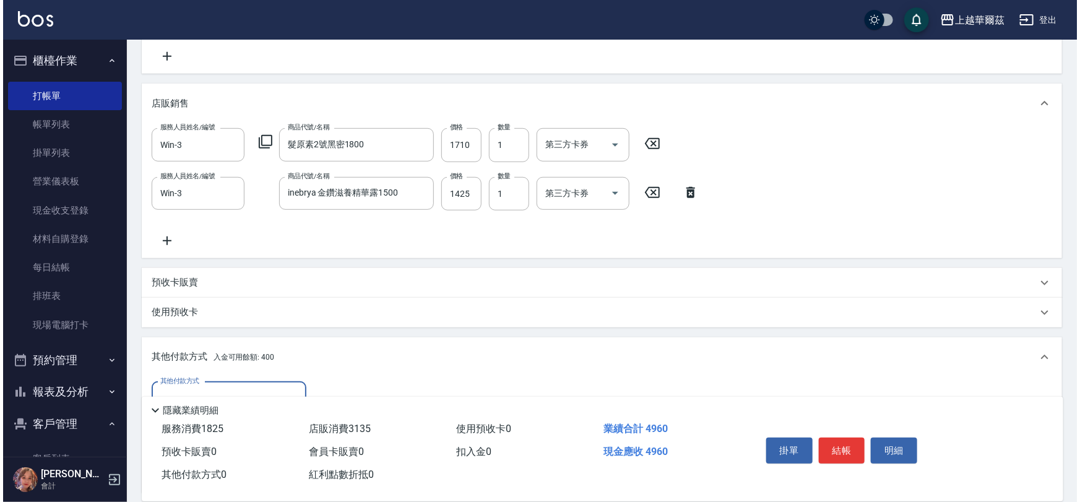
scroll to position [449, 0]
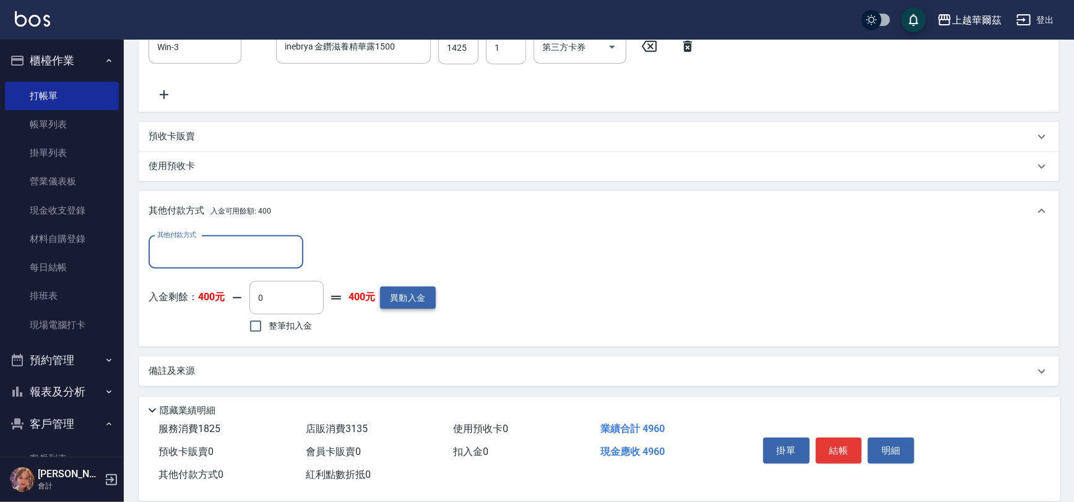
click at [412, 290] on button "異動入金" at bounding box center [408, 298] width 56 height 23
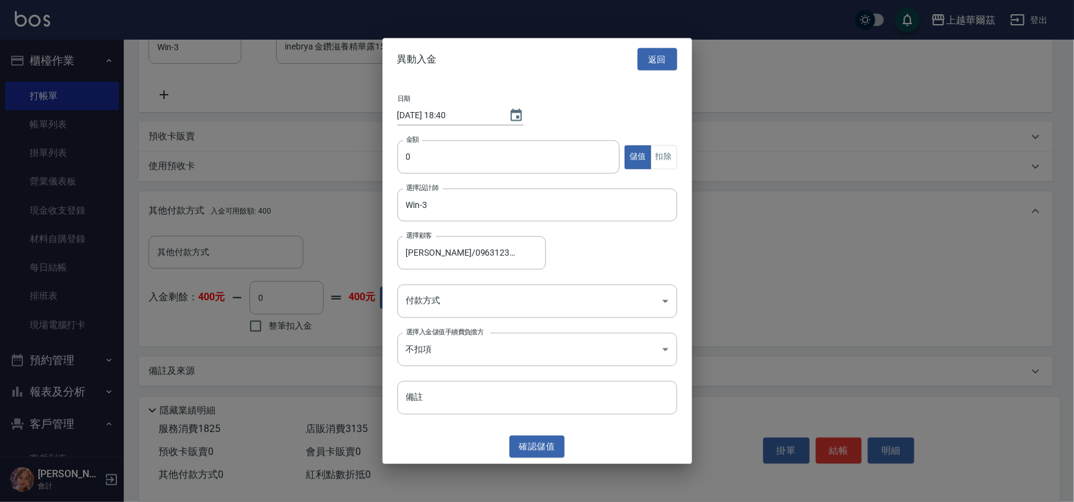
type input "[PERSON_NAME]/0963123401/WI123021"
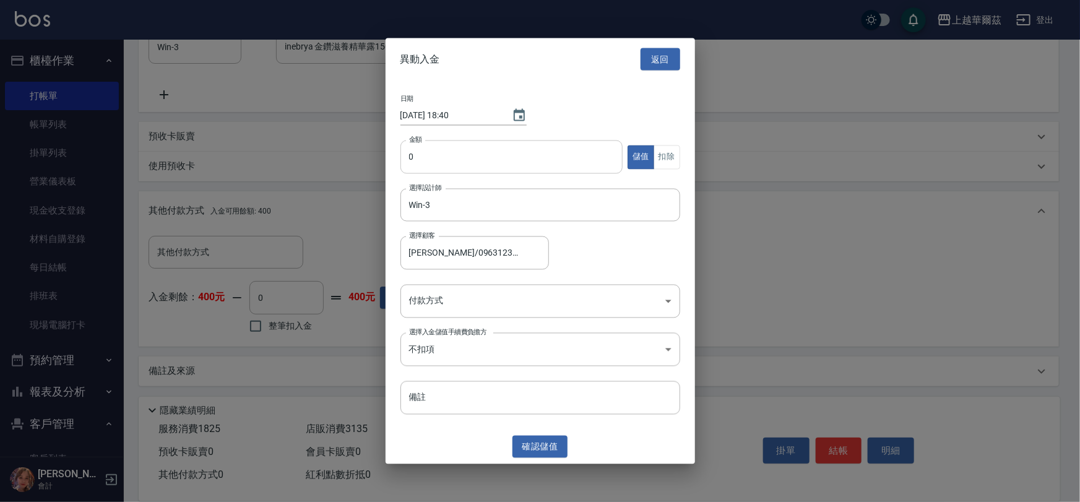
click at [421, 153] on input "0" at bounding box center [511, 156] width 223 height 33
type input "6000"
click at [434, 304] on body "上越華爾茲 登出 櫃檯作業 打帳單 帳單列表 掛單列表 營業儀表板 現金收支登錄 材料自購登錄 每日結帳 排班表 現場電腦打卡 預約管理 預約管理 單日預約紀…" at bounding box center [540, 27] width 1080 height 952
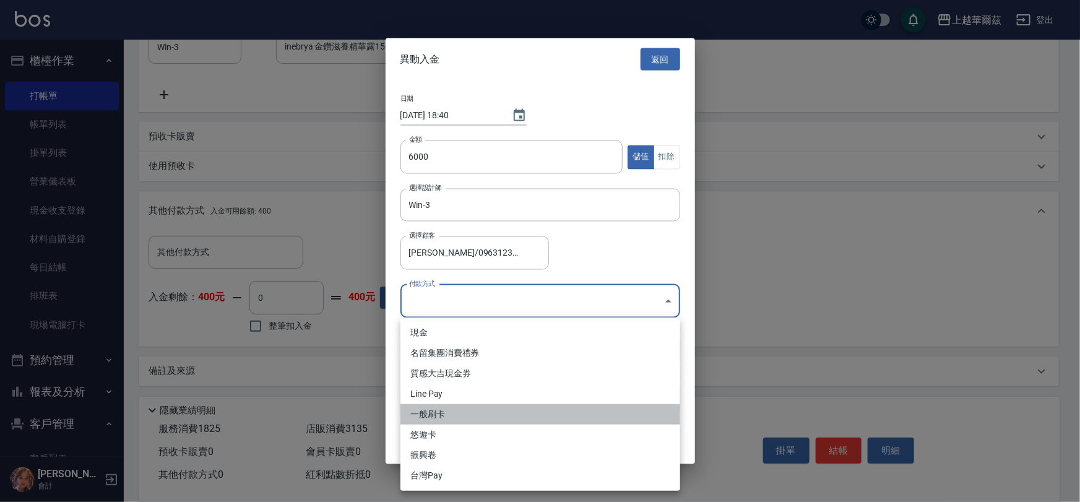
click at [433, 410] on li "一般刷卡" at bounding box center [540, 414] width 280 height 20
type input "一般刷卡"
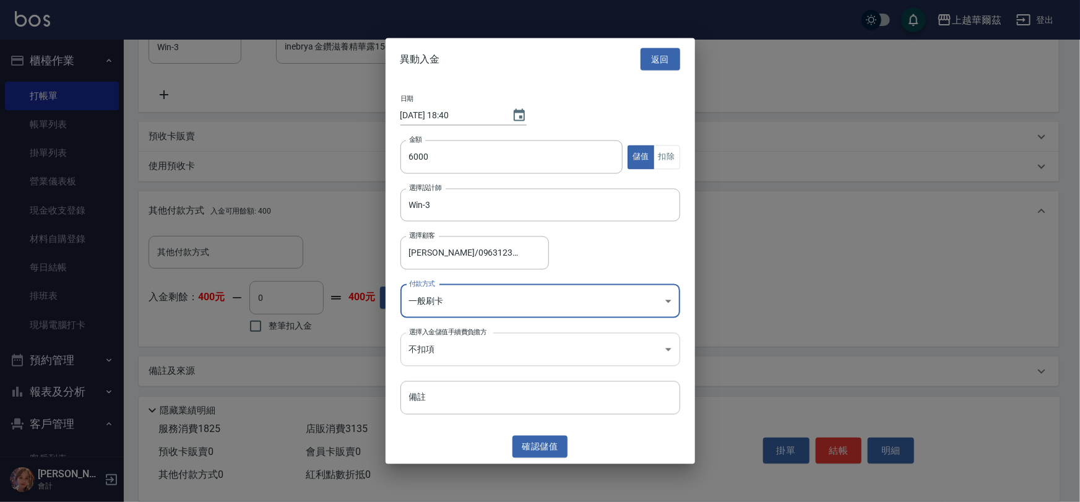
click at [421, 345] on body "上越華爾茲 登出 櫃檯作業 打帳單 帳單列表 掛單列表 營業儀表板 現金收支登錄 材料自購登錄 每日結帳 排班表 現場電腦打卡 預約管理 預約管理 單日預約紀…" at bounding box center [540, 27] width 1080 height 952
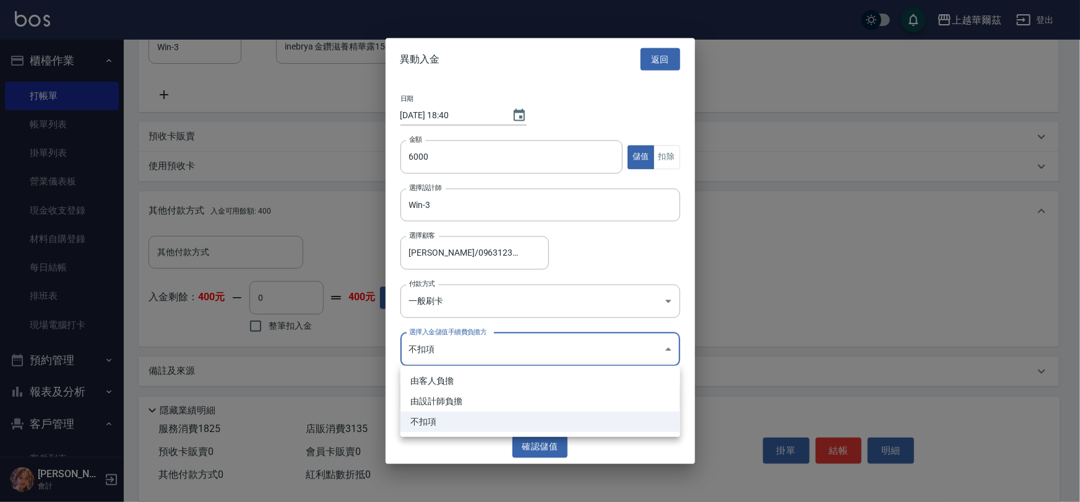
click at [438, 399] on li "由設計師負擔" at bounding box center [540, 401] width 280 height 20
type input "BYDESIGNER"
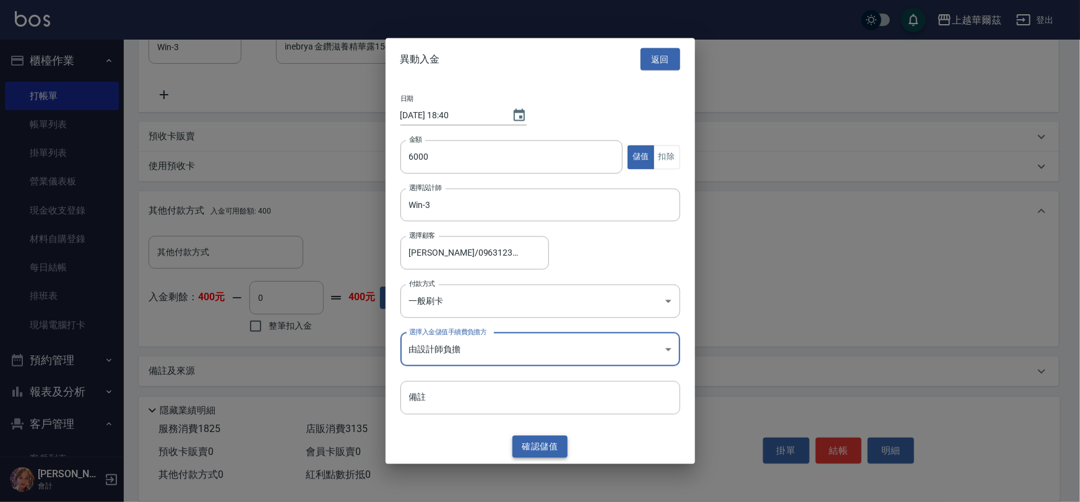
click at [552, 443] on button "確認 儲值" at bounding box center [540, 446] width 56 height 23
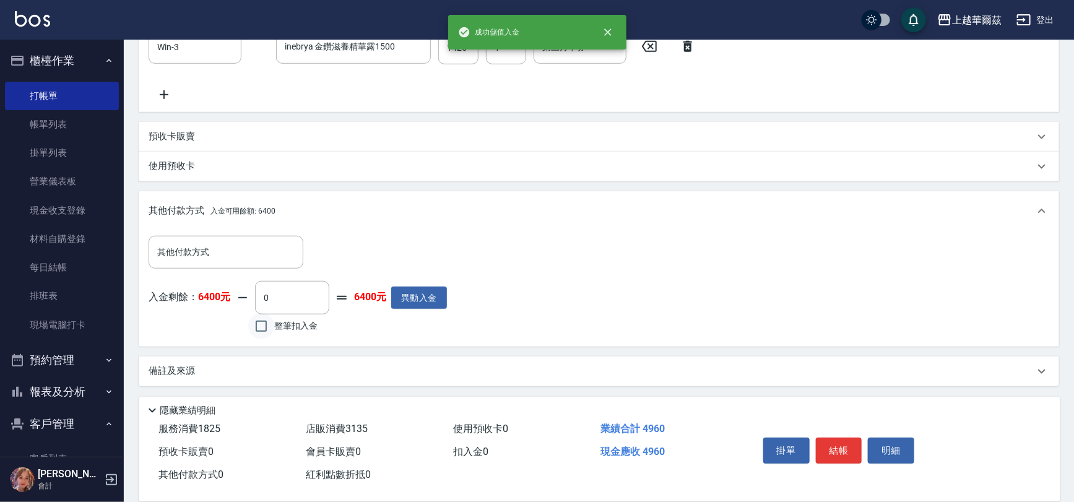
click at [263, 326] on input "整筆扣入金" at bounding box center [261, 326] width 26 height 26
checkbox input "true"
type input "4960"
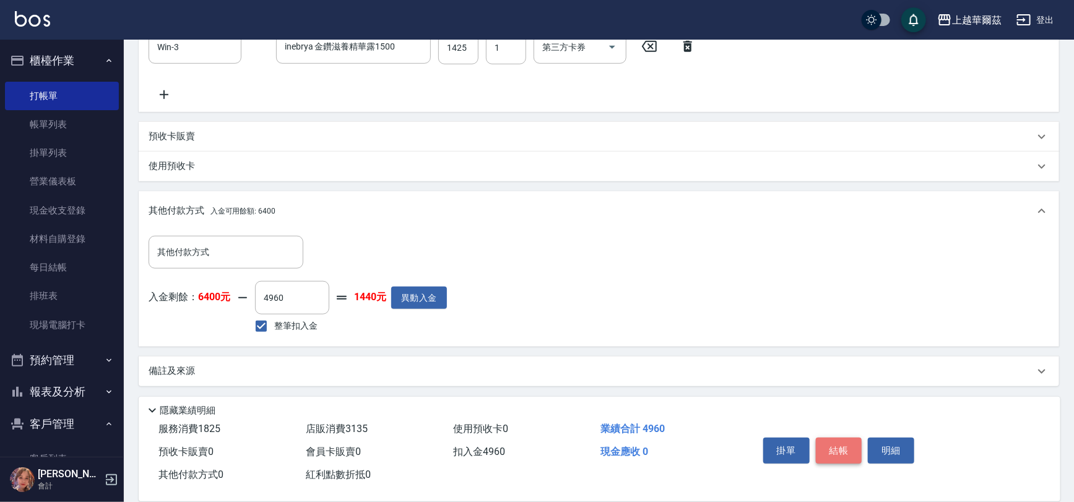
click at [852, 447] on button "結帳" at bounding box center [839, 451] width 46 height 26
type input "[DATE] 18:41"
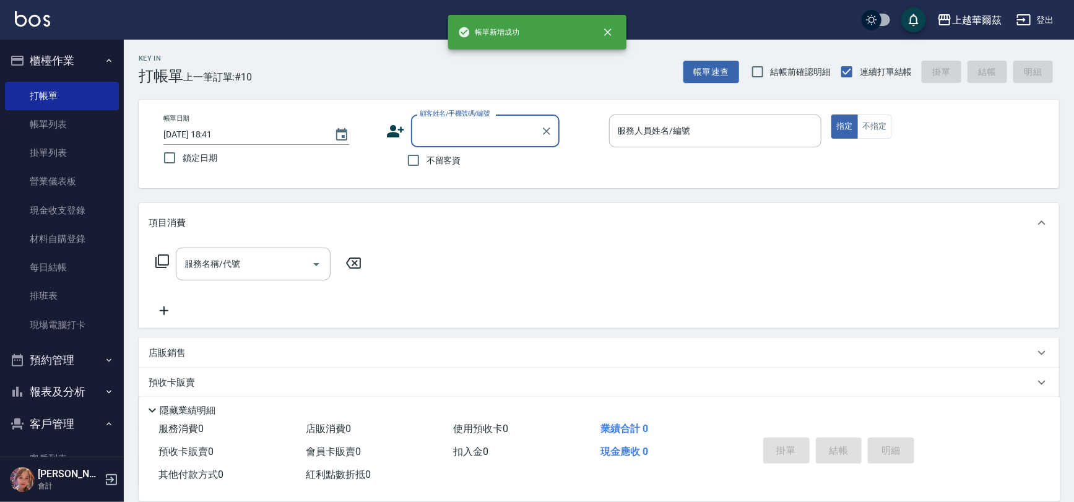
scroll to position [0, 0]
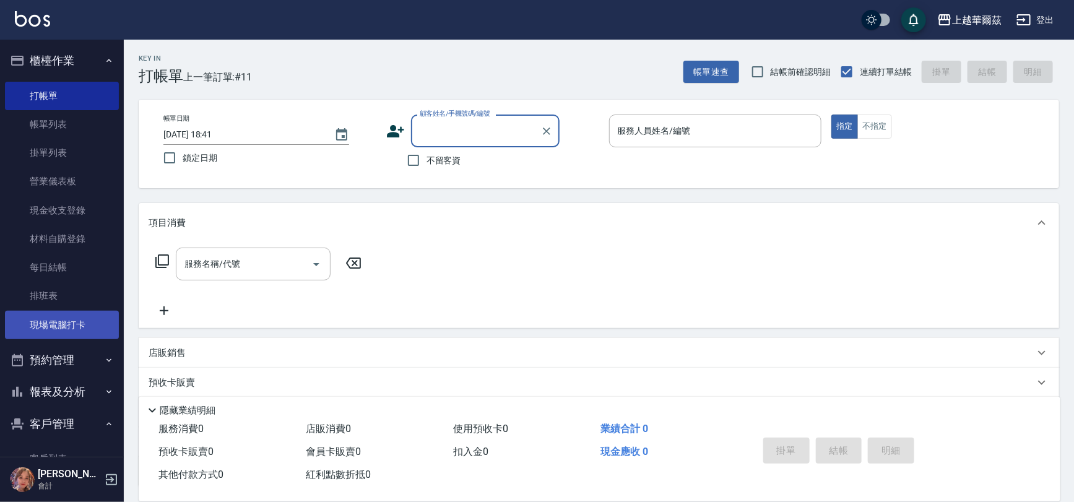
click at [79, 338] on link "現場電腦打卡" at bounding box center [62, 325] width 114 height 28
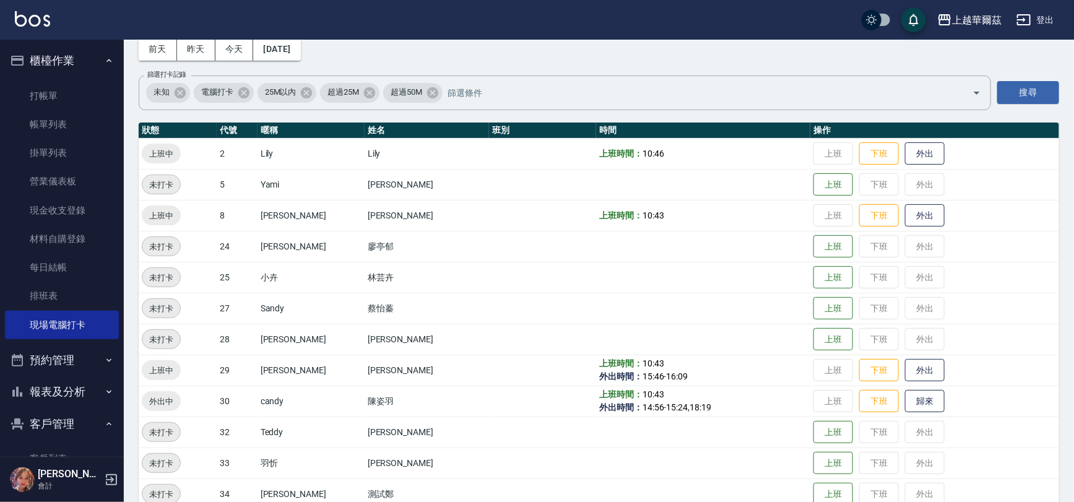
scroll to position [72, 0]
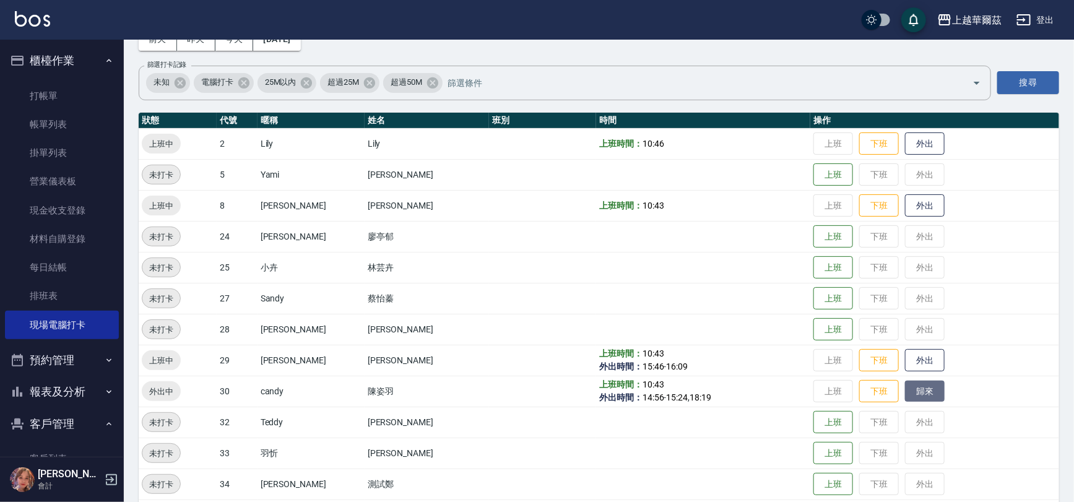
click at [905, 382] on button "歸來" at bounding box center [925, 392] width 40 height 22
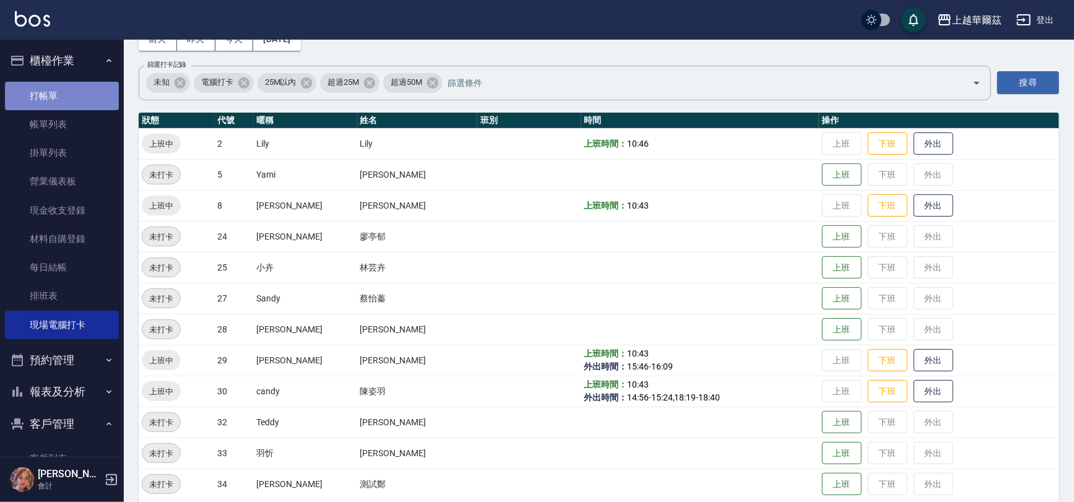
click at [67, 87] on link "打帳單" at bounding box center [62, 96] width 114 height 28
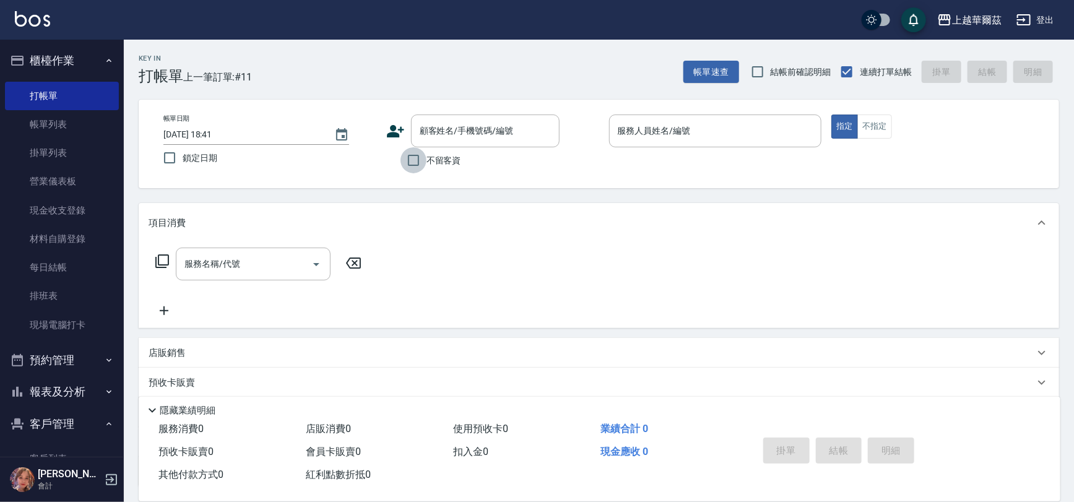
click at [419, 153] on input "不留客資" at bounding box center [413, 160] width 26 height 26
checkbox input "true"
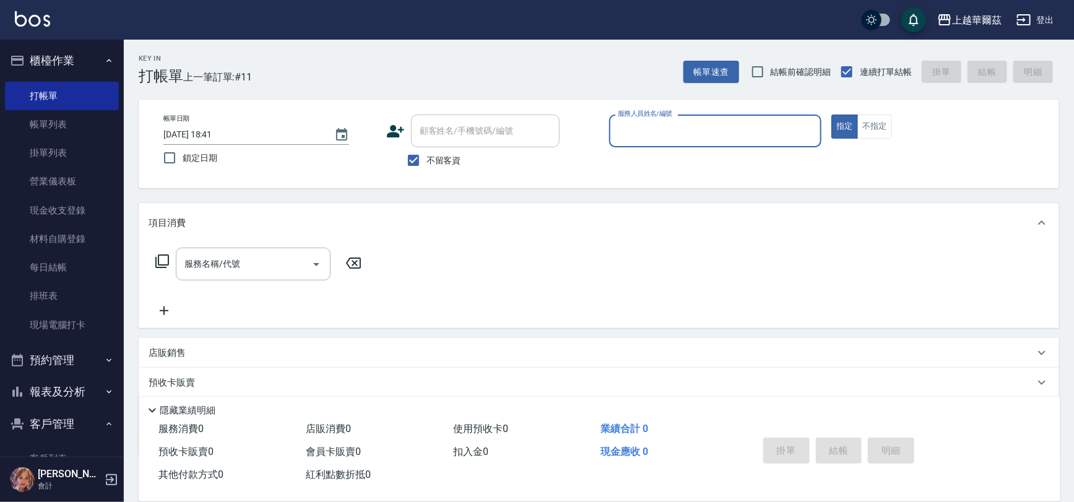
click at [660, 116] on label "服務人員姓名/編號" at bounding box center [645, 113] width 54 height 9
click at [660, 120] on input "服務人員姓名/編號" at bounding box center [716, 131] width 202 height 22
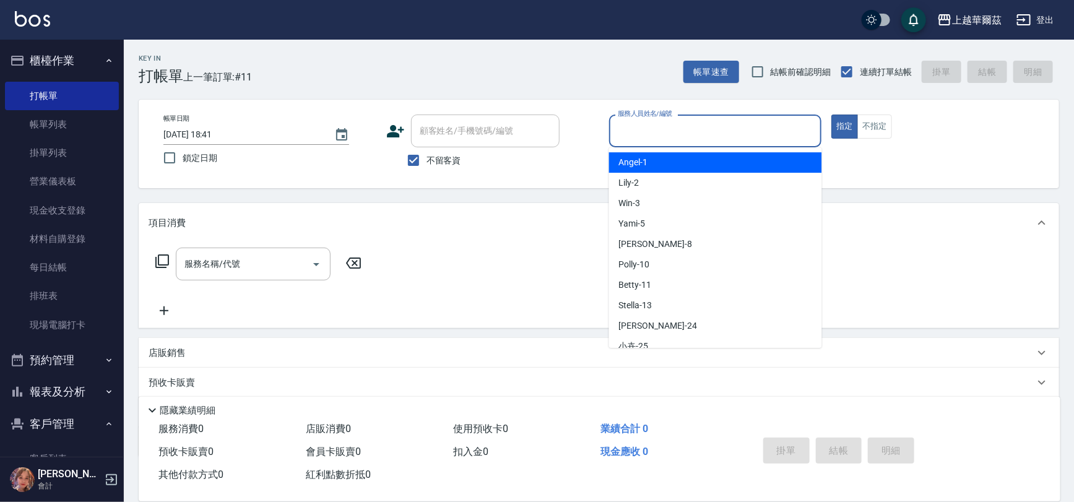
drag, startPoint x: 658, startPoint y: 130, endPoint x: 652, endPoint y: 192, distance: 62.1
click at [658, 134] on input "服務人員姓名/編號" at bounding box center [716, 131] width 202 height 22
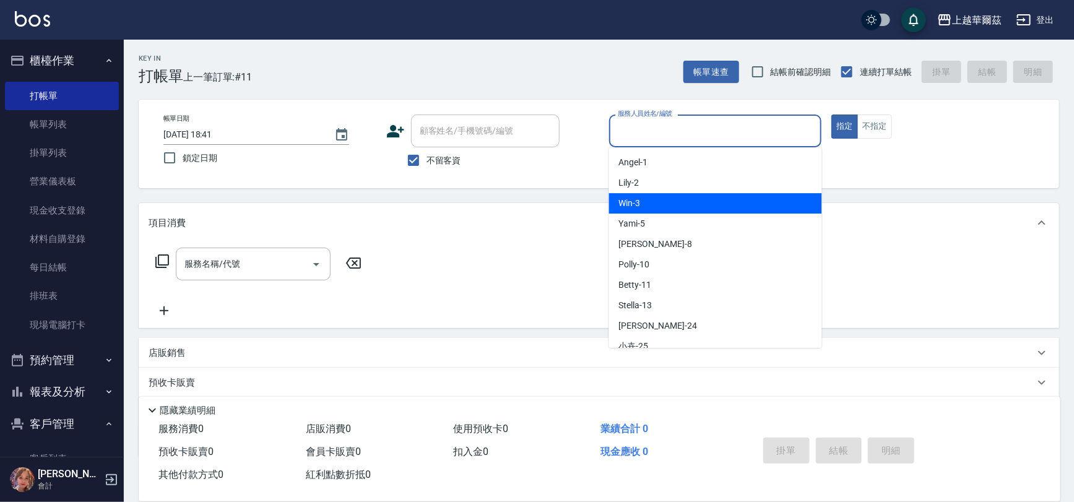
click at [649, 204] on div "Win -3" at bounding box center [715, 203] width 213 height 20
type input "Win-3"
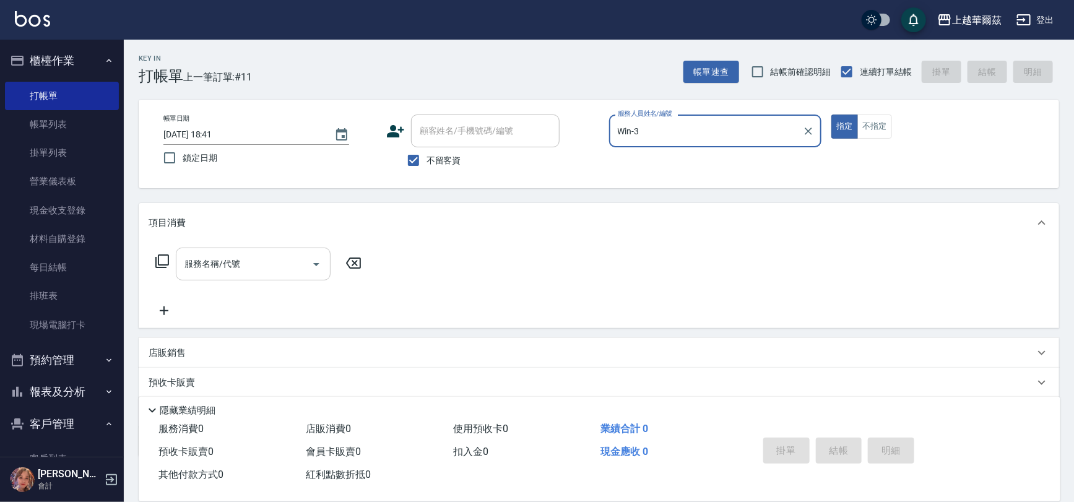
click at [254, 274] on input "服務名稱/代號" at bounding box center [243, 264] width 125 height 22
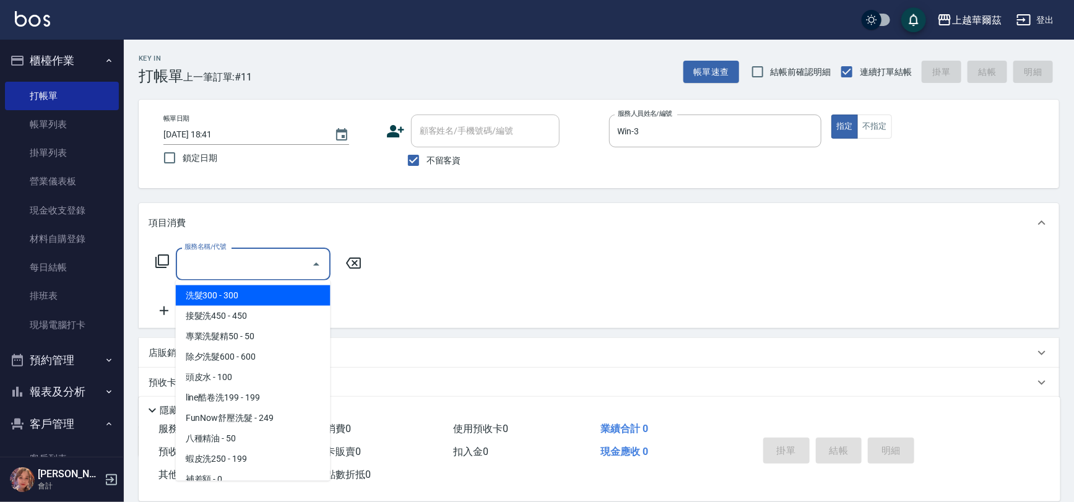
click at [253, 292] on span "洗髮300 - 300" at bounding box center [253, 295] width 155 height 20
type input "洗髮300(101)"
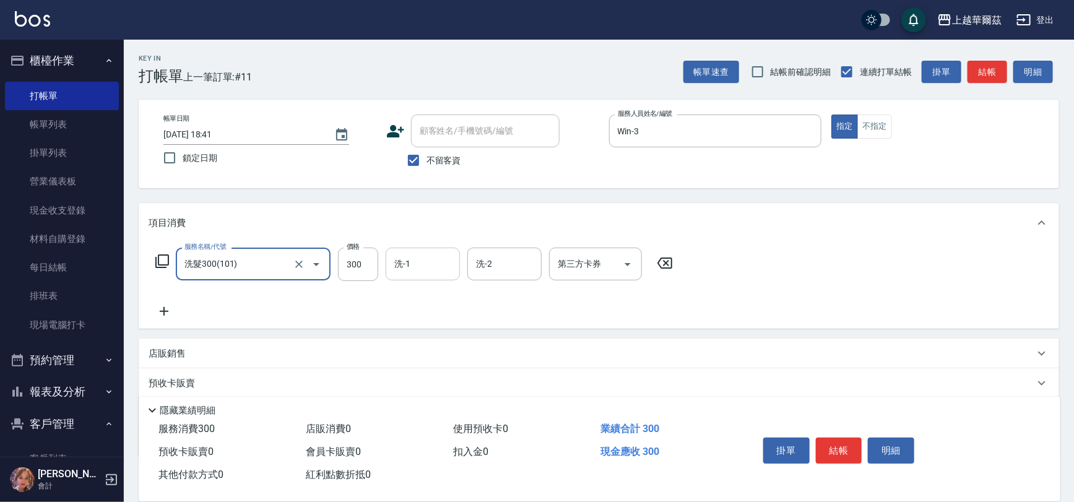
click at [441, 270] on input "洗-1" at bounding box center [422, 264] width 63 height 22
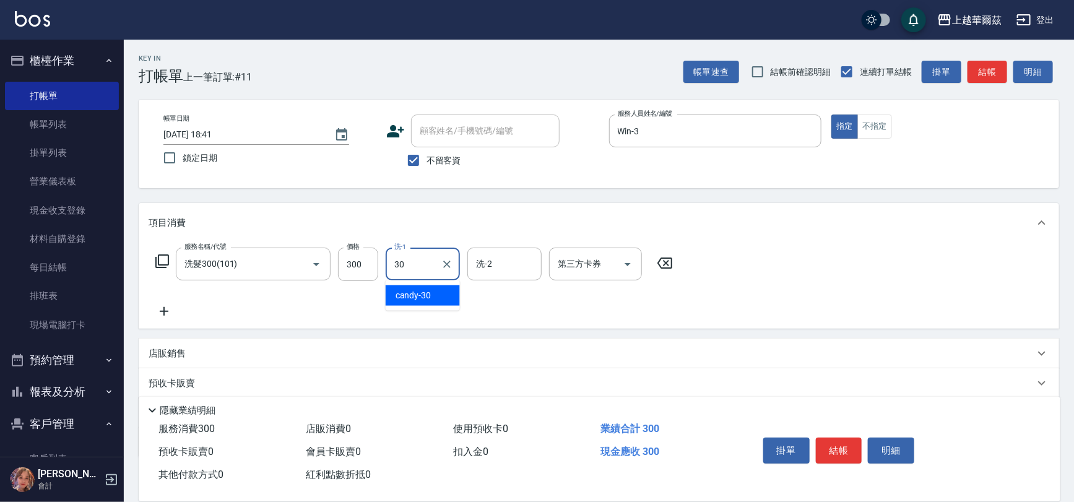
type input "candy-30"
click at [160, 310] on icon at bounding box center [164, 311] width 31 height 15
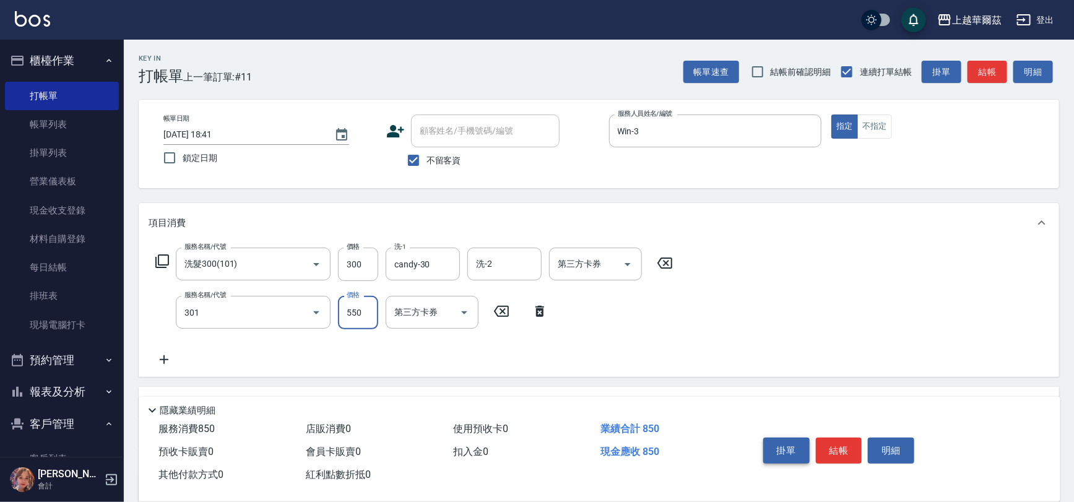
type input "剪髮550(301)"
click at [828, 444] on button "結帳" at bounding box center [839, 451] width 46 height 26
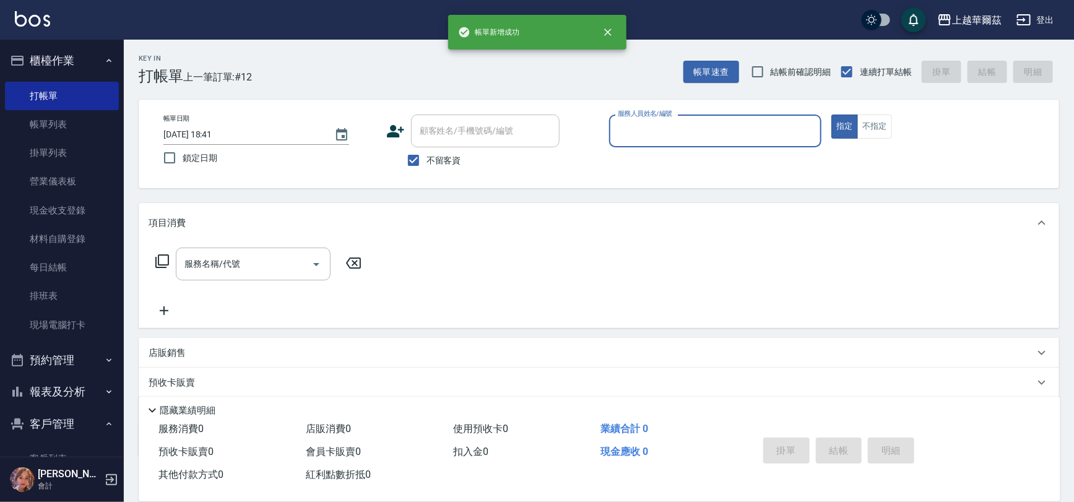
click at [681, 124] on input "服務人員姓名/編號" at bounding box center [716, 131] width 202 height 22
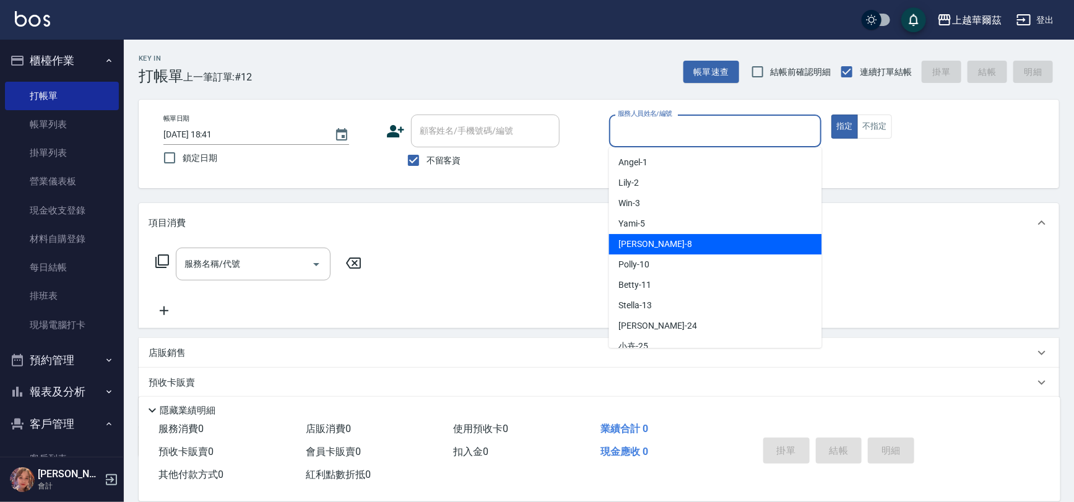
click at [672, 252] on div "[PERSON_NAME] -8" at bounding box center [715, 244] width 213 height 20
type input "[PERSON_NAME]-8"
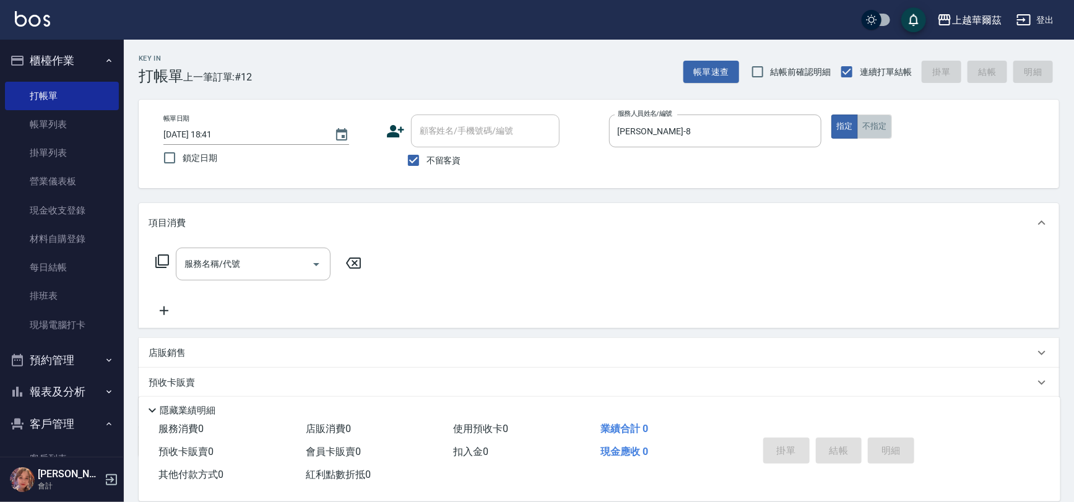
click at [881, 118] on button "不指定" at bounding box center [874, 126] width 35 height 24
click at [240, 272] on input "服務名稱/代號" at bounding box center [243, 264] width 125 height 22
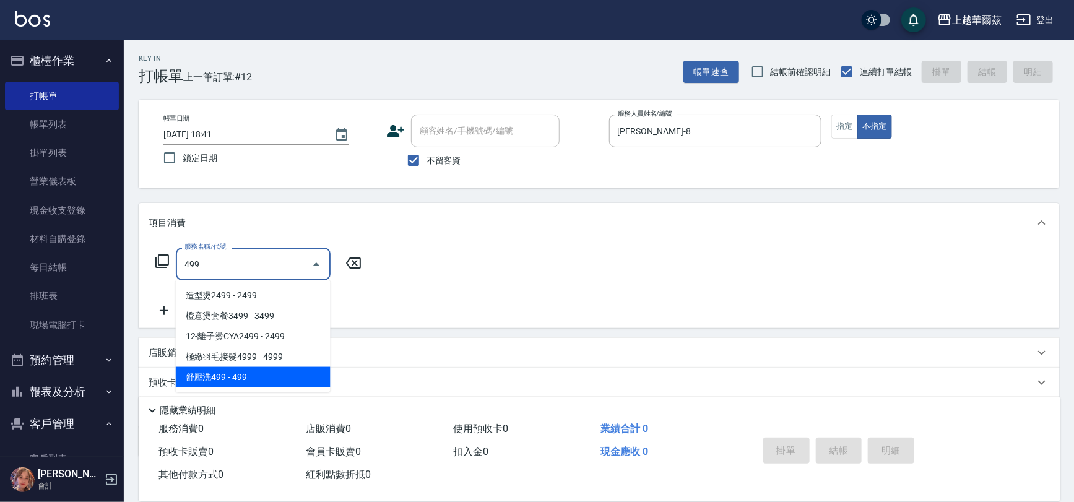
click at [288, 391] on ul "造型燙2499 - 2499 橙意燙套餐3499 - 3499 12-離子燙CYA2499 - 2499 極緻羽毛接髮4999 - 4999 舒壓洗499 -…" at bounding box center [253, 336] width 155 height 112
click at [286, 378] on span "舒壓洗499 - 499" at bounding box center [253, 377] width 155 height 20
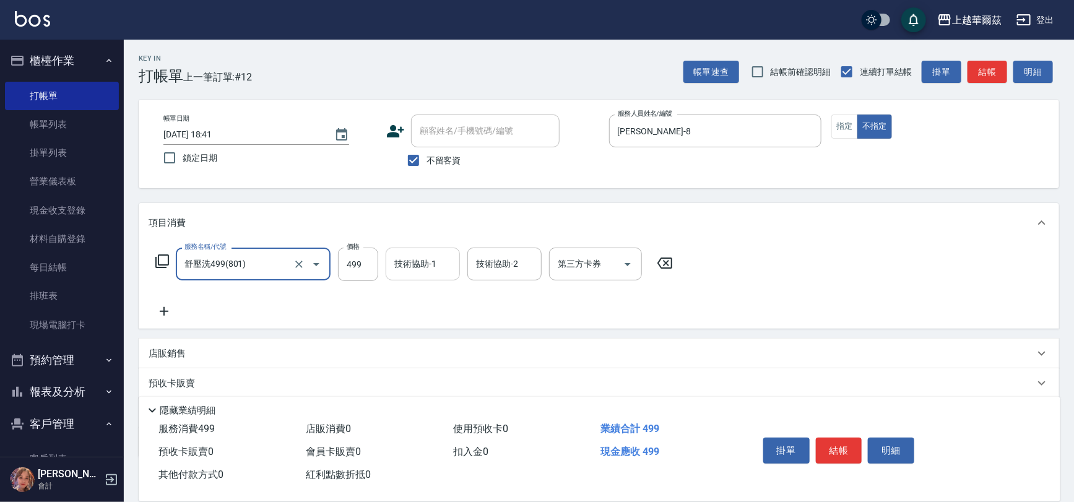
type input "舒壓洗499(801)"
click at [407, 265] on div "技術協助-1 技術協助-1" at bounding box center [423, 264] width 74 height 33
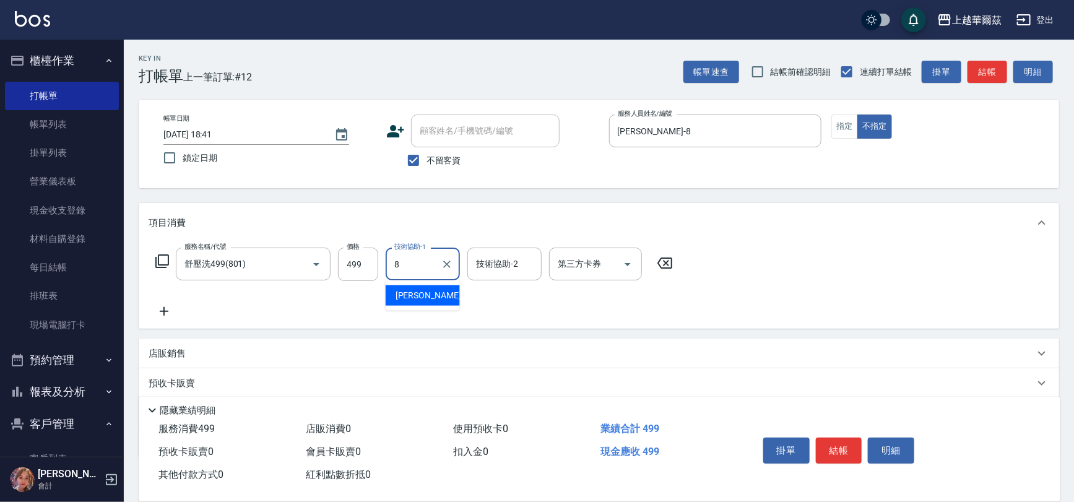
type input "[PERSON_NAME]-8"
click at [162, 313] on icon at bounding box center [164, 311] width 31 height 15
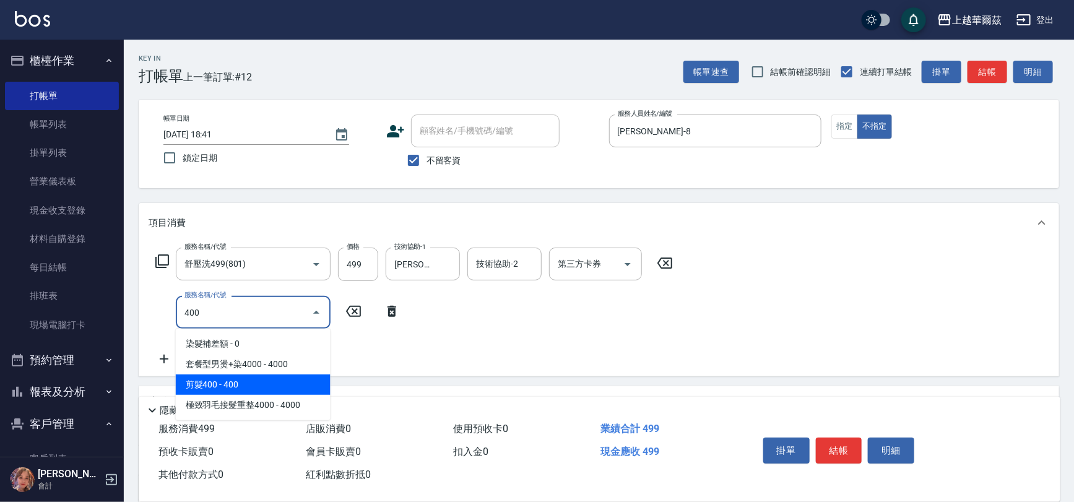
click at [223, 382] on span "剪髮400 - 400" at bounding box center [253, 384] width 155 height 20
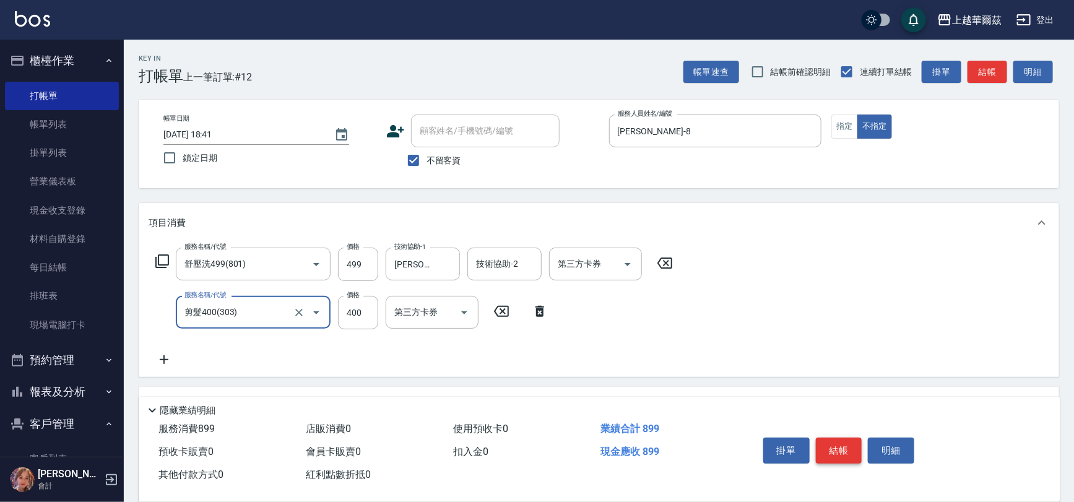
type input "剪髮400(303)"
drag, startPoint x: 836, startPoint y: 441, endPoint x: 826, endPoint y: 444, distance: 11.2
click at [831, 439] on button "結帳" at bounding box center [839, 451] width 46 height 26
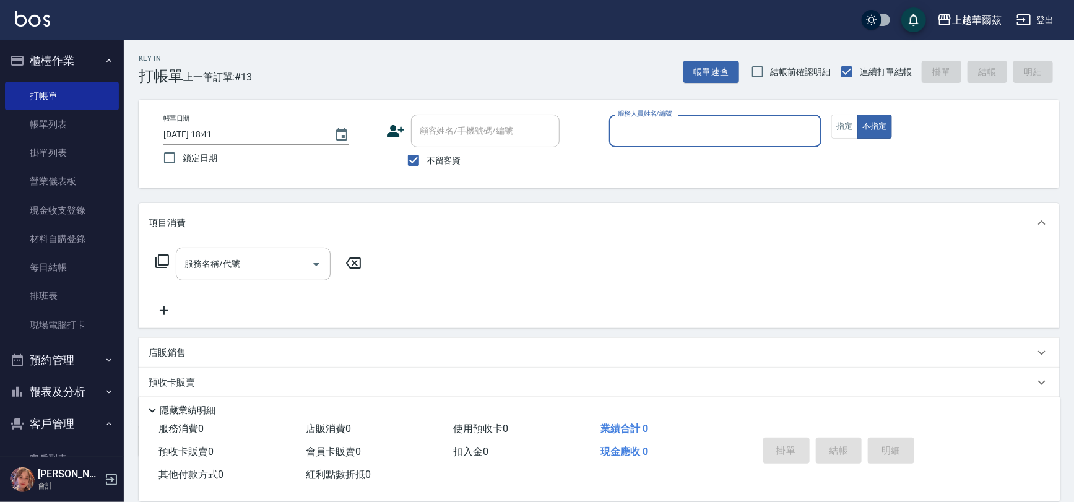
click at [9, 74] on button "櫃檯作業" at bounding box center [62, 61] width 114 height 32
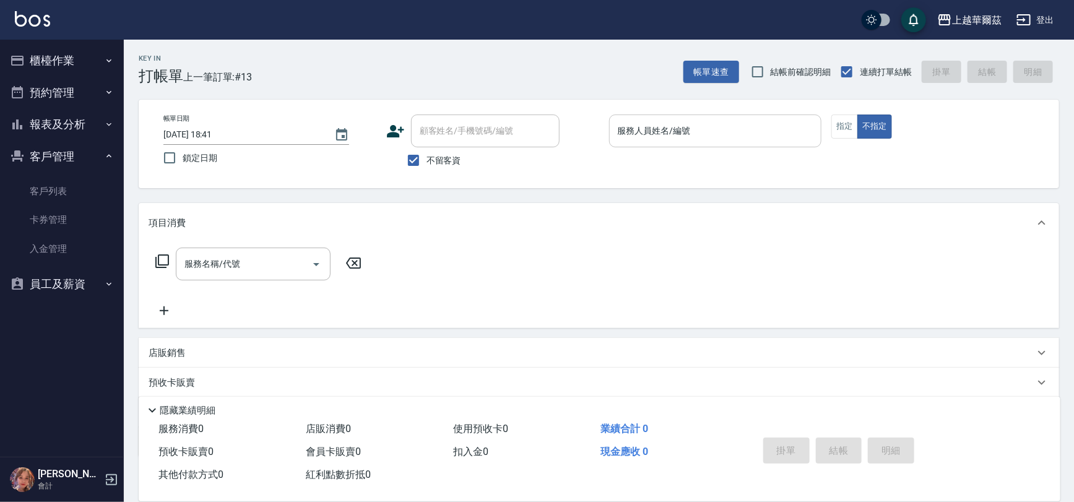
click at [654, 128] on div "服務人員姓名/編號 服務人員姓名/編號" at bounding box center [715, 130] width 213 height 33
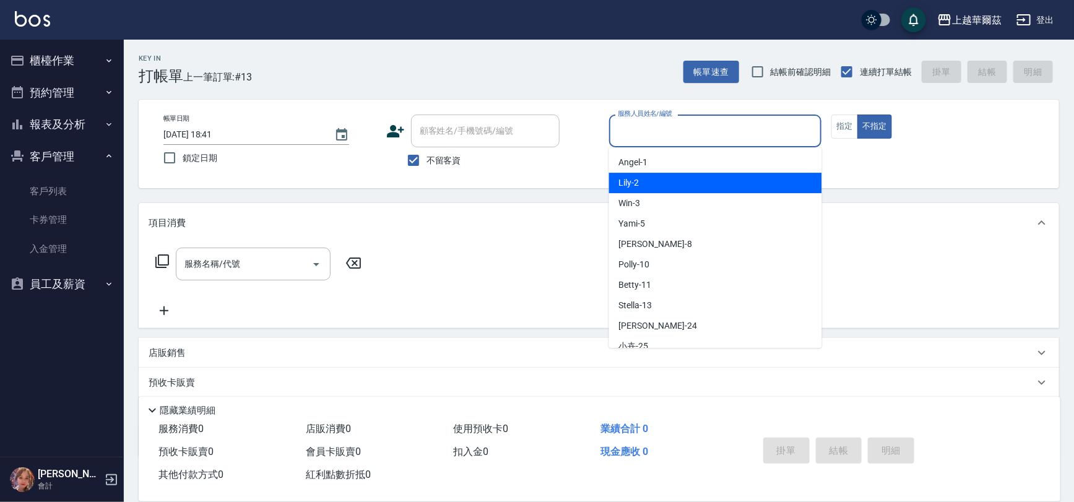
click at [637, 183] on span "Lily -2" at bounding box center [629, 182] width 20 height 13
type input "Lily-2"
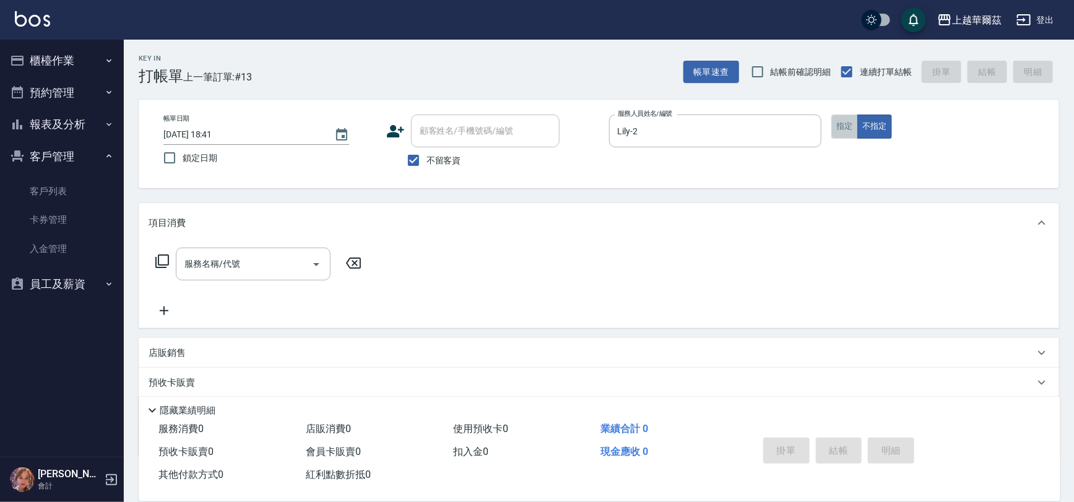
click at [835, 127] on button "指定" at bounding box center [844, 126] width 27 height 24
click at [246, 257] on input "服務名稱/代號" at bounding box center [243, 264] width 125 height 22
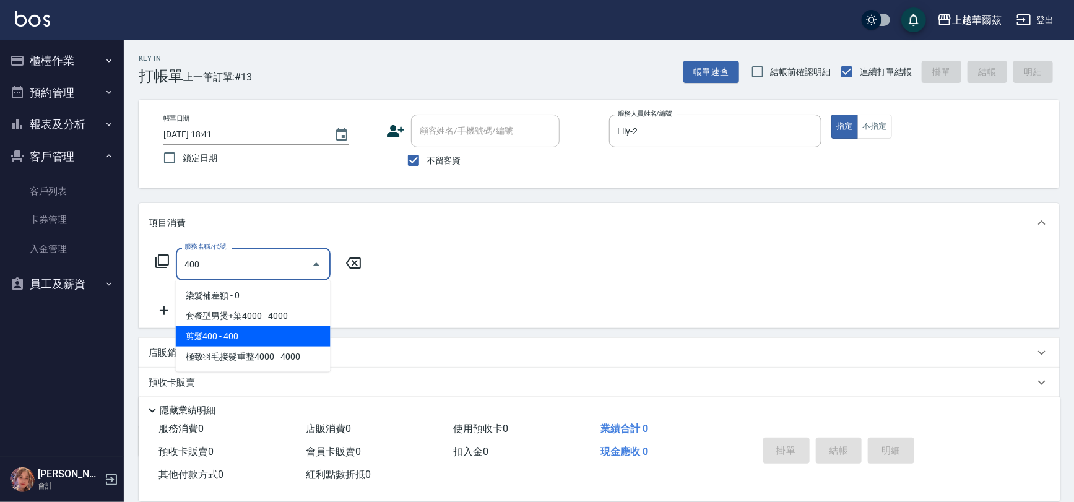
click at [194, 337] on span "剪髮400 - 400" at bounding box center [253, 336] width 155 height 20
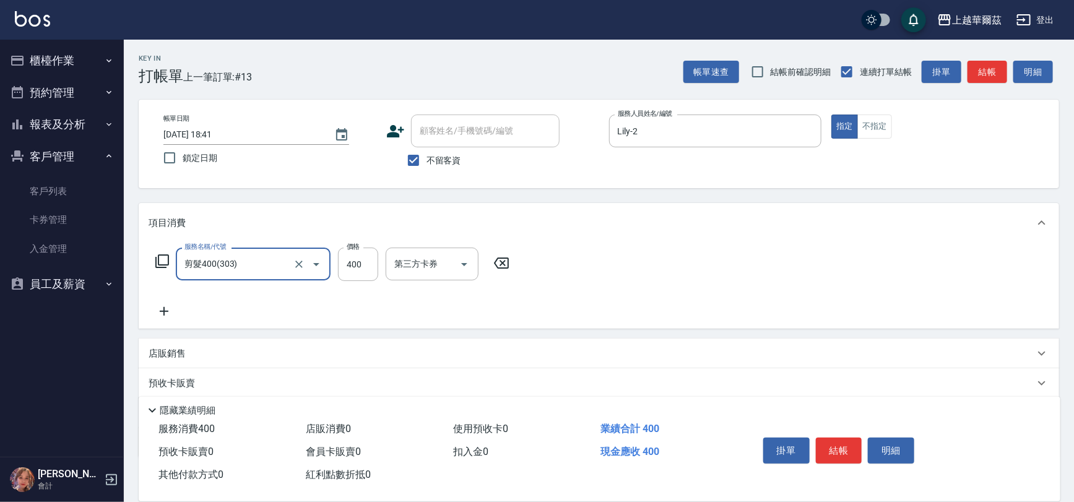
type input "剪髮400(303)"
click at [161, 309] on icon at bounding box center [164, 311] width 31 height 15
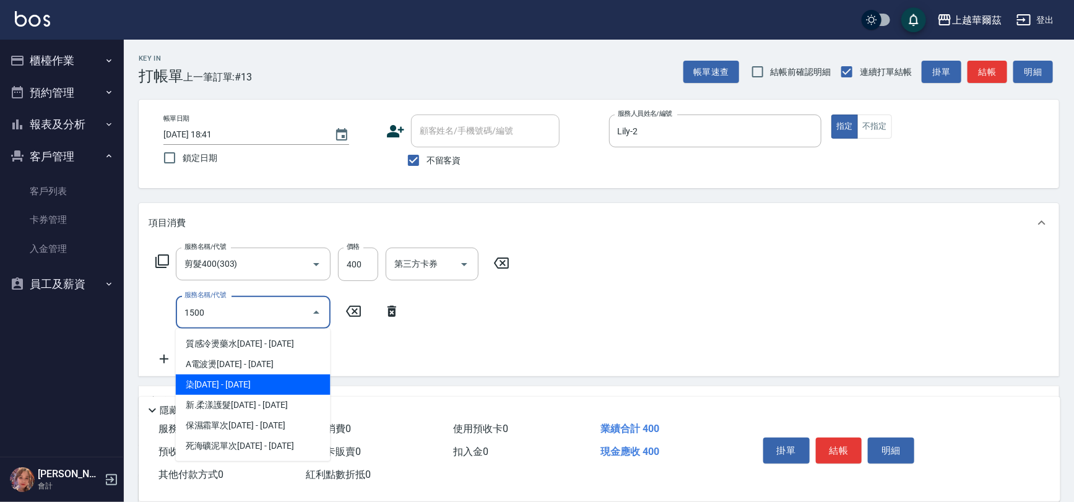
click at [241, 384] on span "染[DATE] - [DATE]" at bounding box center [253, 384] width 155 height 20
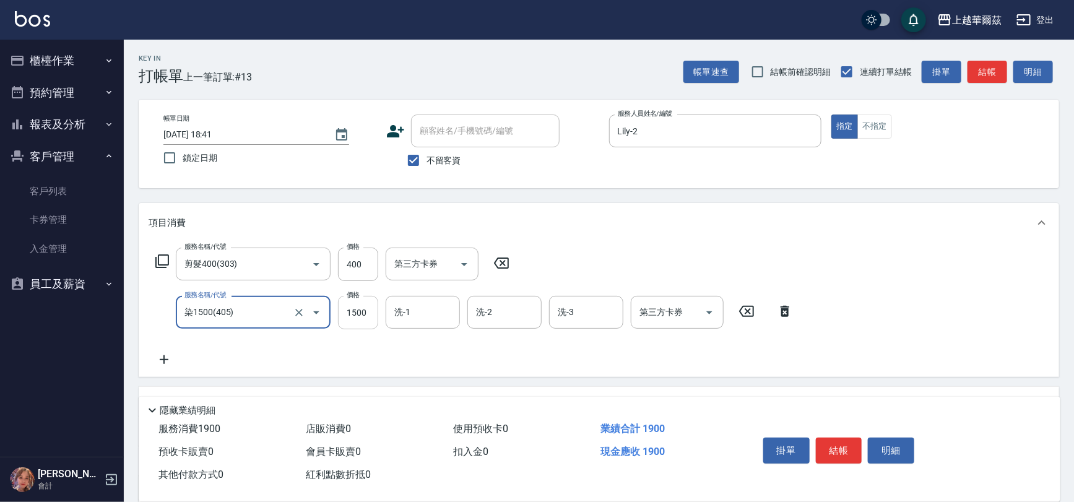
type input "染1500(405)"
click at [352, 321] on input "1500" at bounding box center [358, 312] width 40 height 33
type input "2800"
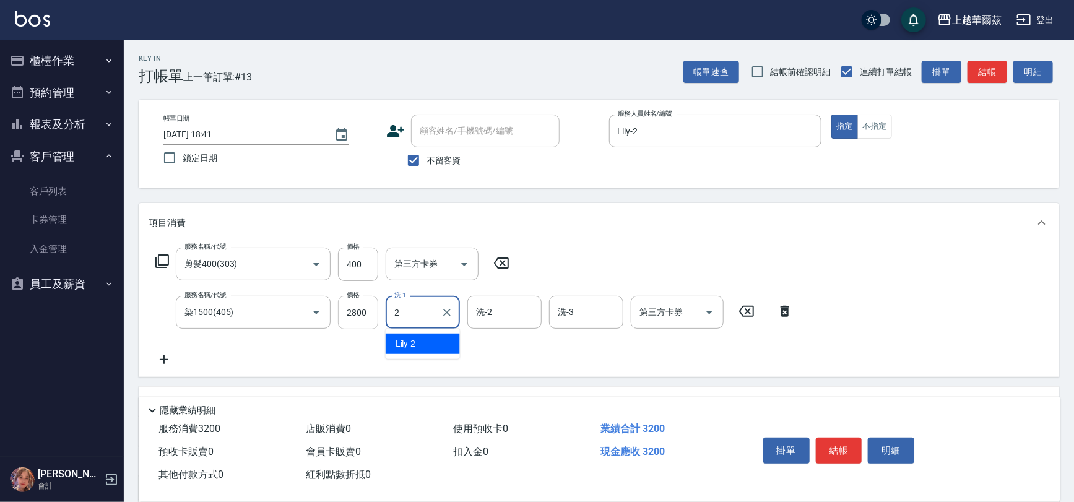
type input "2"
type input "Lily-2"
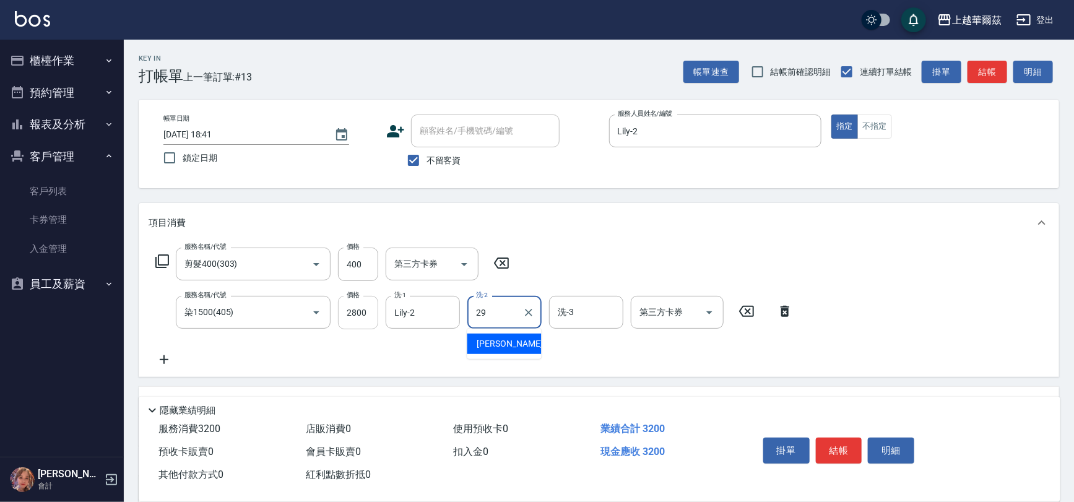
type input "[PERSON_NAME]-29"
click at [814, 443] on div "掛單 結帳 明細" at bounding box center [839, 452] width 162 height 39
click at [848, 440] on button "結帳" at bounding box center [839, 451] width 46 height 26
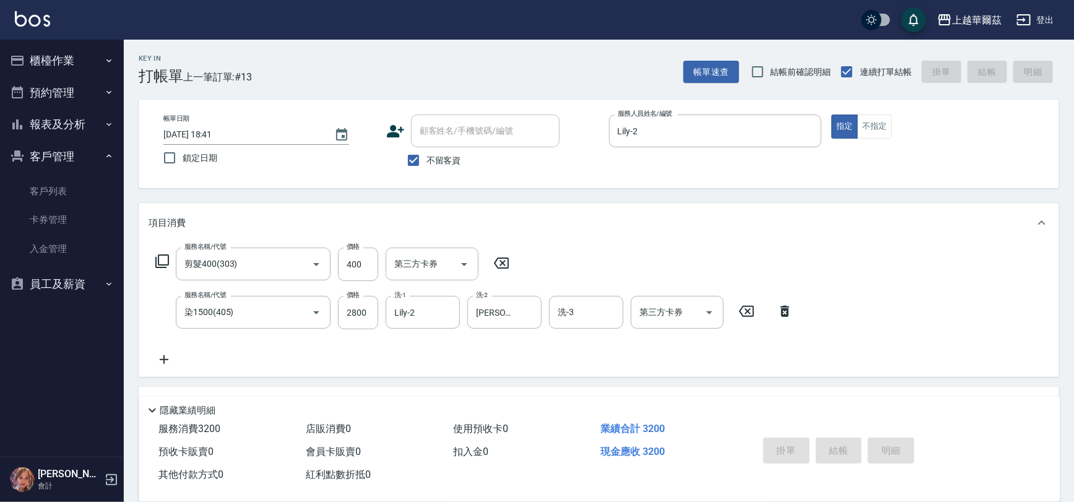
type input "[DATE] 18:46"
